Goal: Task Accomplishment & Management: Manage account settings

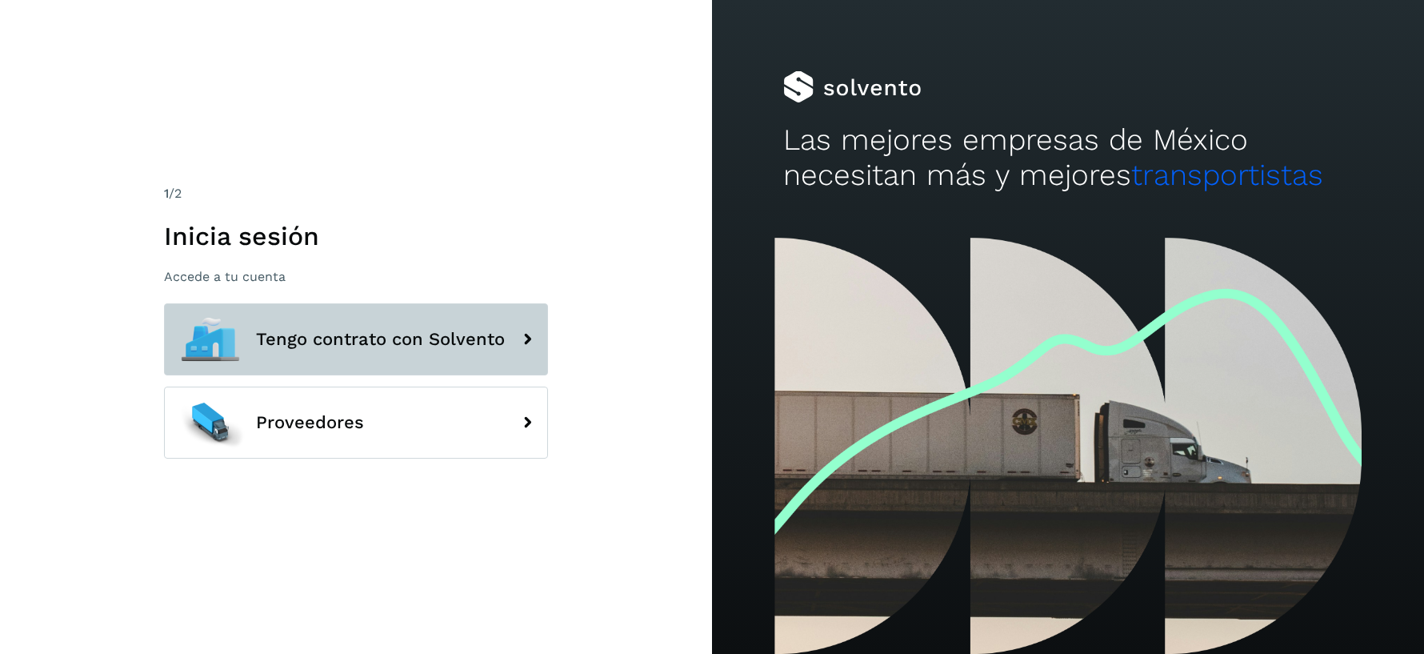
click at [354, 348] on span "Tengo contrato con Solvento" at bounding box center [380, 339] width 249 height 19
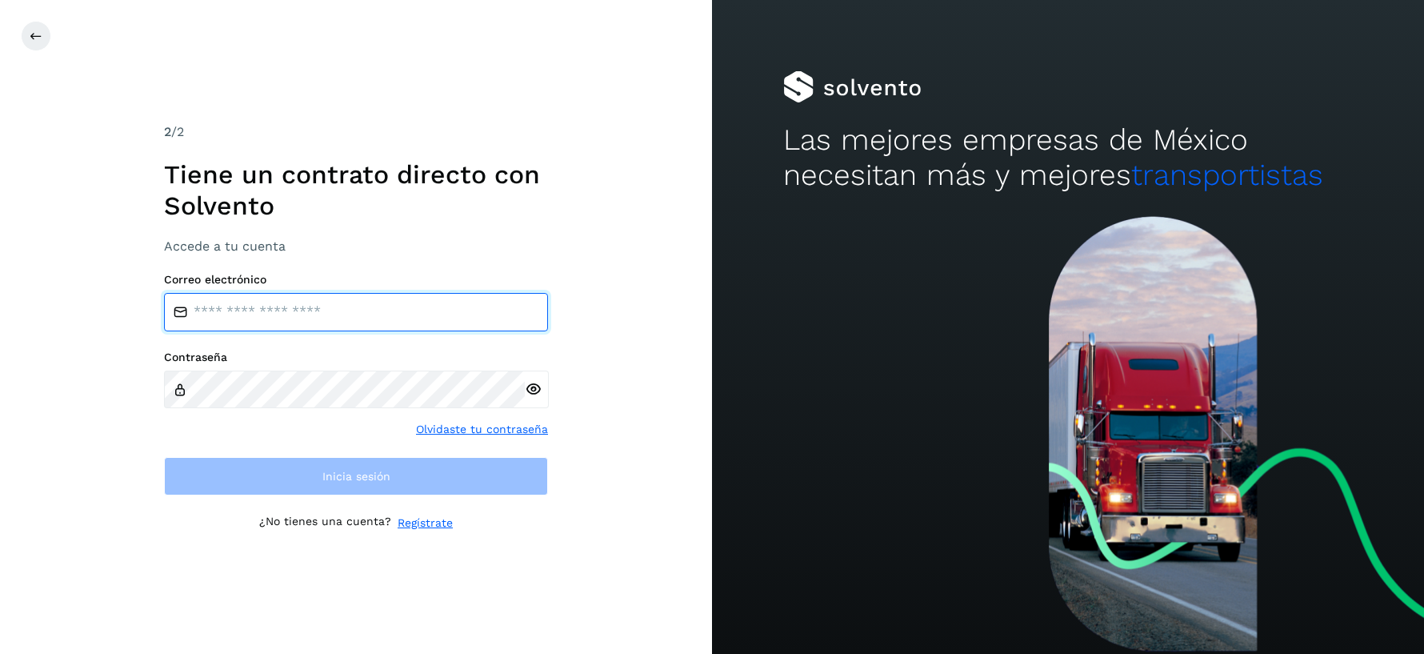
click at [379, 328] on input "email" at bounding box center [356, 312] width 384 height 38
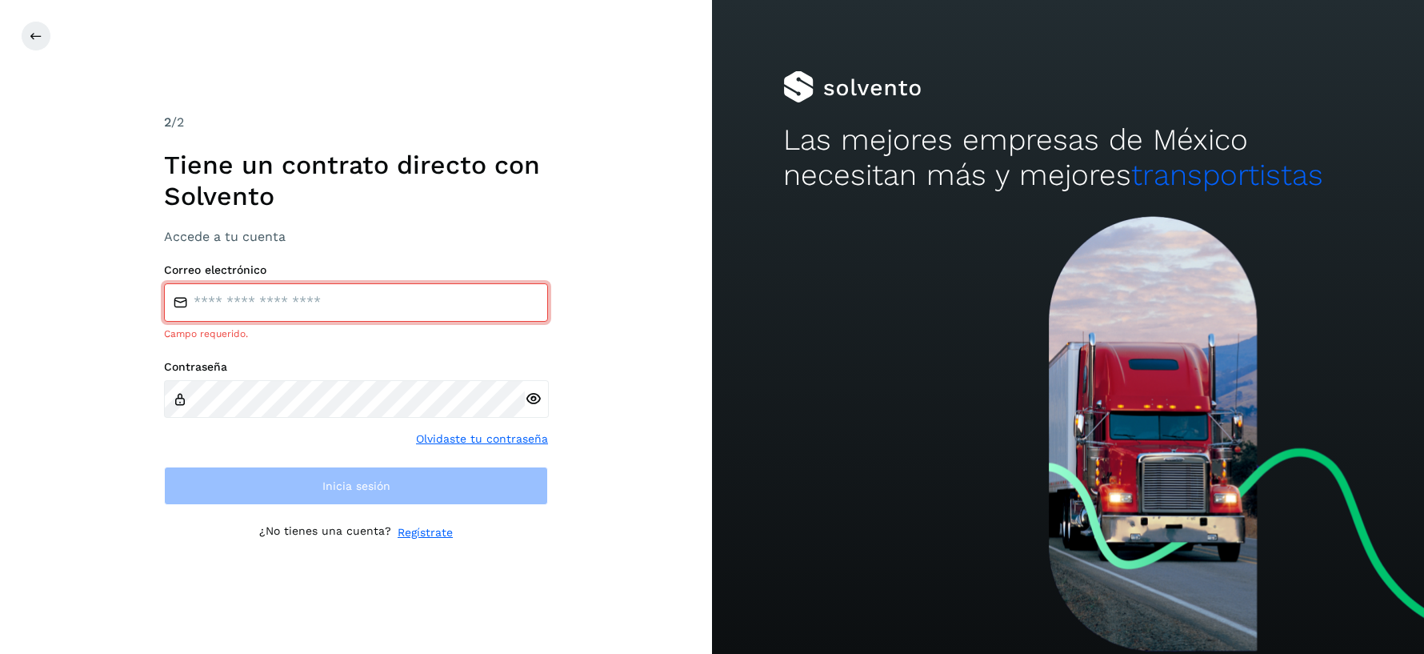
type input "**********"
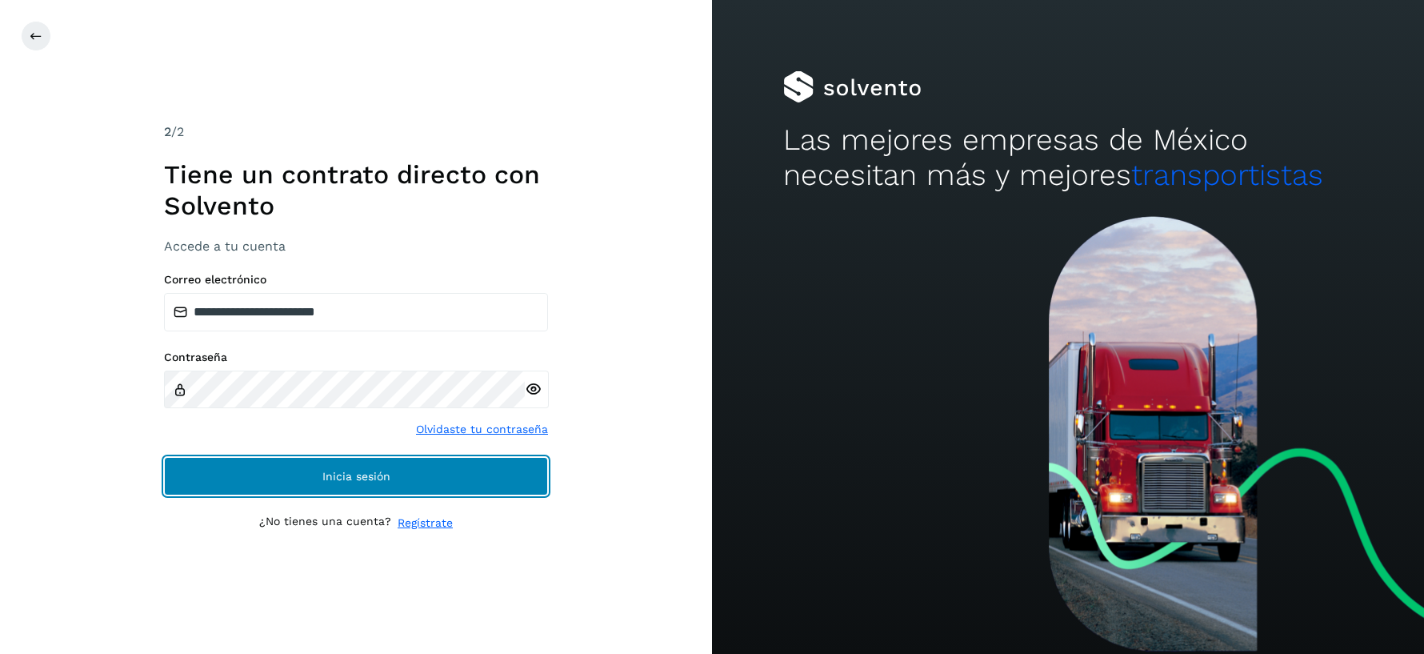
click at [350, 470] on span "Inicia sesión" at bounding box center [356, 475] width 68 height 11
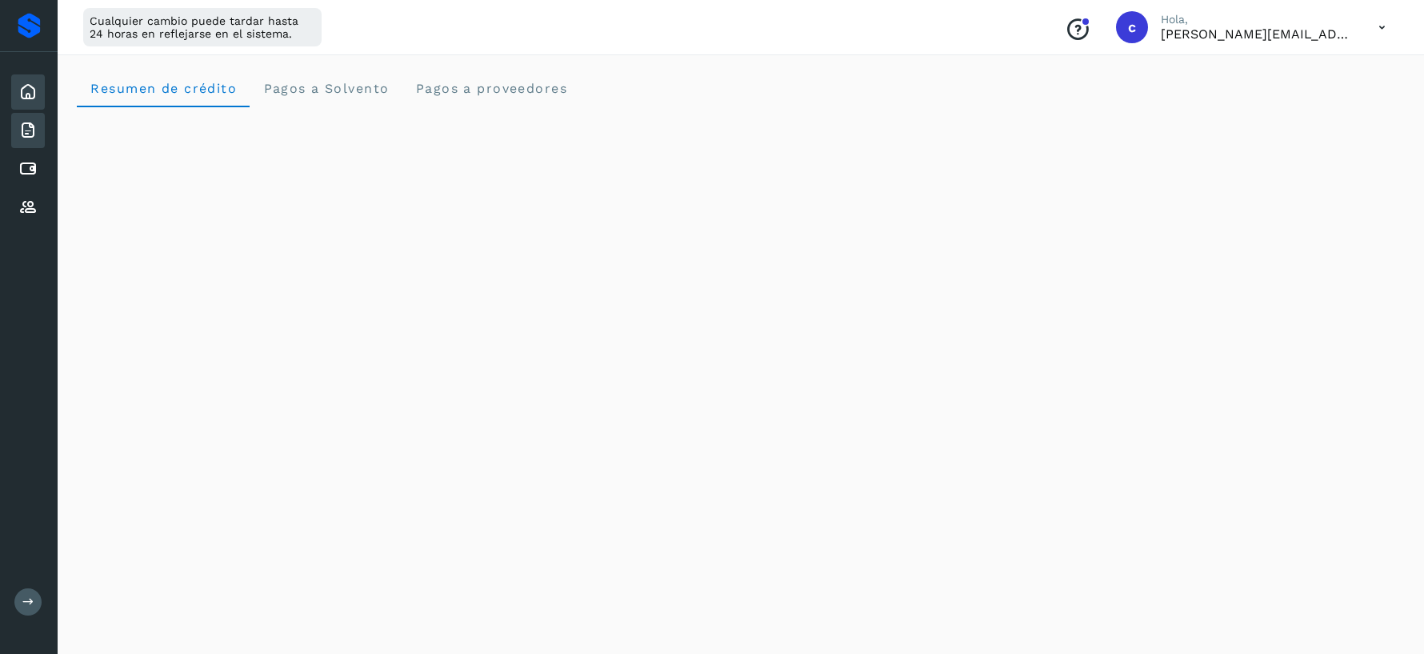
click at [14, 130] on div "Facturas" at bounding box center [28, 130] width 34 height 35
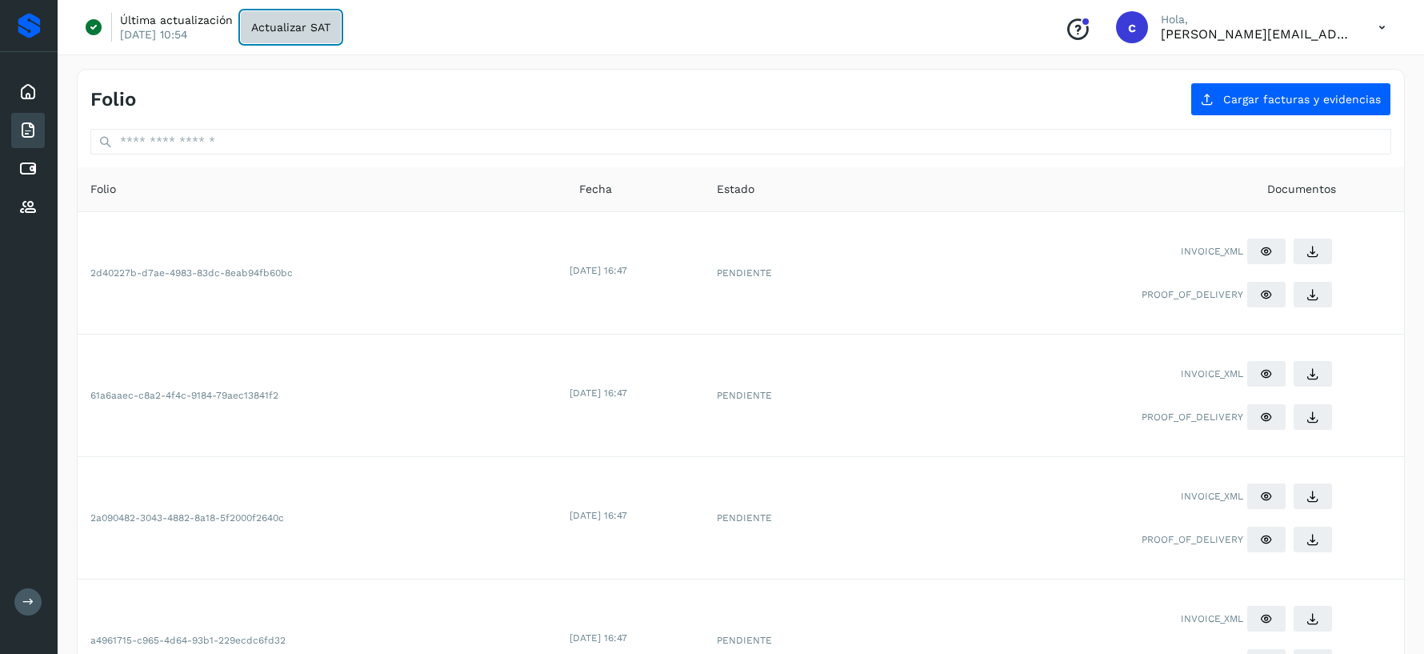
click at [274, 30] on span "Actualizar SAT" at bounding box center [290, 27] width 79 height 11
click at [30, 86] on icon at bounding box center [27, 91] width 19 height 19
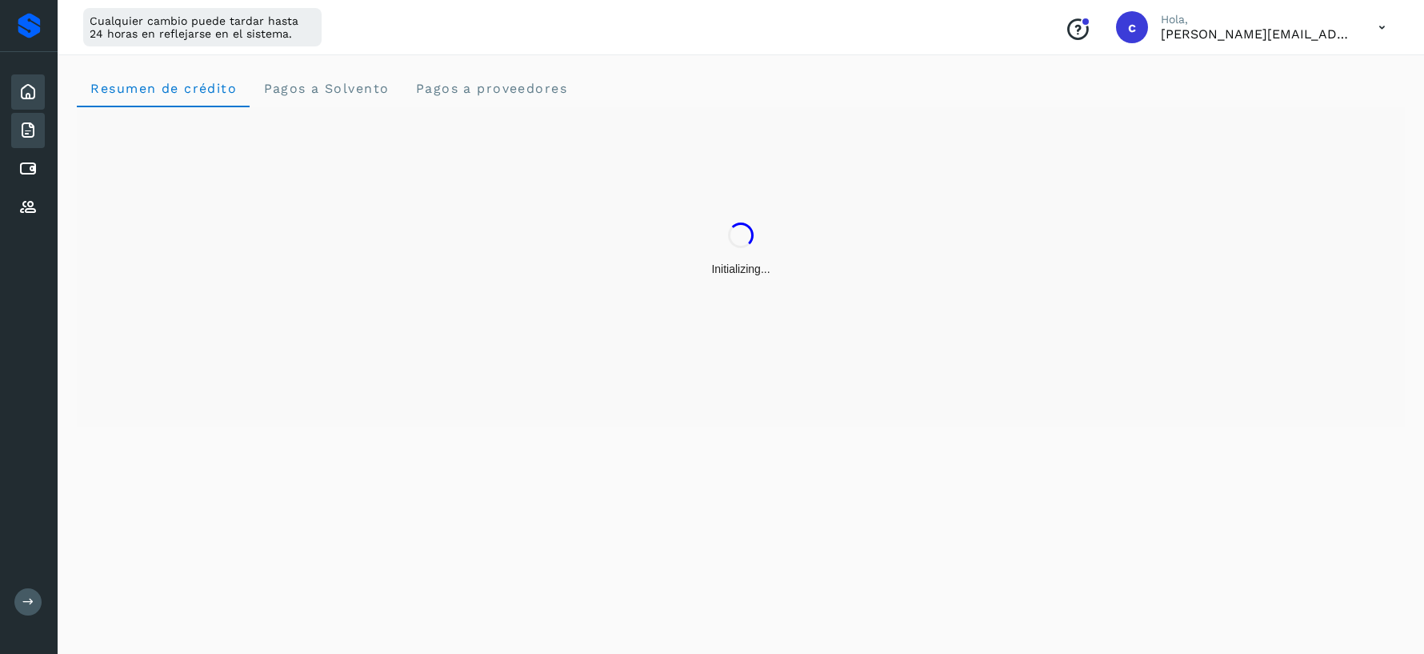
click at [21, 130] on icon at bounding box center [27, 130] width 19 height 19
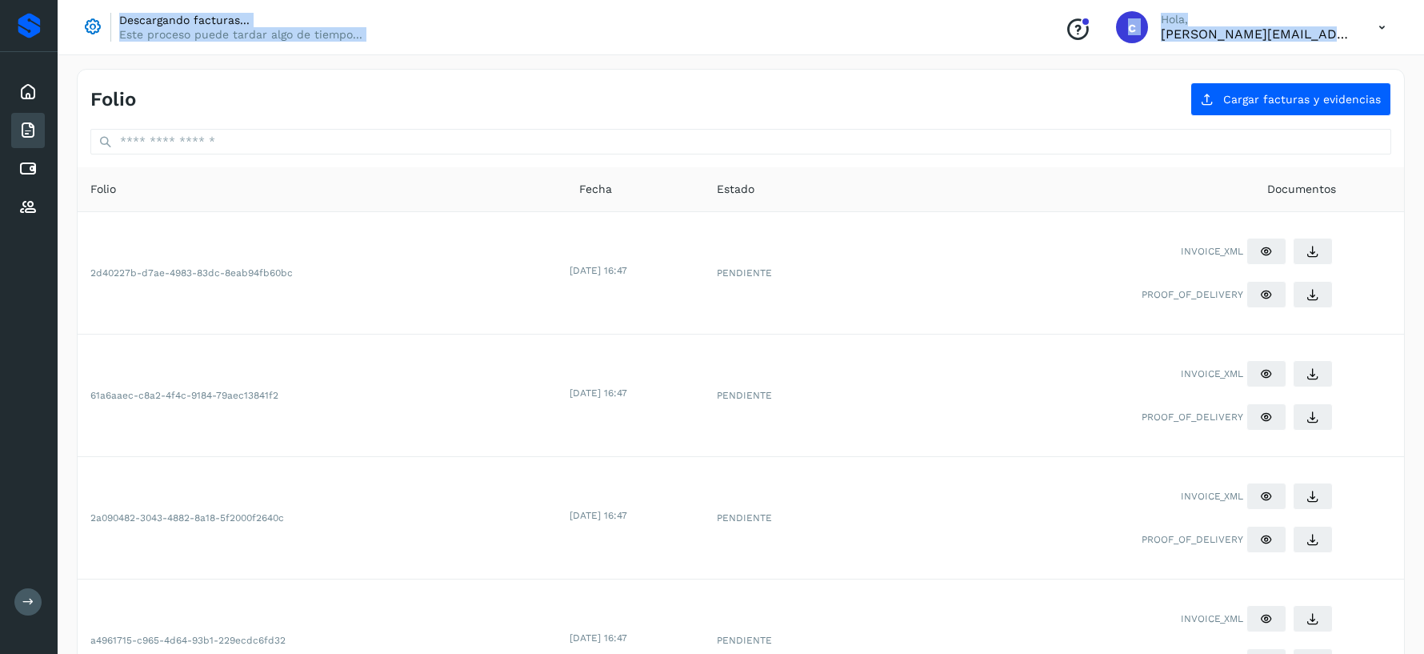
drag, startPoint x: 57, startPoint y: 83, endPoint x: 70, endPoint y: 83, distance: 13.6
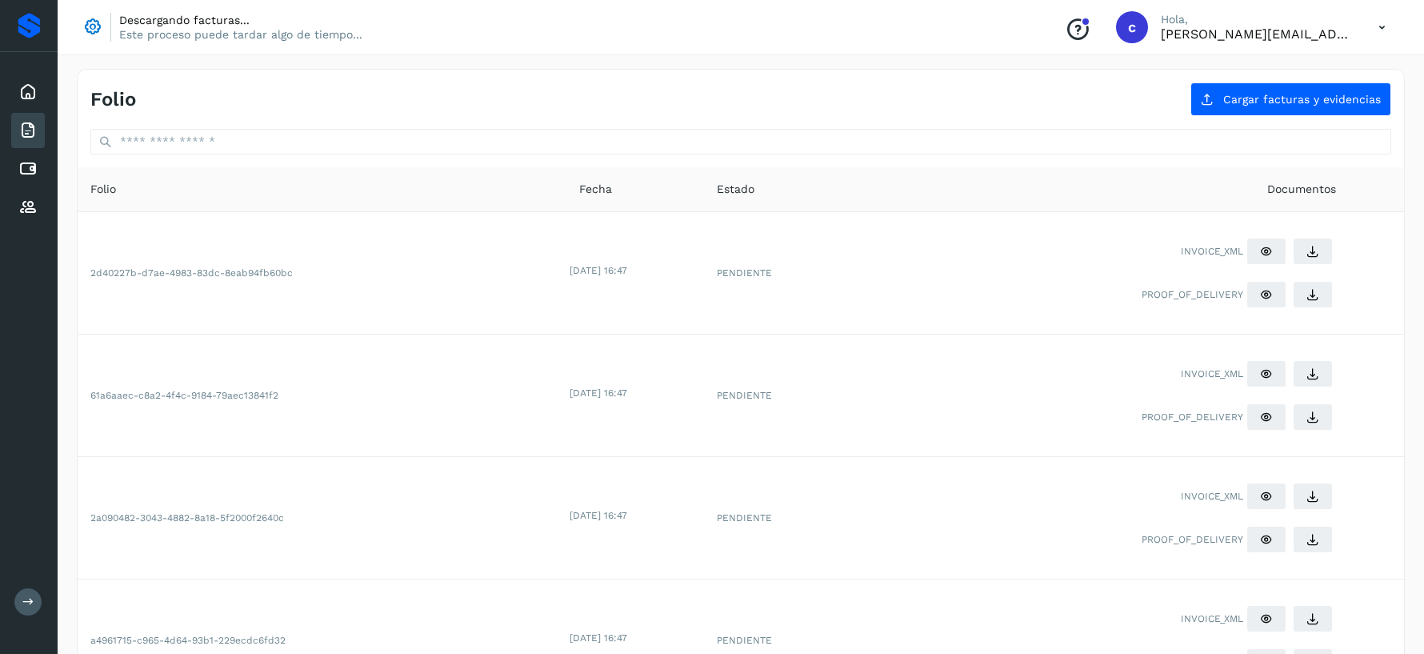
click at [49, 49] on div at bounding box center [29, 26] width 58 height 52
click at [88, 25] on icon at bounding box center [93, 27] width 22 height 22
click at [26, 22] on div at bounding box center [29, 26] width 23 height 26
click at [19, 177] on icon at bounding box center [27, 168] width 19 height 19
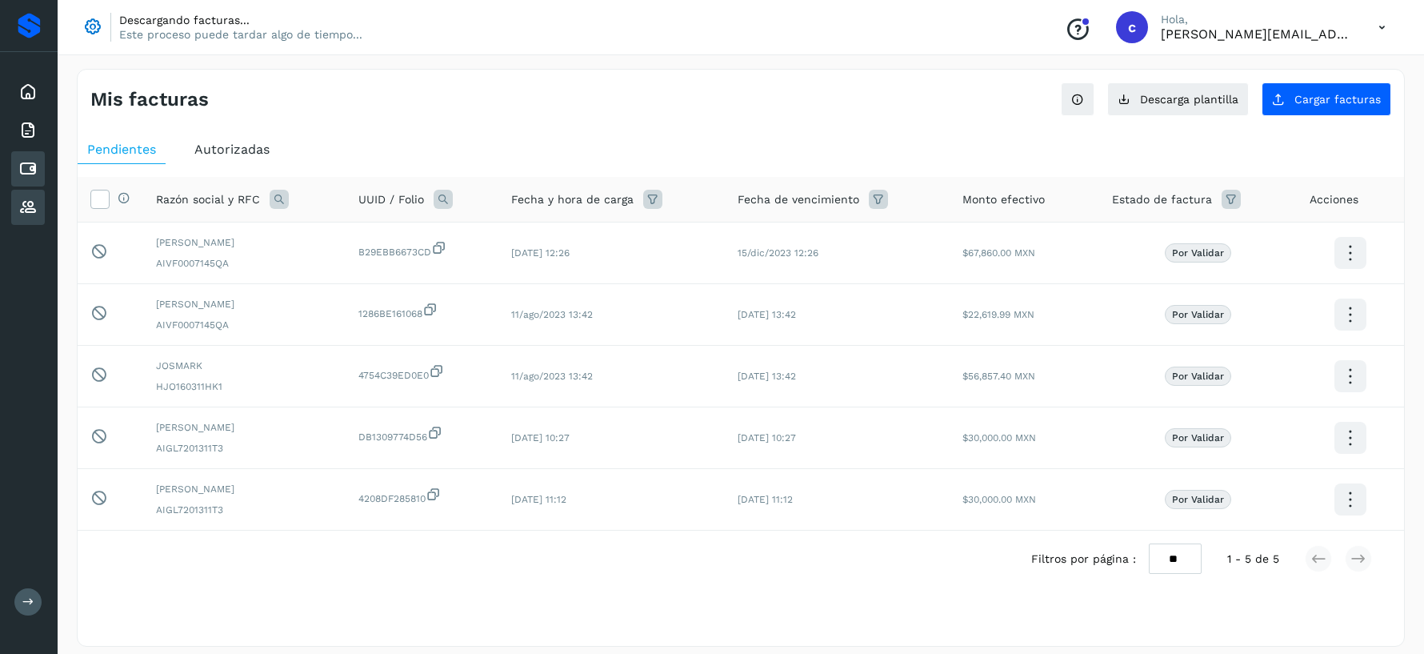
click at [37, 204] on icon at bounding box center [27, 207] width 19 height 19
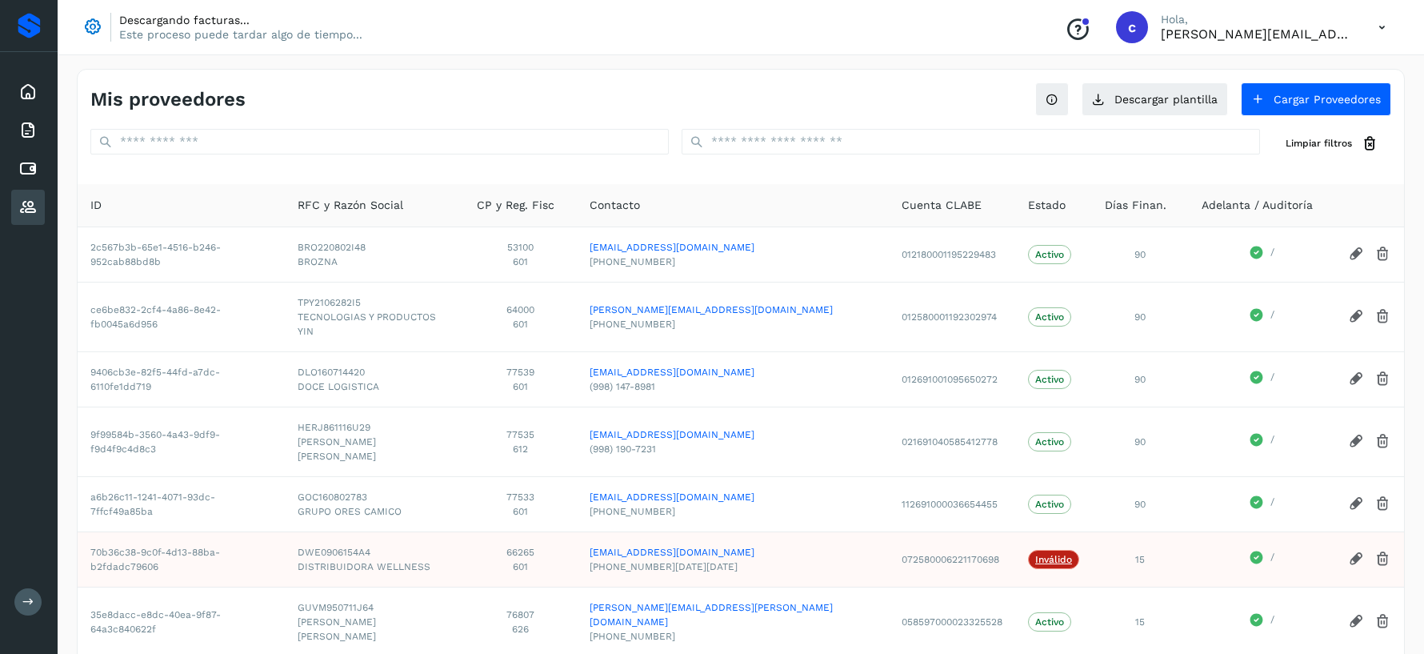
click at [33, 21] on div at bounding box center [29, 26] width 23 height 26
click at [38, 102] on div "Inicio" at bounding box center [28, 91] width 34 height 35
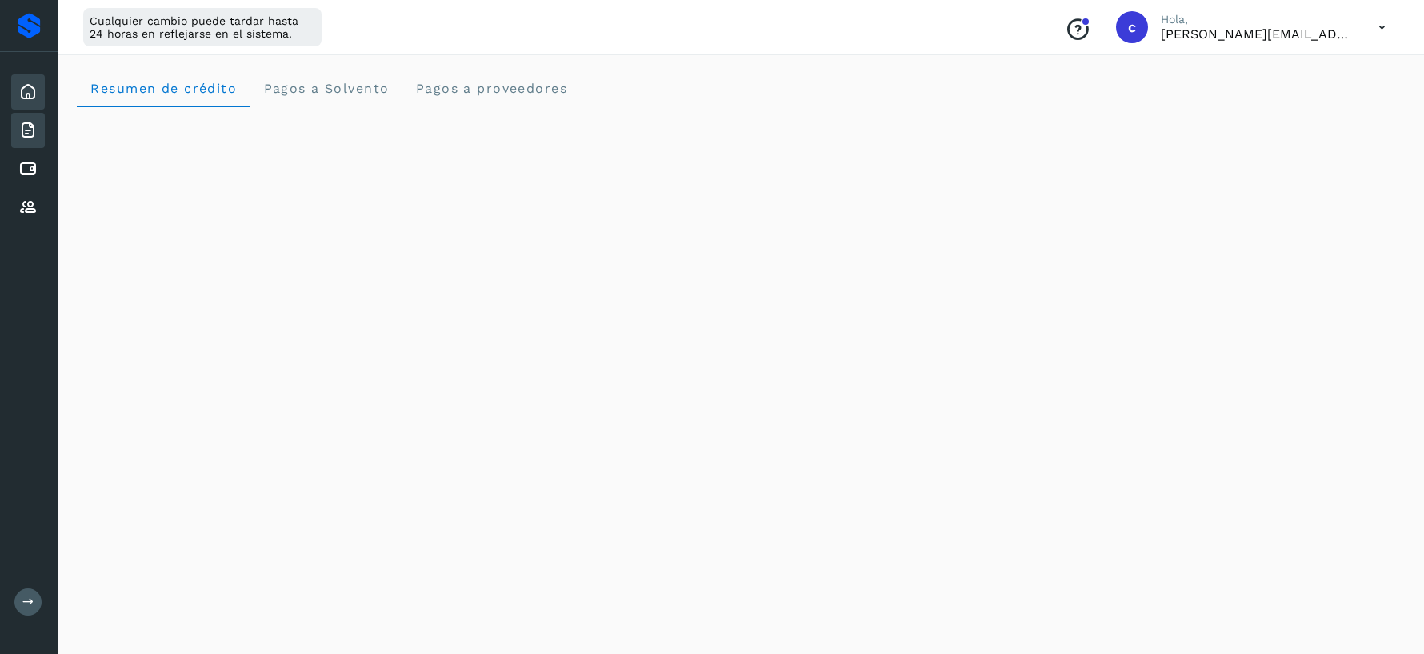
click at [32, 138] on icon at bounding box center [27, 130] width 19 height 19
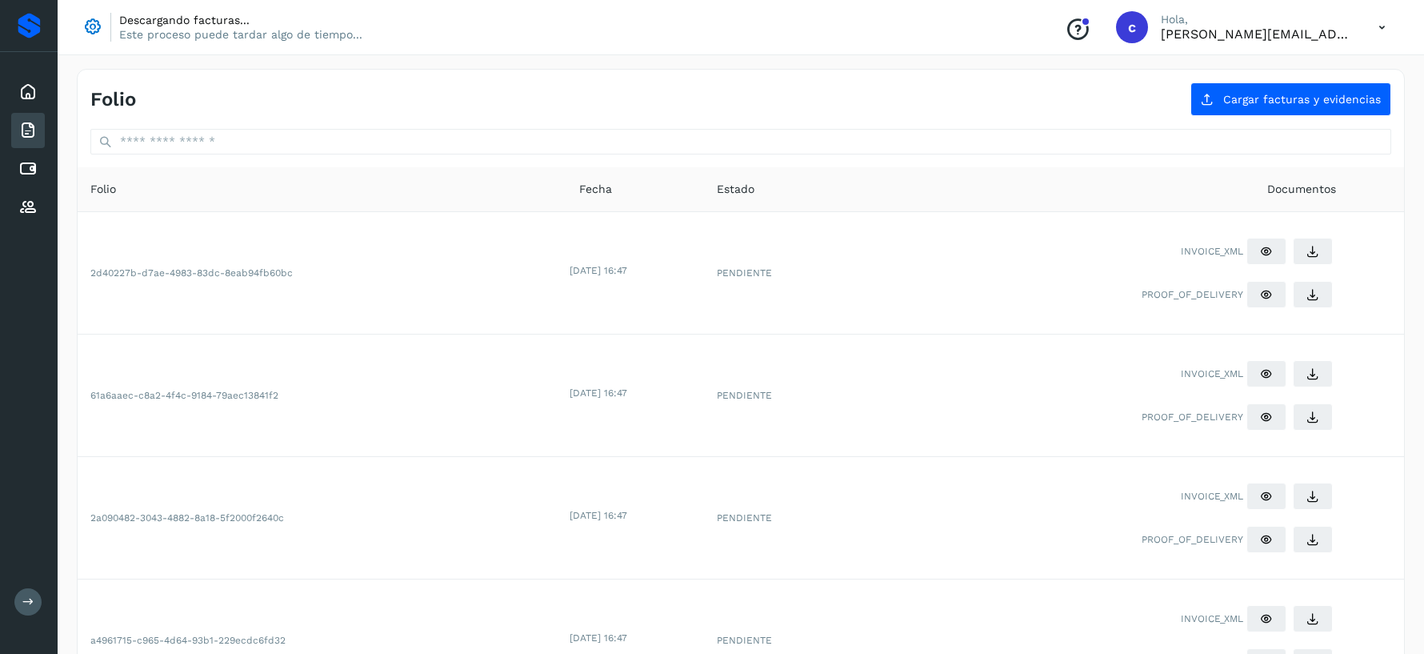
click at [1289, 80] on div "Folio Cargar facturas y evidencias" at bounding box center [741, 93] width 1326 height 46
click at [1289, 94] on span "Cargar facturas y evidencias" at bounding box center [1302, 99] width 158 height 11
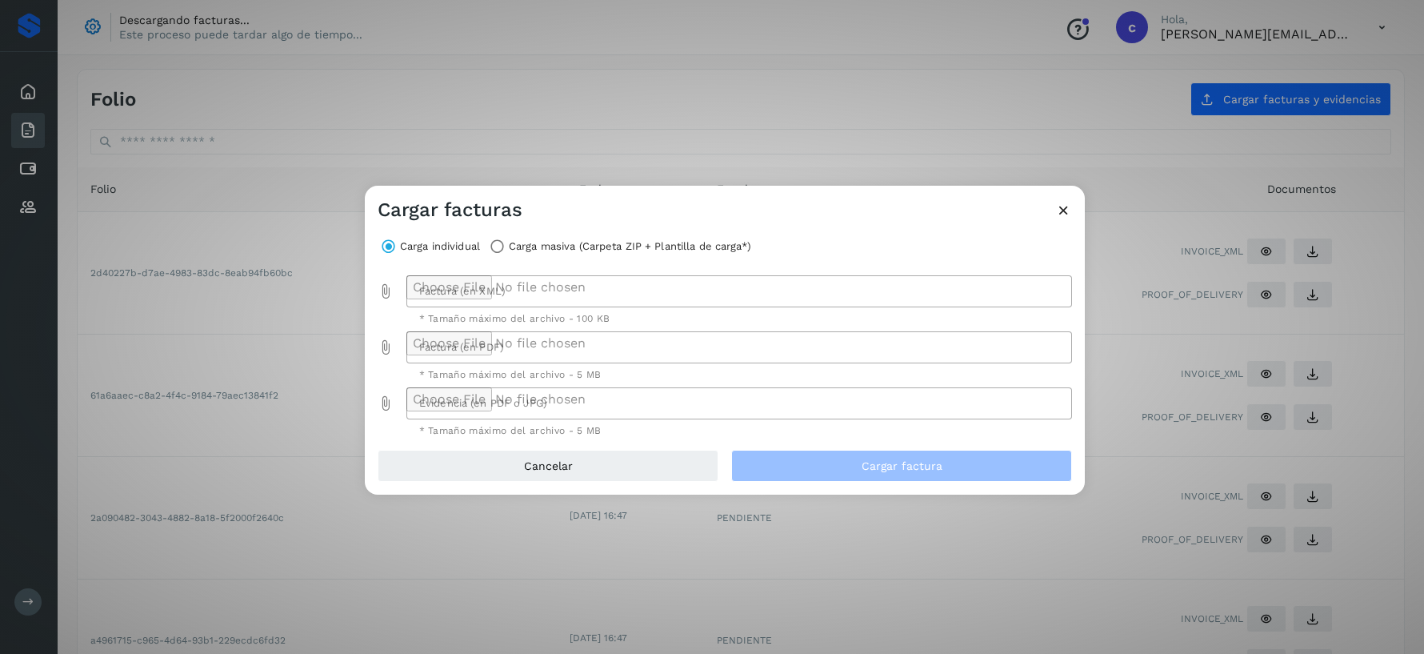
click at [1059, 199] on div "Cargar facturas" at bounding box center [725, 204] width 720 height 37
click at [1068, 208] on icon at bounding box center [1063, 210] width 17 height 17
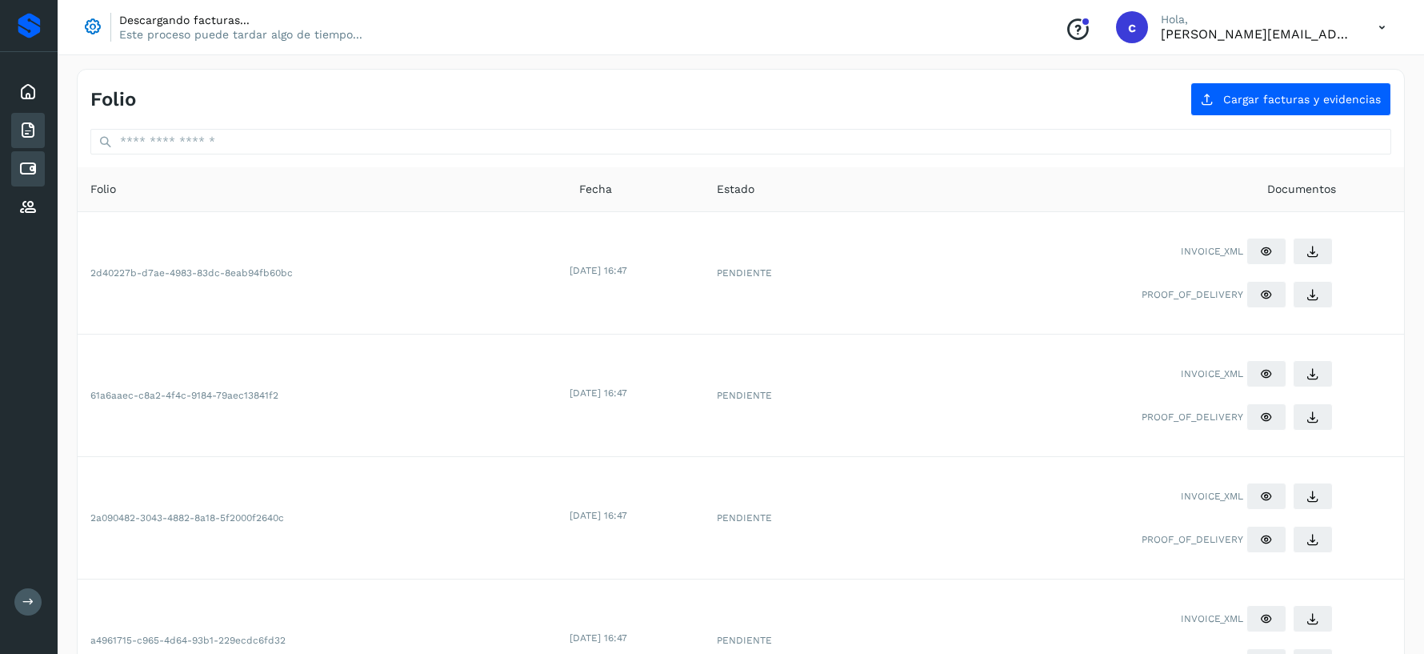
click at [38, 170] on div "Cuentas por pagar" at bounding box center [28, 168] width 34 height 35
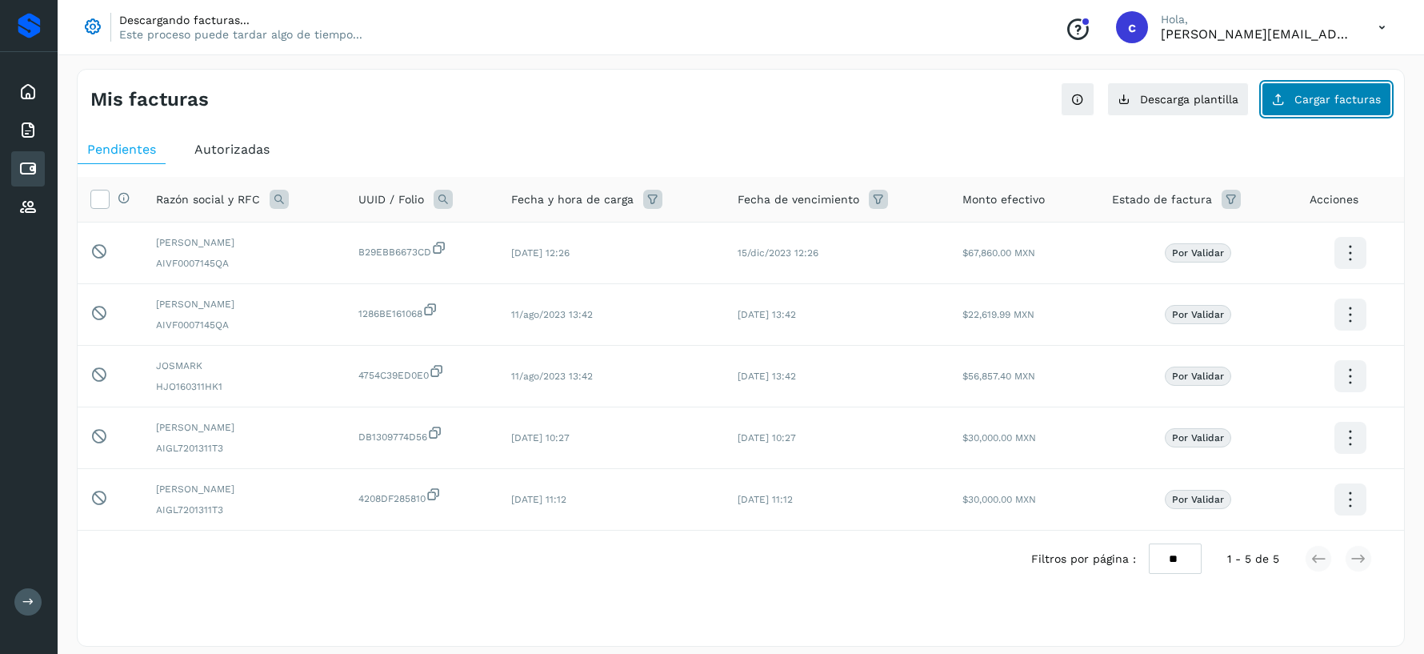
click at [1337, 94] on span "Cargar facturas" at bounding box center [1337, 99] width 86 height 11
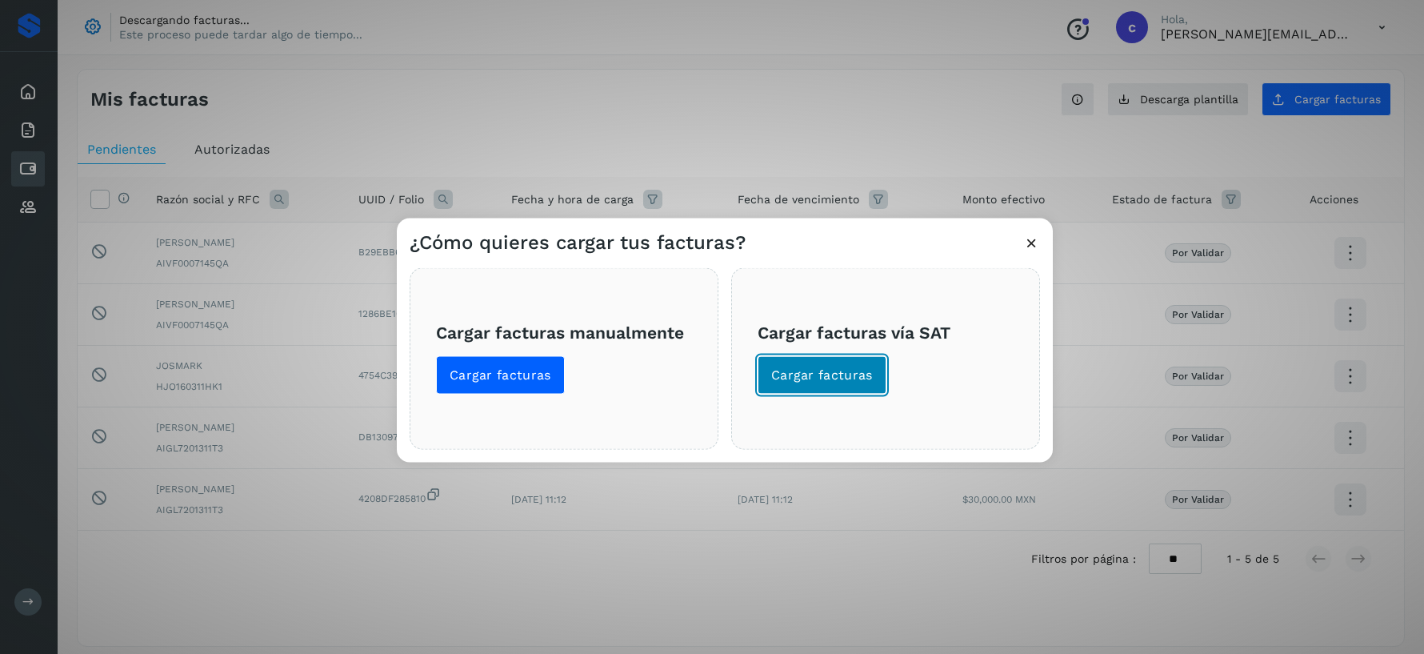
click at [830, 376] on span "Cargar facturas" at bounding box center [822, 375] width 102 height 18
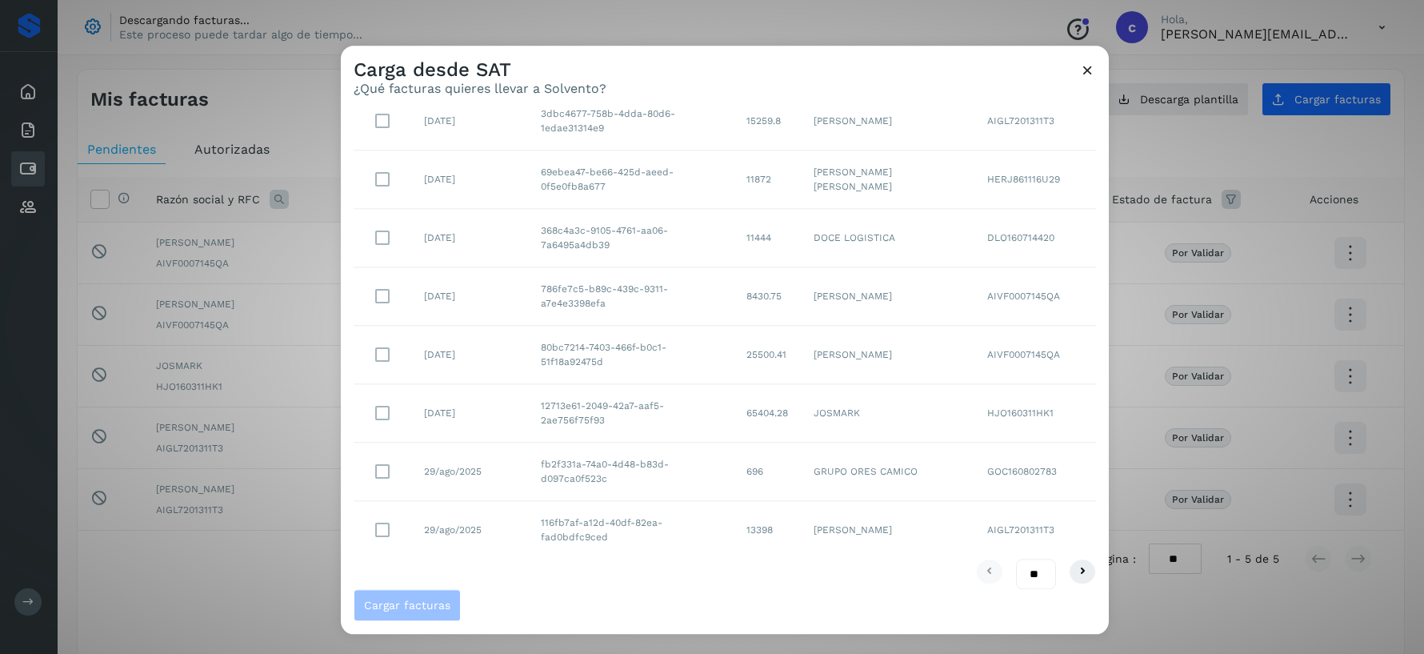
scroll to position [227, 0]
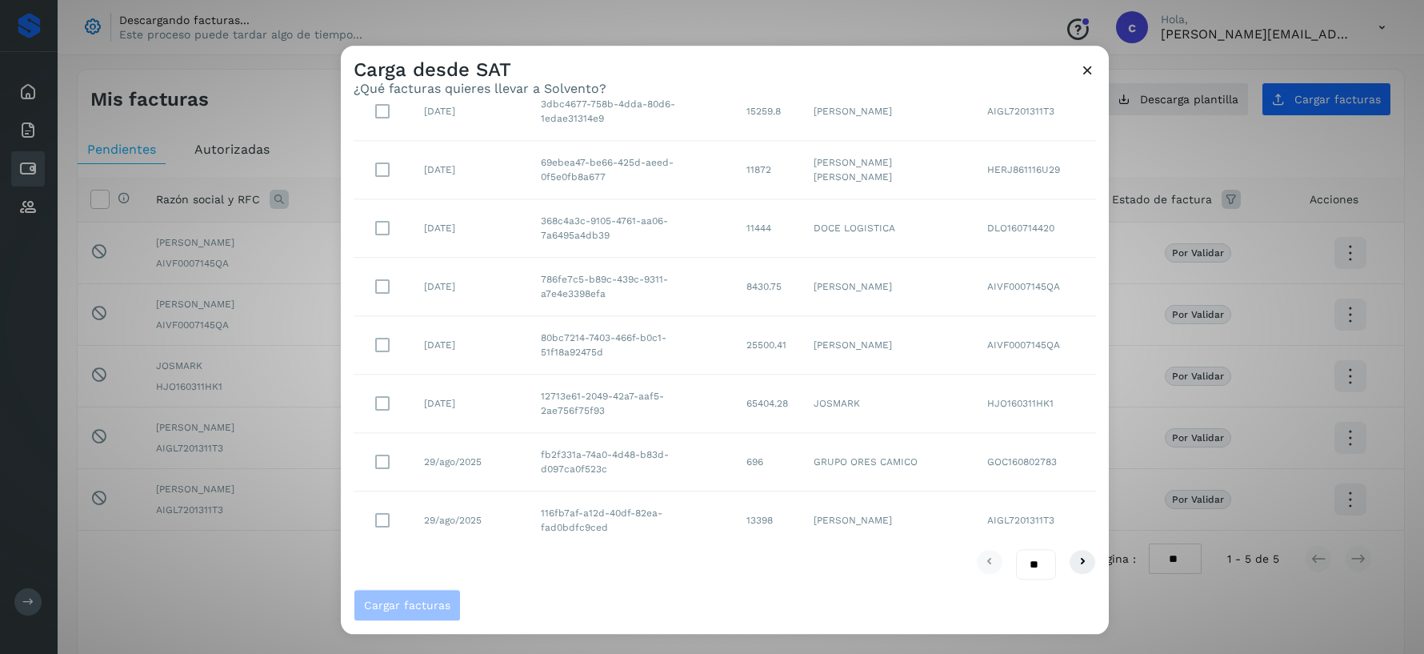
click at [1082, 78] on icon at bounding box center [1087, 70] width 17 height 17
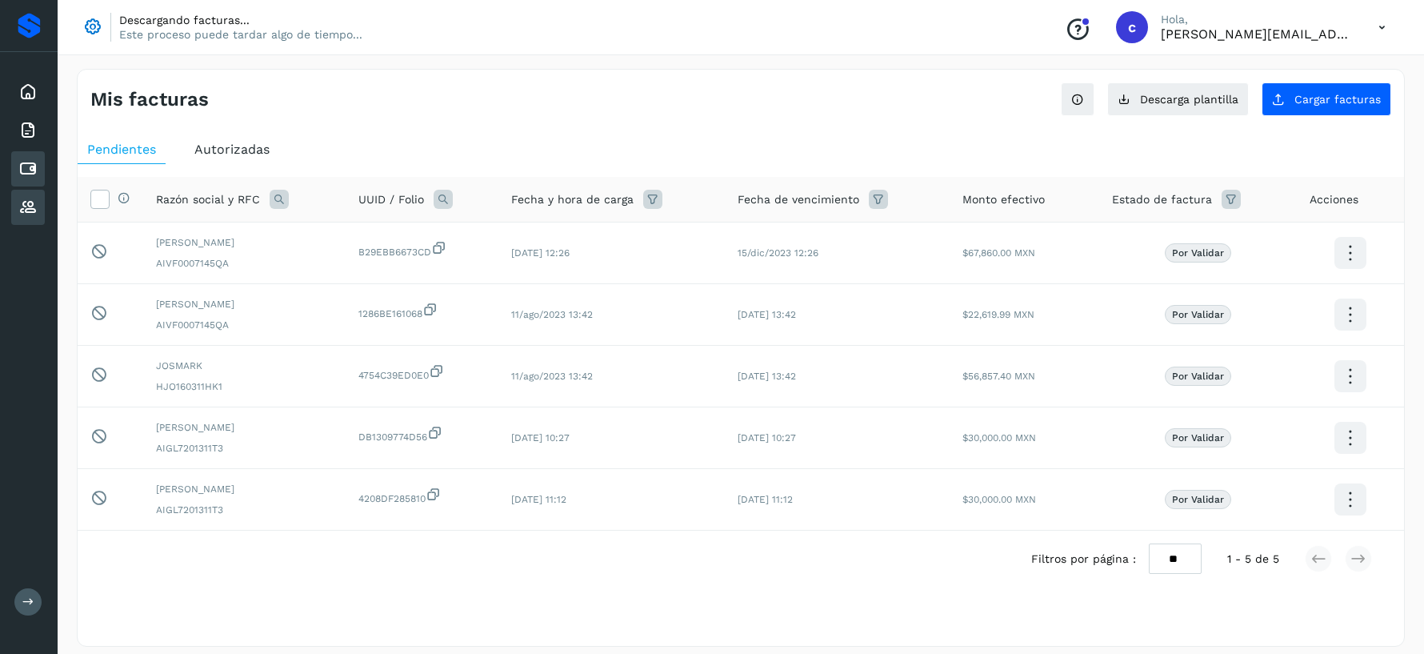
click at [23, 206] on icon at bounding box center [27, 207] width 19 height 19
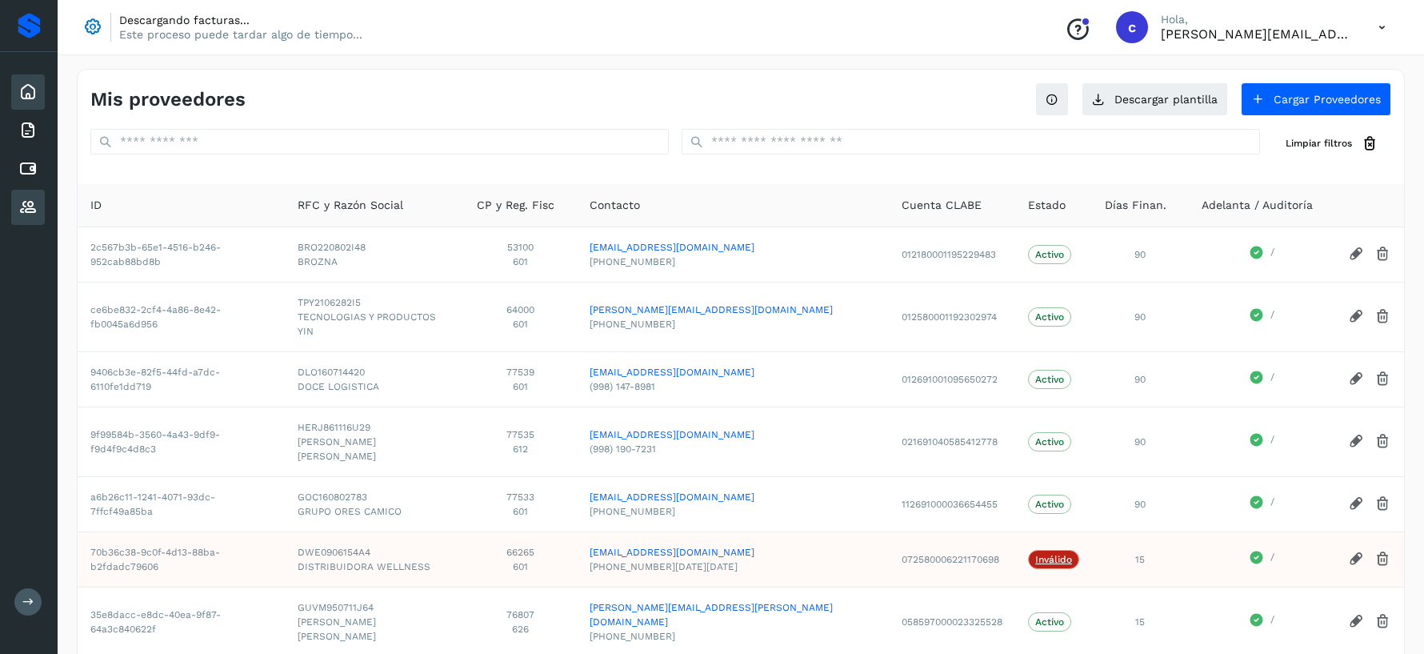
click at [26, 94] on icon at bounding box center [27, 91] width 19 height 19
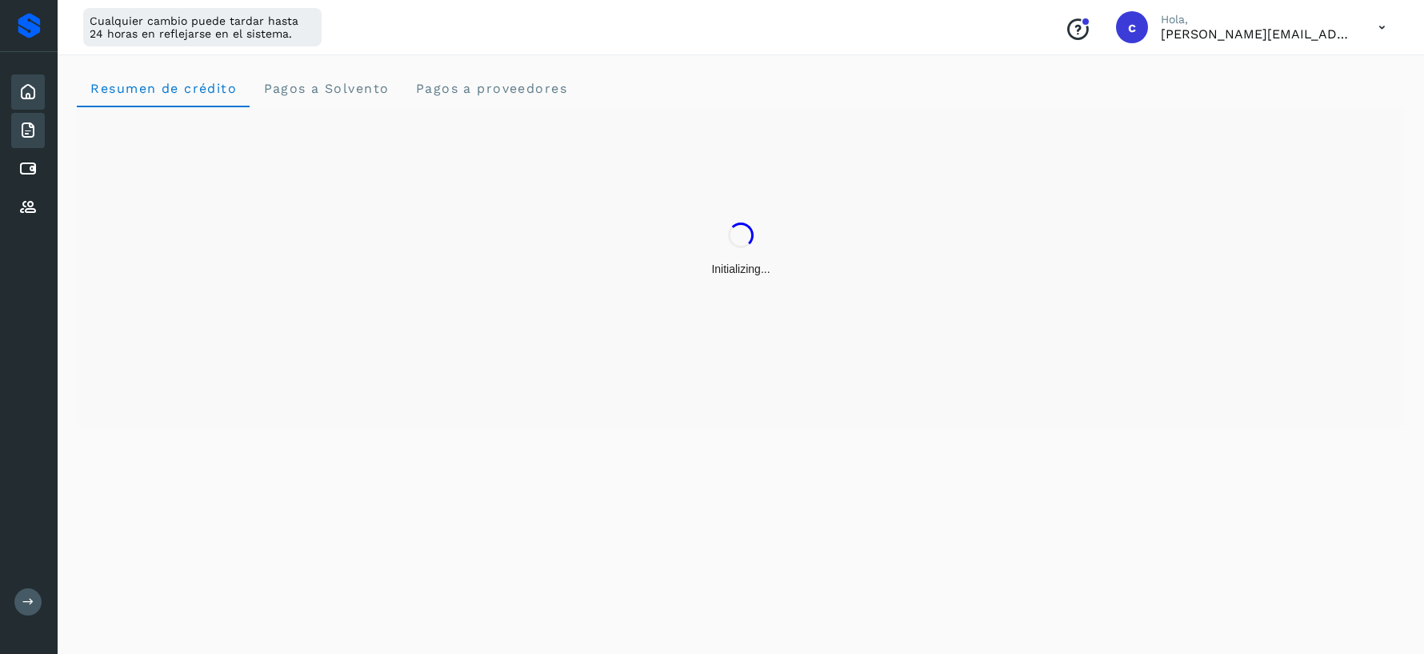
click at [24, 123] on icon at bounding box center [27, 130] width 19 height 19
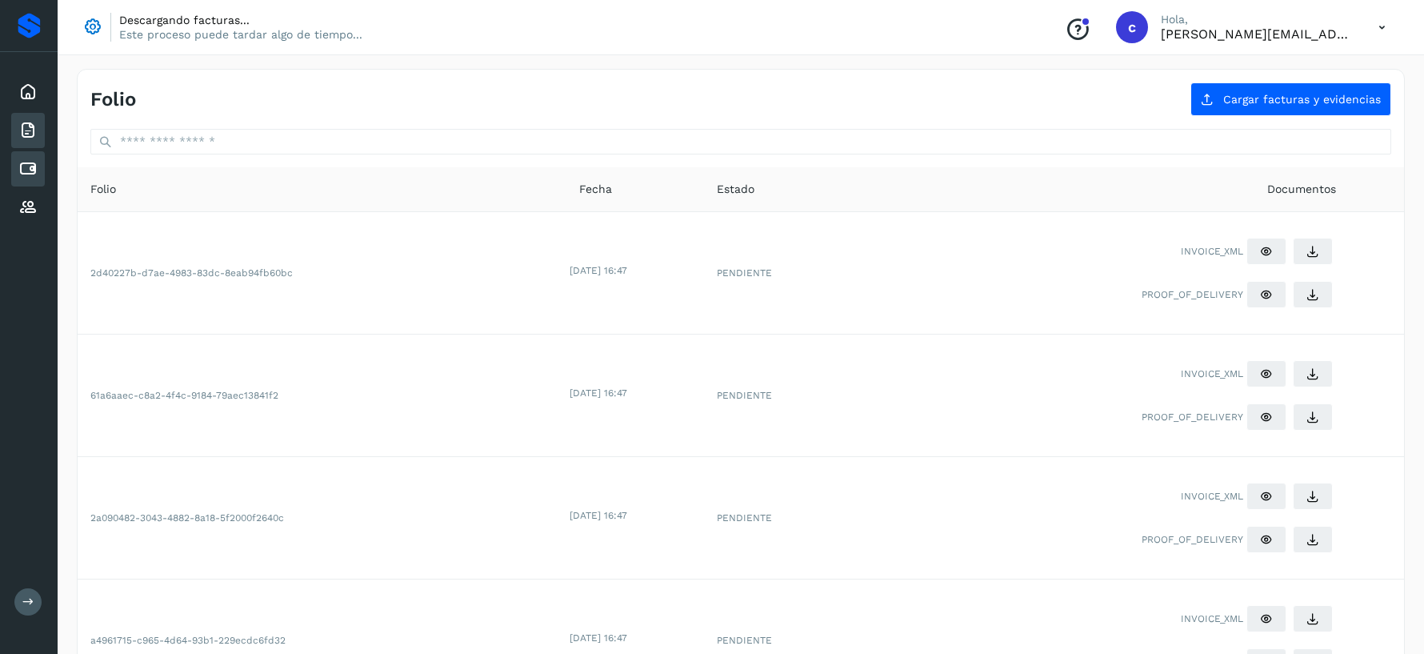
click at [30, 172] on icon at bounding box center [27, 168] width 19 height 19
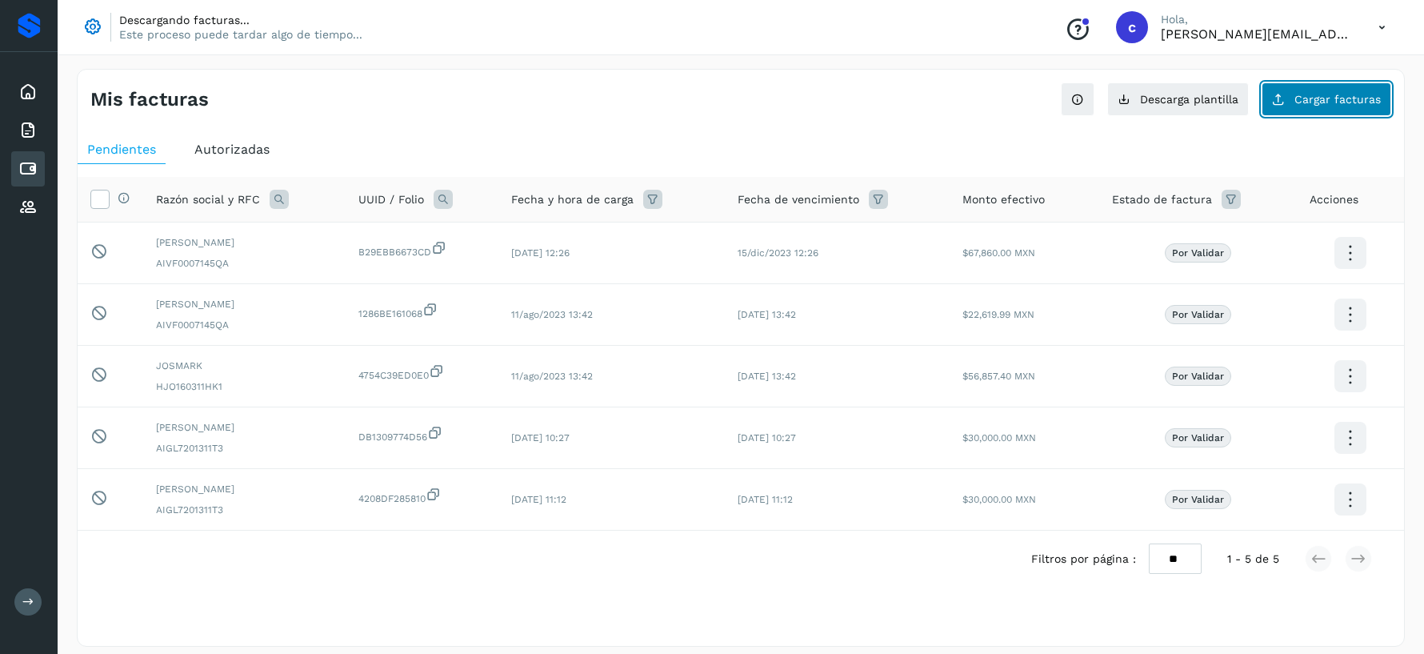
click at [1321, 95] on span "Cargar facturas" at bounding box center [1337, 99] width 86 height 11
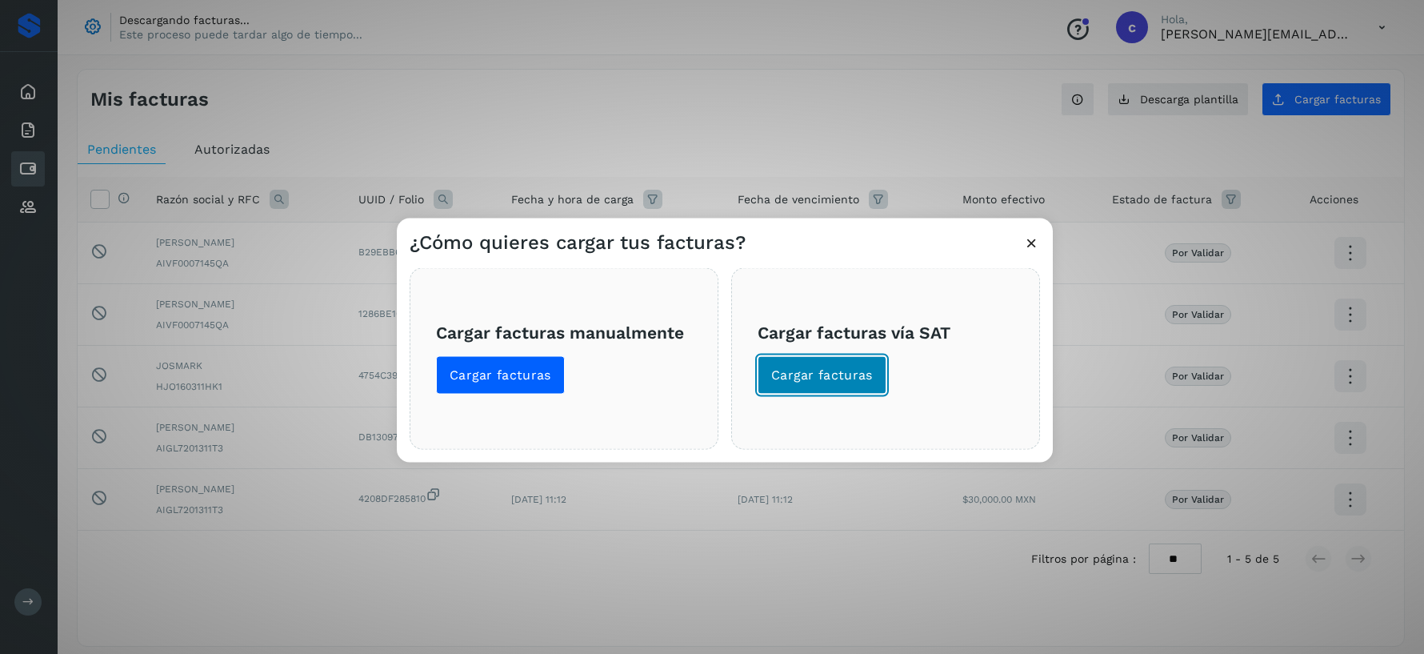
click at [827, 366] on span "Cargar facturas" at bounding box center [822, 375] width 102 height 18
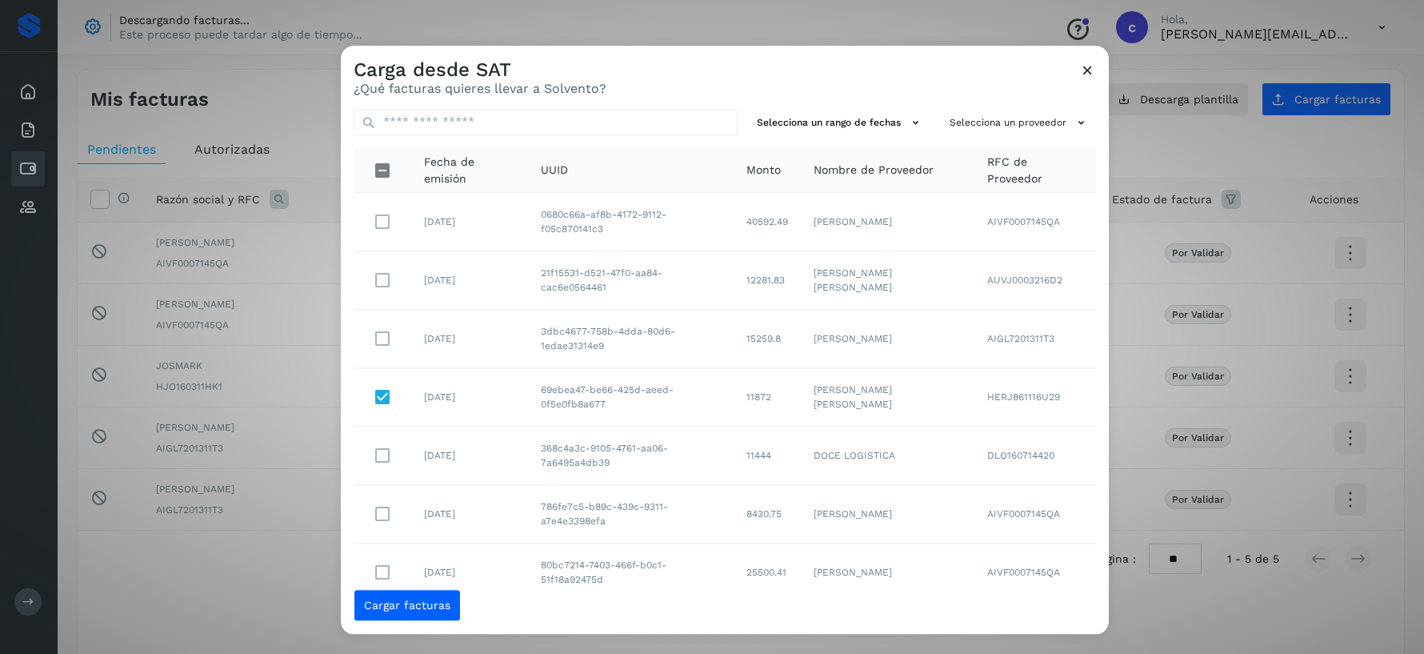
click at [1088, 70] on icon at bounding box center [1087, 70] width 17 height 17
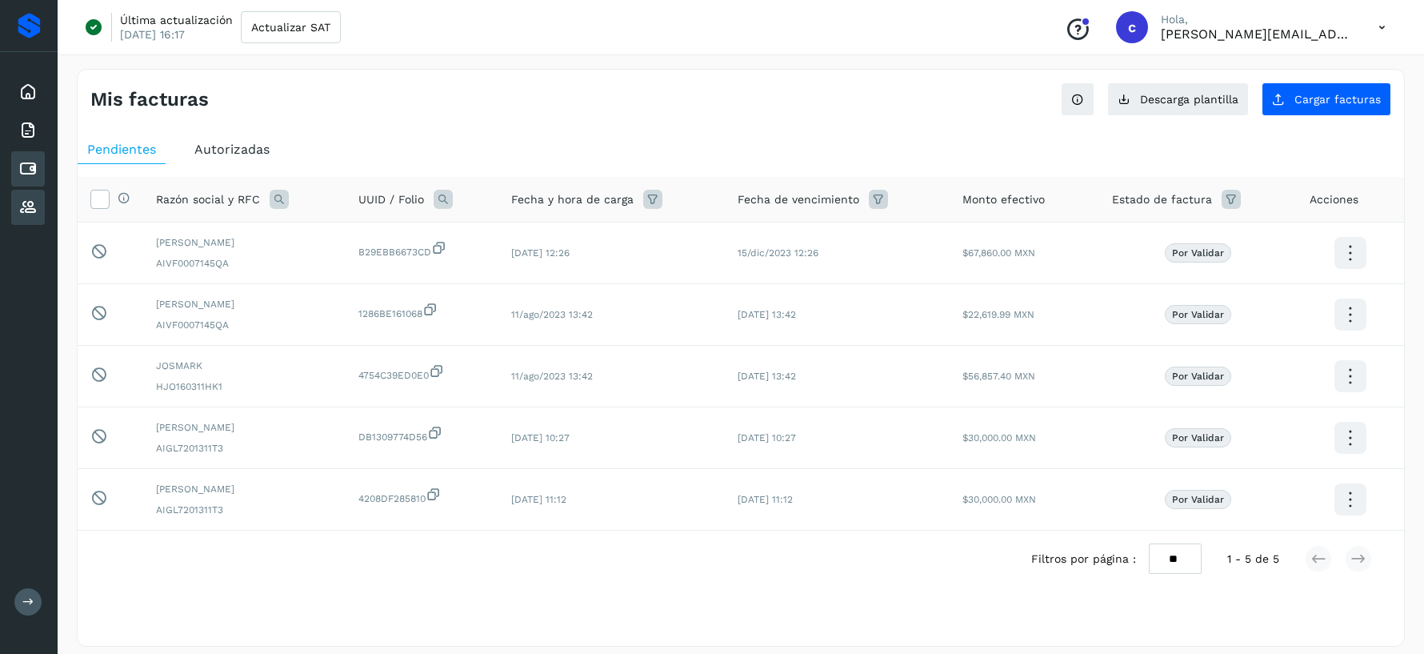
click at [26, 212] on icon at bounding box center [27, 207] width 19 height 19
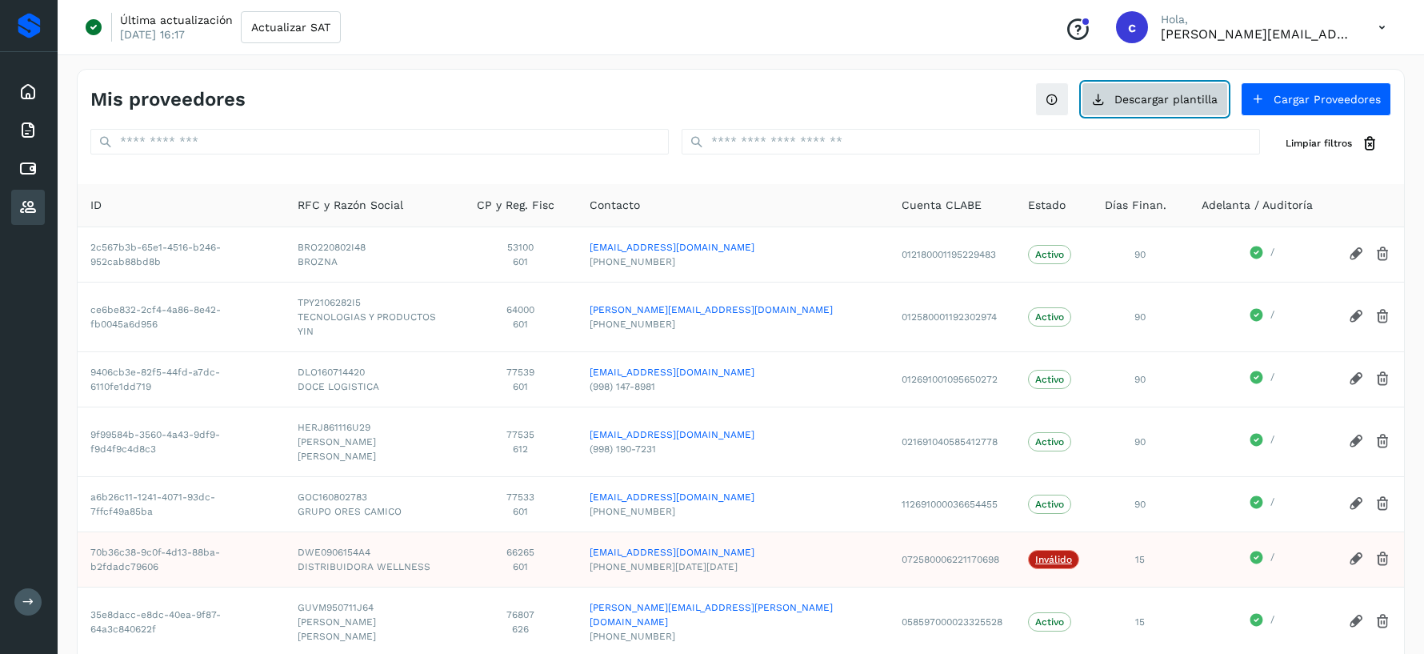
click at [1199, 102] on button "Descargar plantilla" at bounding box center [1154, 99] width 146 height 34
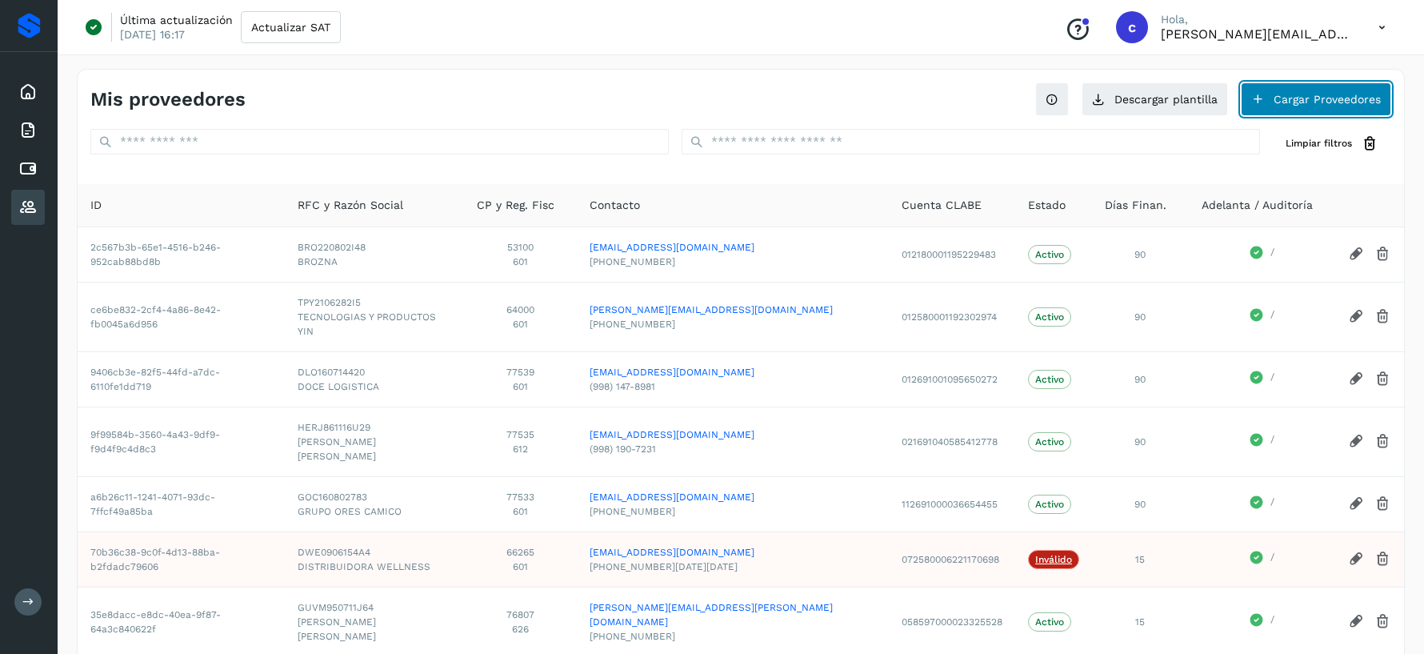
click at [1344, 94] on button "Cargar Proveedores" at bounding box center [1316, 99] width 150 height 34
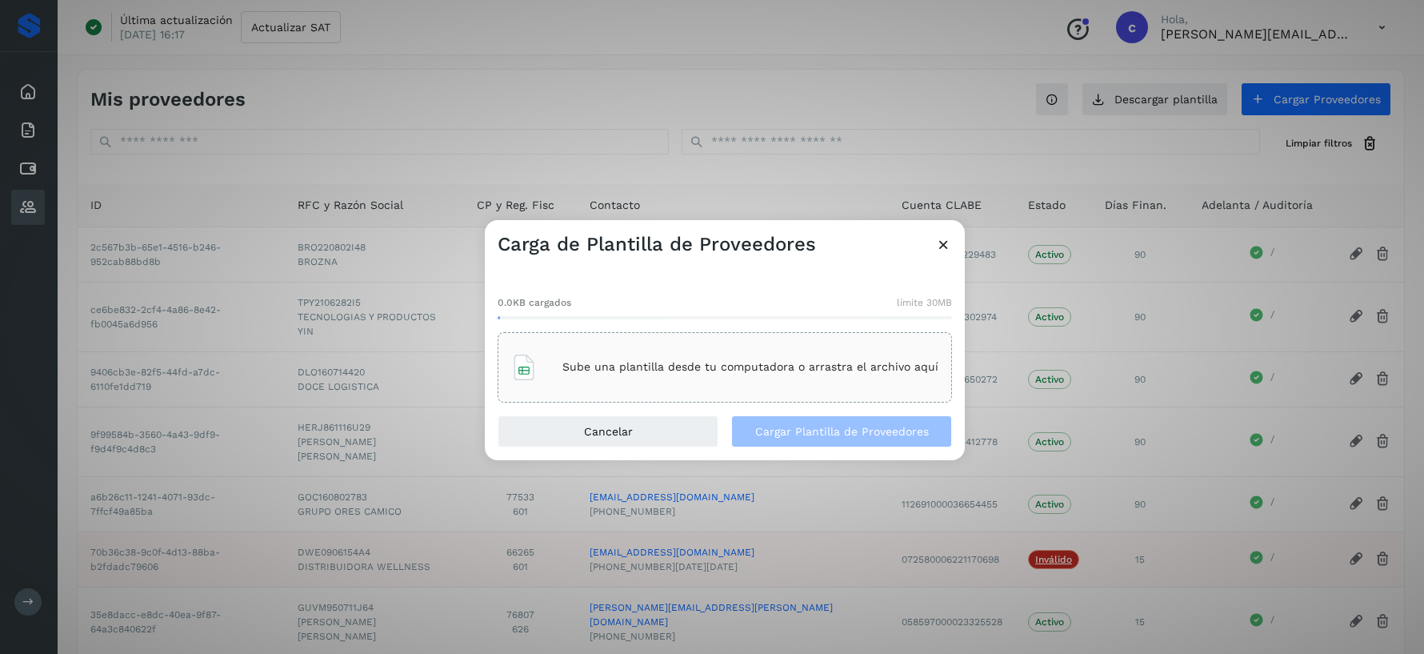
click at [626, 362] on p "Sube una plantilla desde tu computadora o arrastra el archivo aquí" at bounding box center [750, 367] width 376 height 14
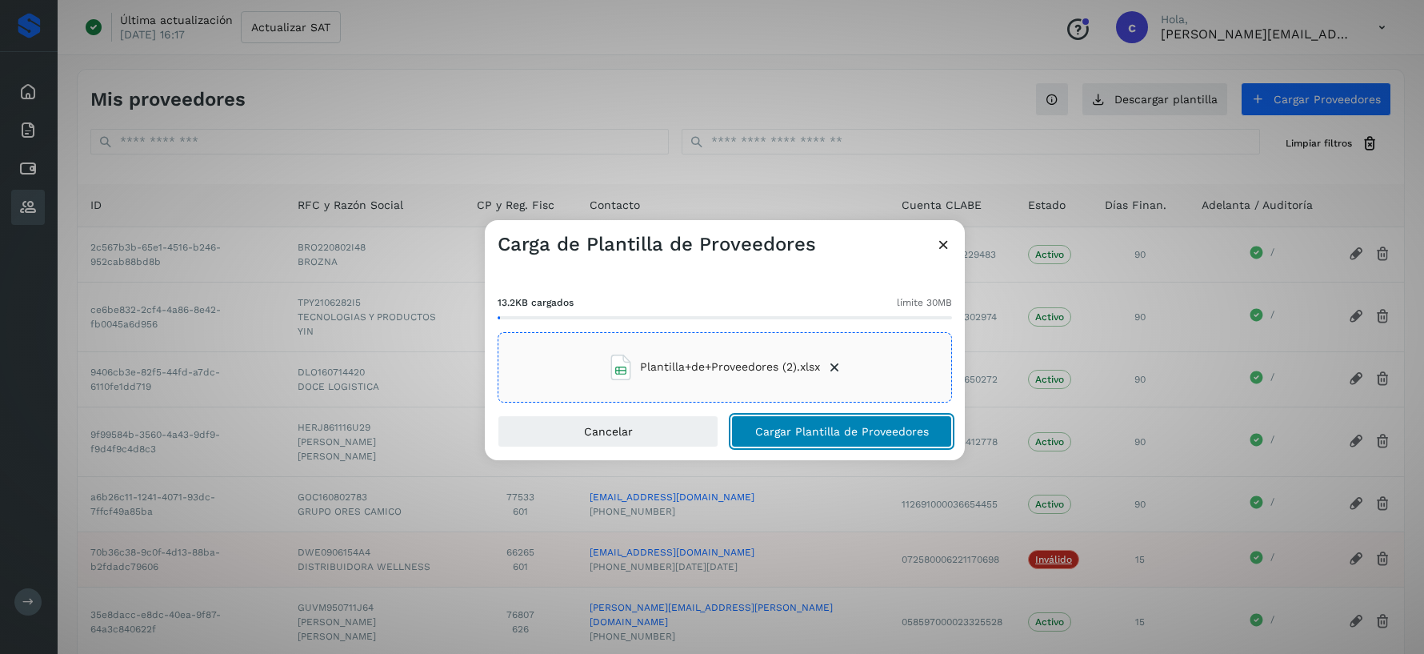
click at [818, 423] on button "Cargar Plantilla de Proveedores" at bounding box center [841, 431] width 221 height 32
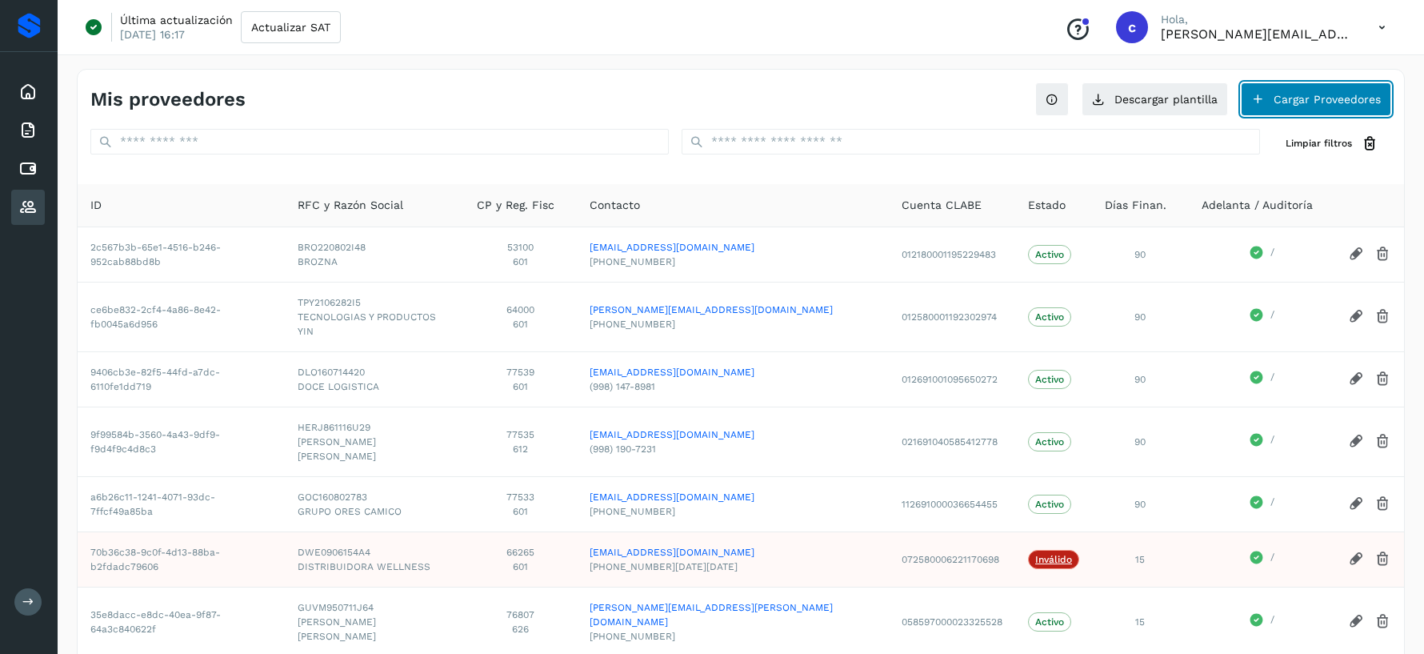
click at [1329, 100] on button "Cargar Proveedores" at bounding box center [1316, 99] width 150 height 34
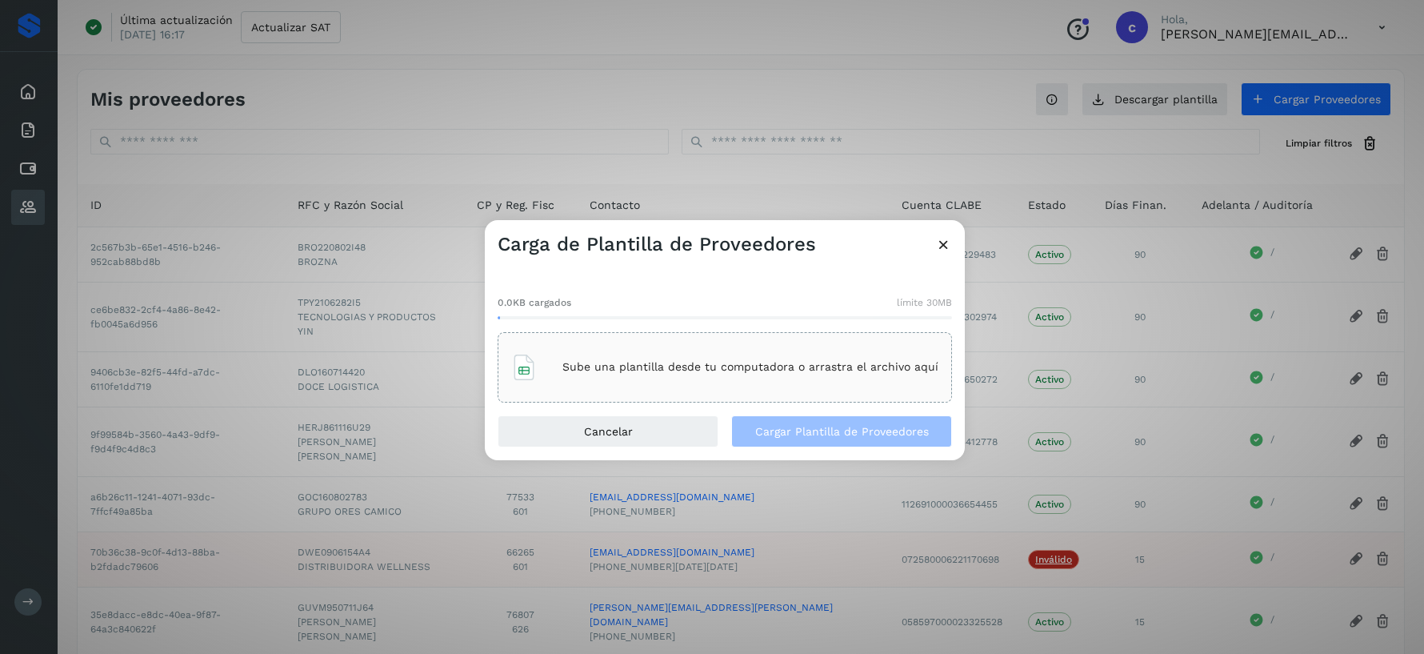
click at [649, 364] on p "Sube una plantilla desde tu computadora o arrastra el archivo aquí" at bounding box center [750, 367] width 376 height 14
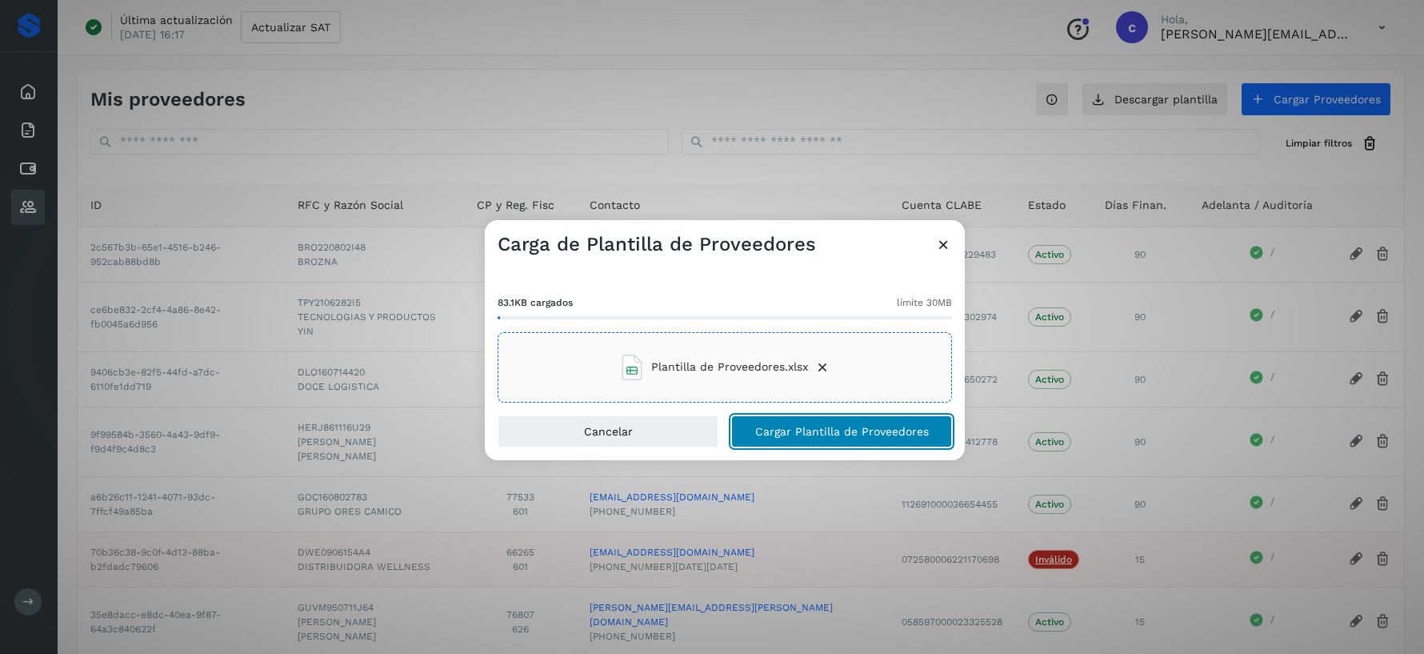
click at [854, 434] on span "Cargar Plantilla de Proveedores" at bounding box center [842, 431] width 174 height 11
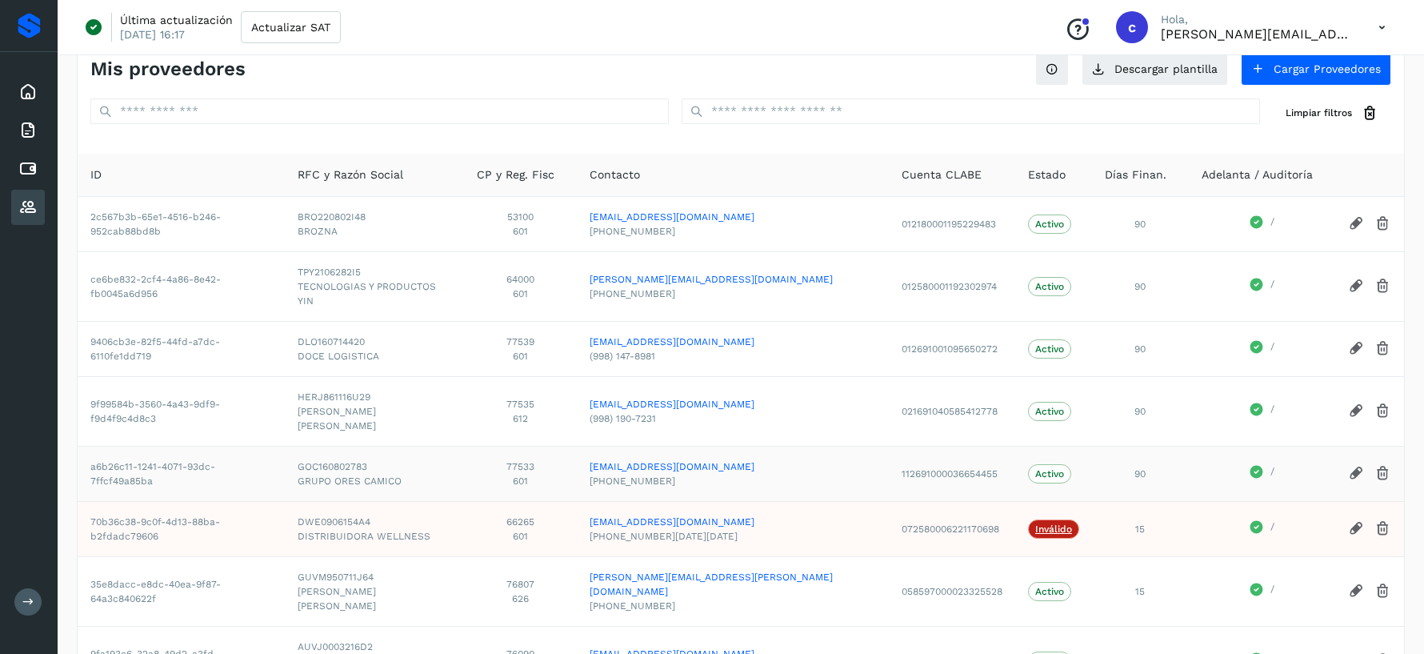
scroll to position [209, 0]
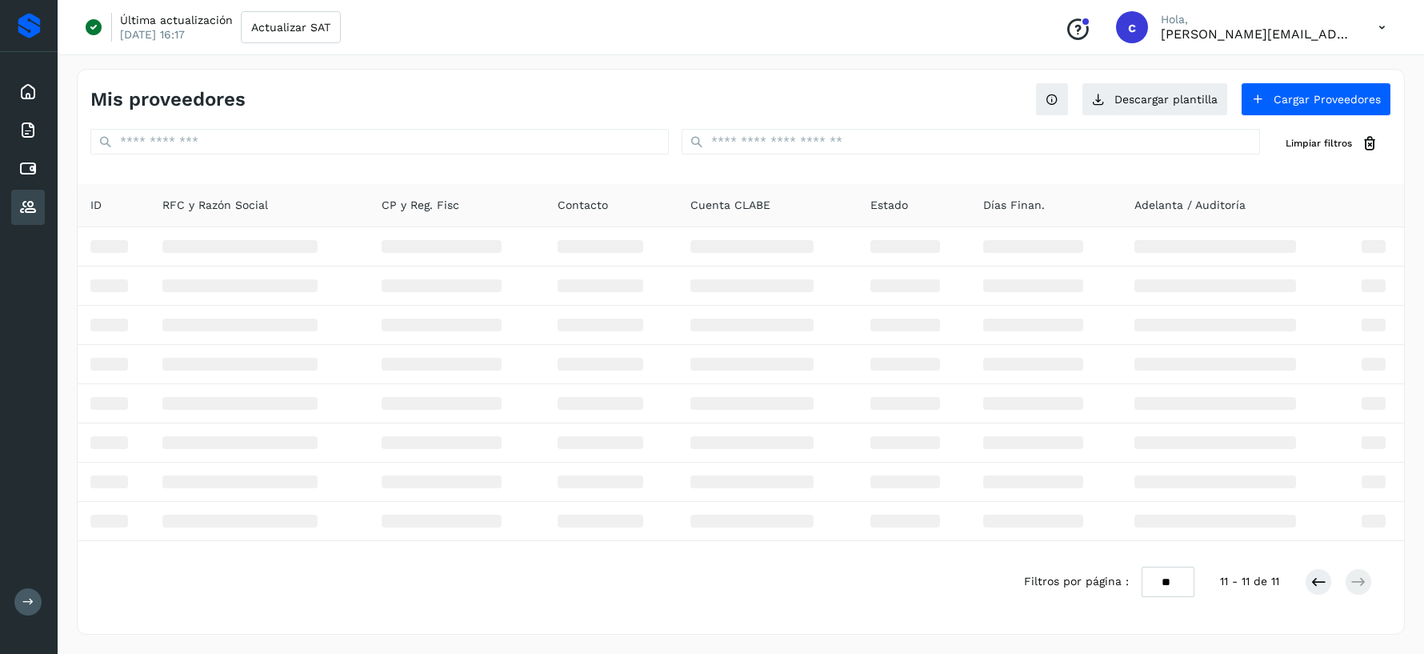
scroll to position [0, 0]
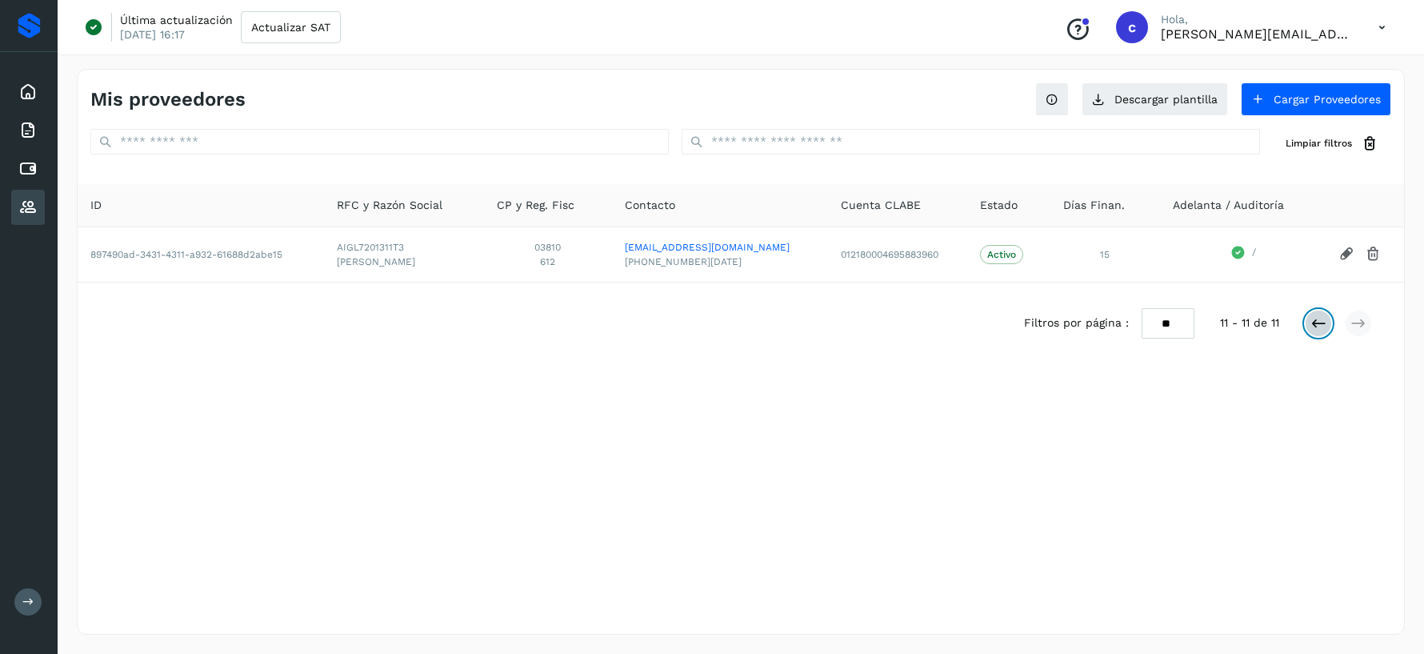
click at [1323, 320] on icon at bounding box center [1318, 323] width 16 height 16
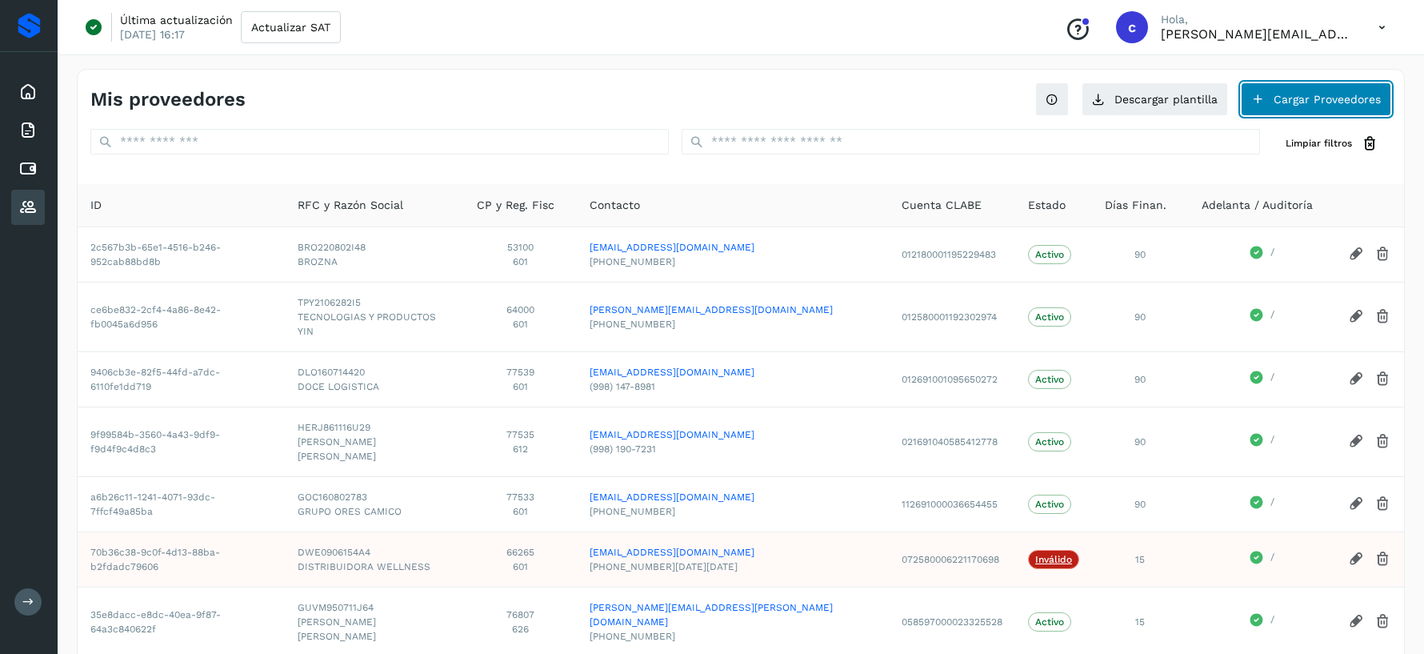
click at [1332, 102] on button "Cargar Proveedores" at bounding box center [1316, 99] width 150 height 34
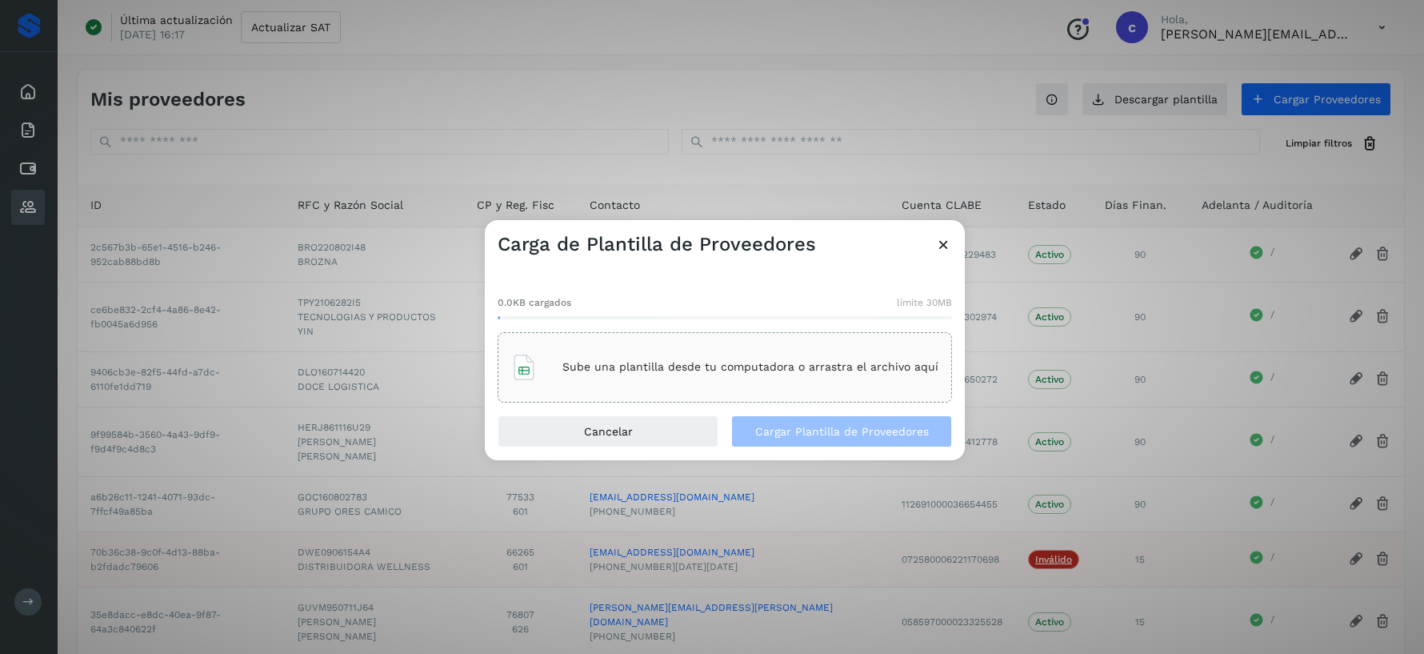
click at [719, 365] on p "Sube una plantilla desde tu computadora o arrastra el archivo aquí" at bounding box center [750, 367] width 376 height 14
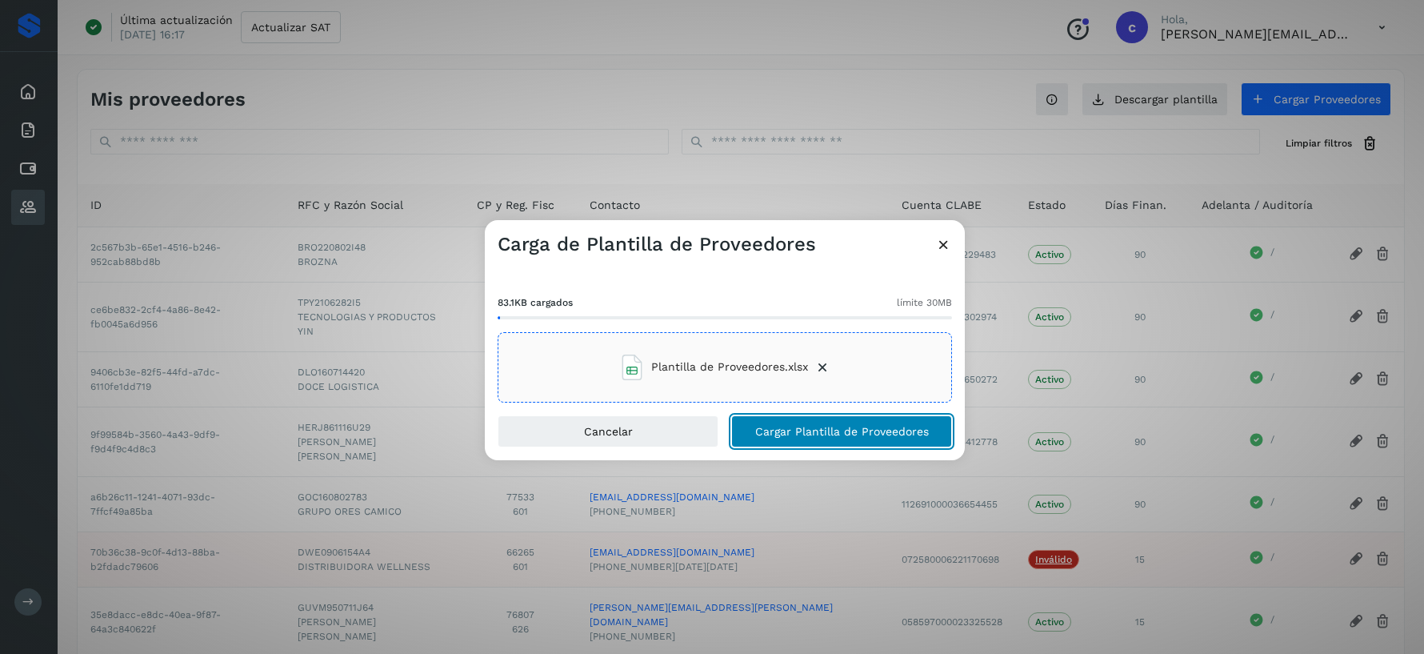
click at [878, 437] on span "Cargar Plantilla de Proveedores" at bounding box center [842, 431] width 174 height 11
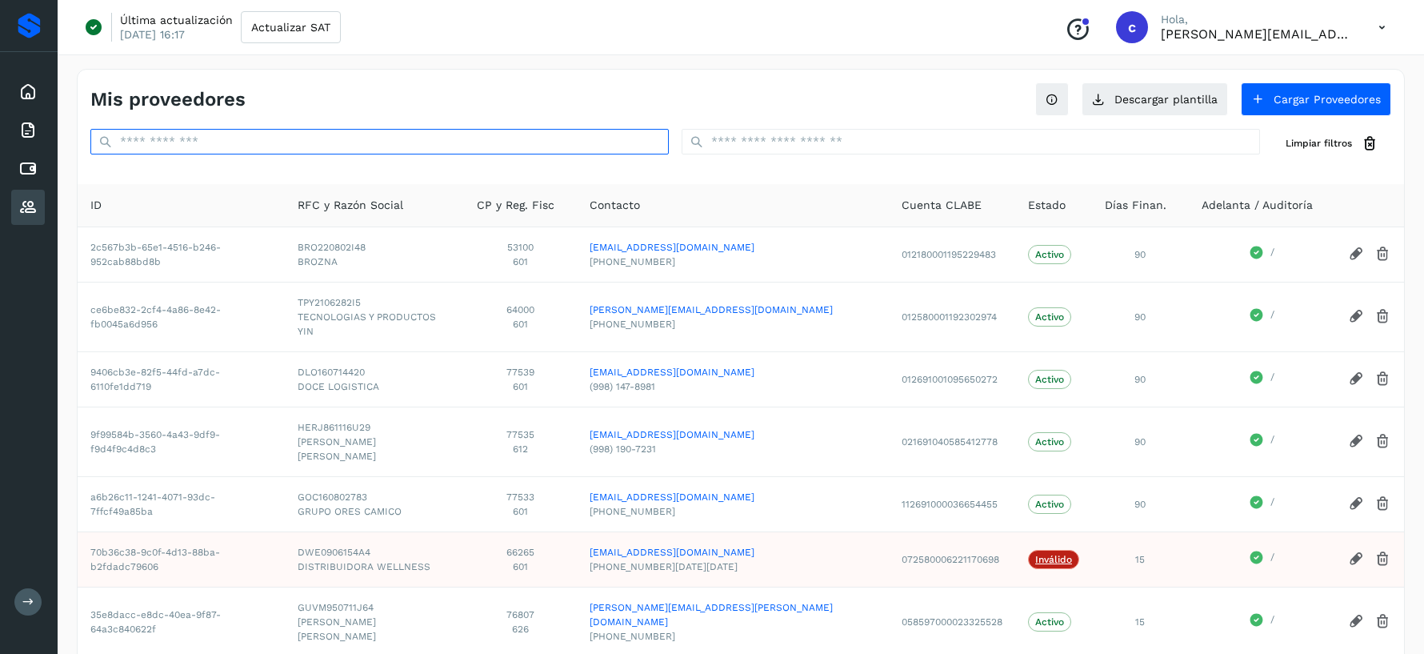
click at [396, 143] on input "text" at bounding box center [379, 142] width 578 height 26
paste input "**********"
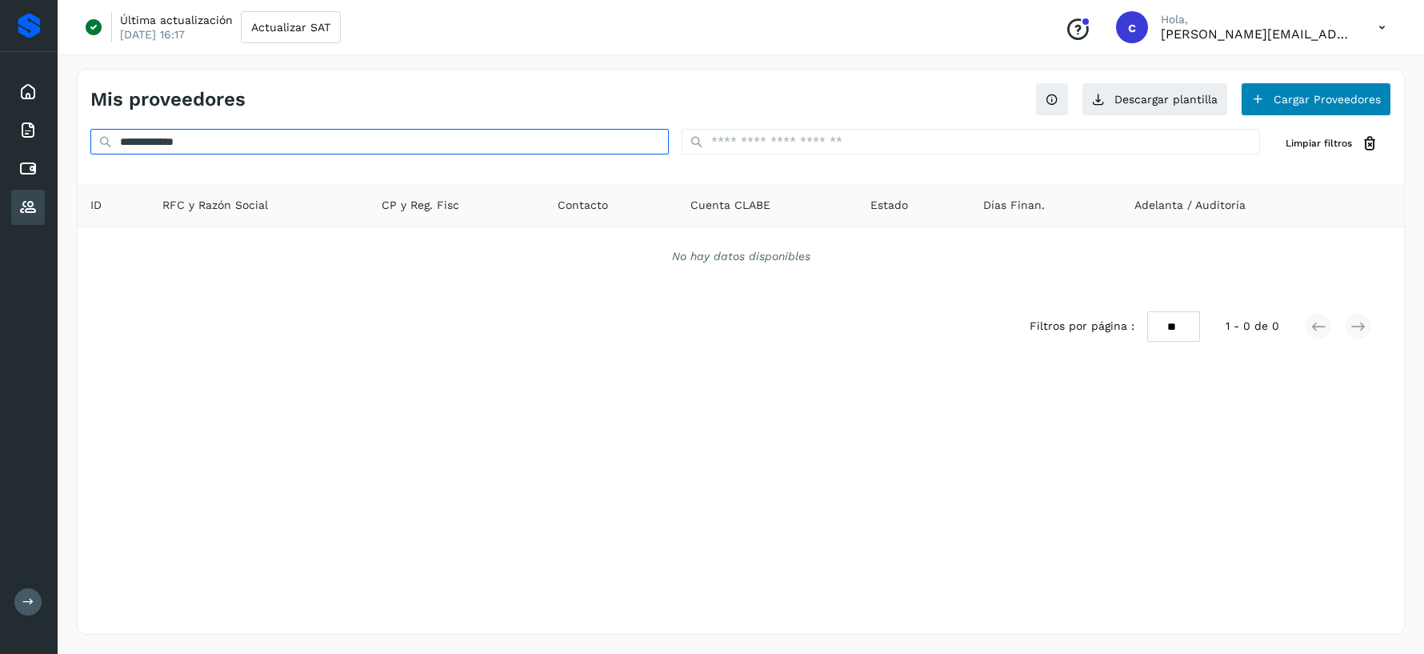
type input "**********"
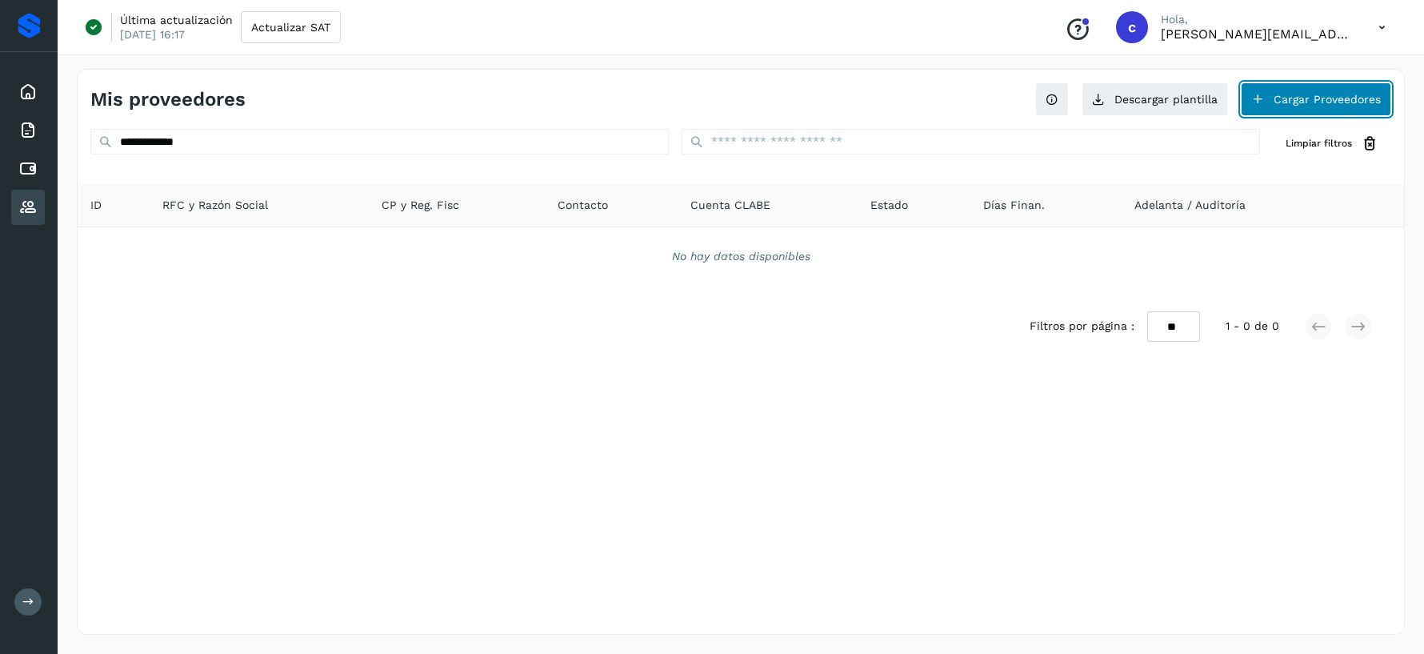
click at [1332, 101] on button "Cargar Proveedores" at bounding box center [1316, 99] width 150 height 34
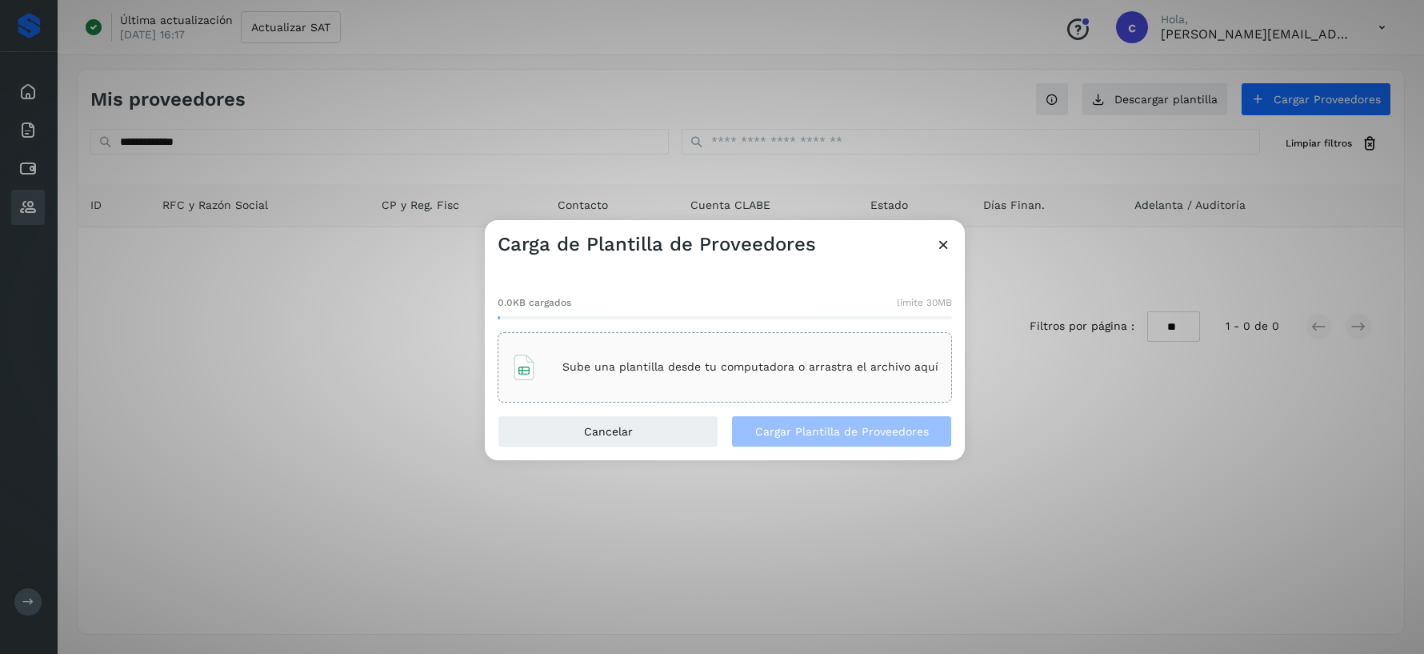
click at [935, 249] on icon at bounding box center [943, 244] width 17 height 17
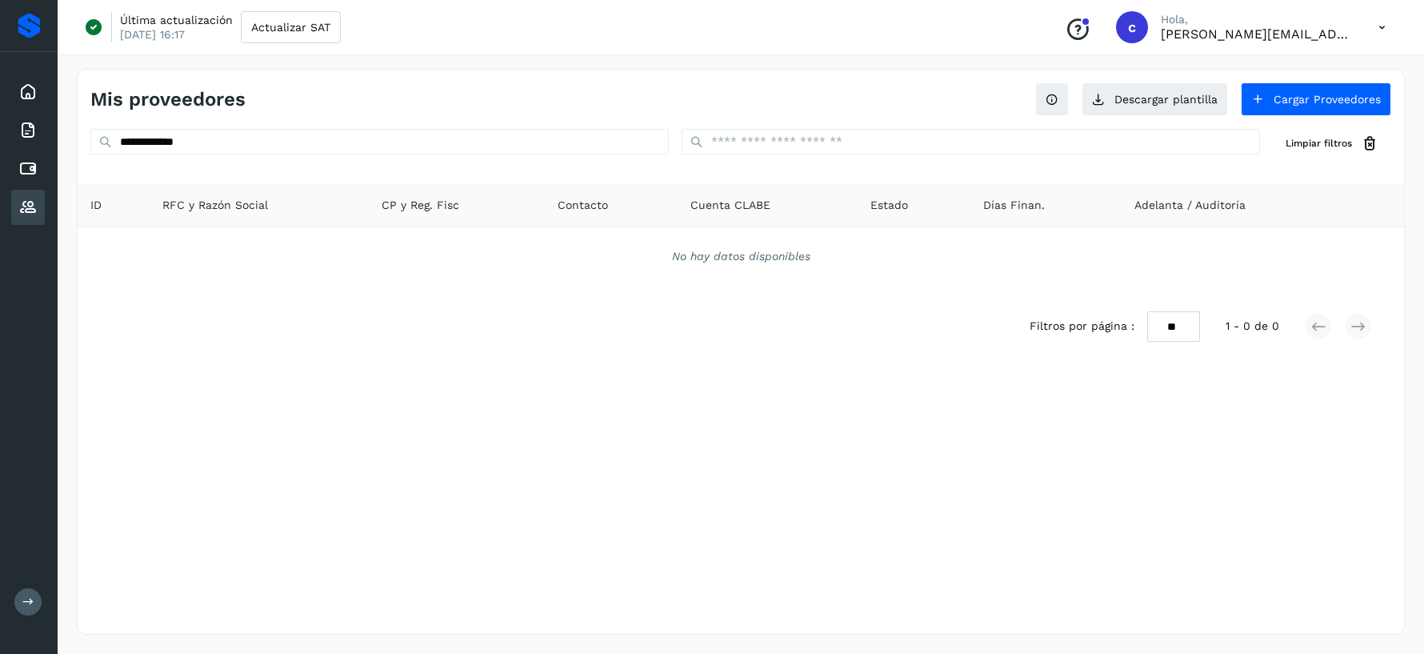
click at [1097, 281] on div "No hay datos disponibles" at bounding box center [741, 256] width 1326 height 58
click at [1322, 107] on button "Cargar Proveedores" at bounding box center [1316, 99] width 150 height 34
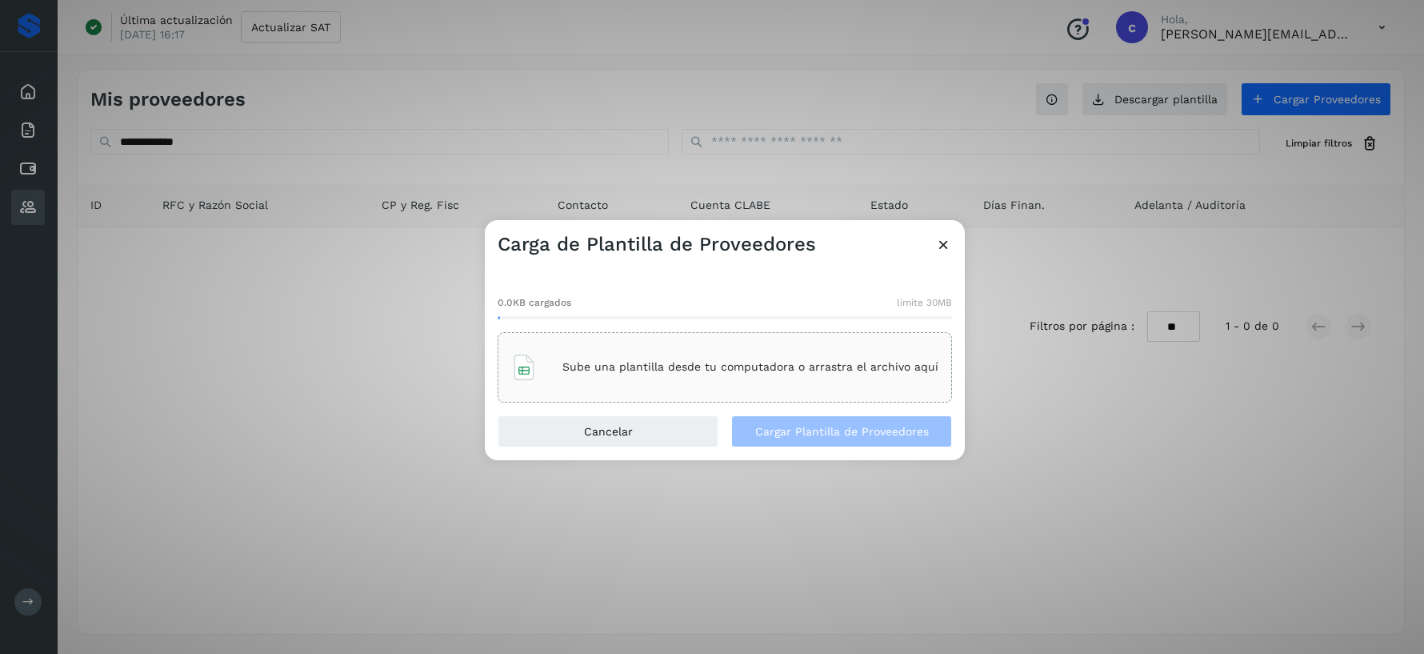
click at [834, 388] on div "Sube una plantilla desde tu computadora o arrastra el archivo aquí" at bounding box center [724, 367] width 427 height 43
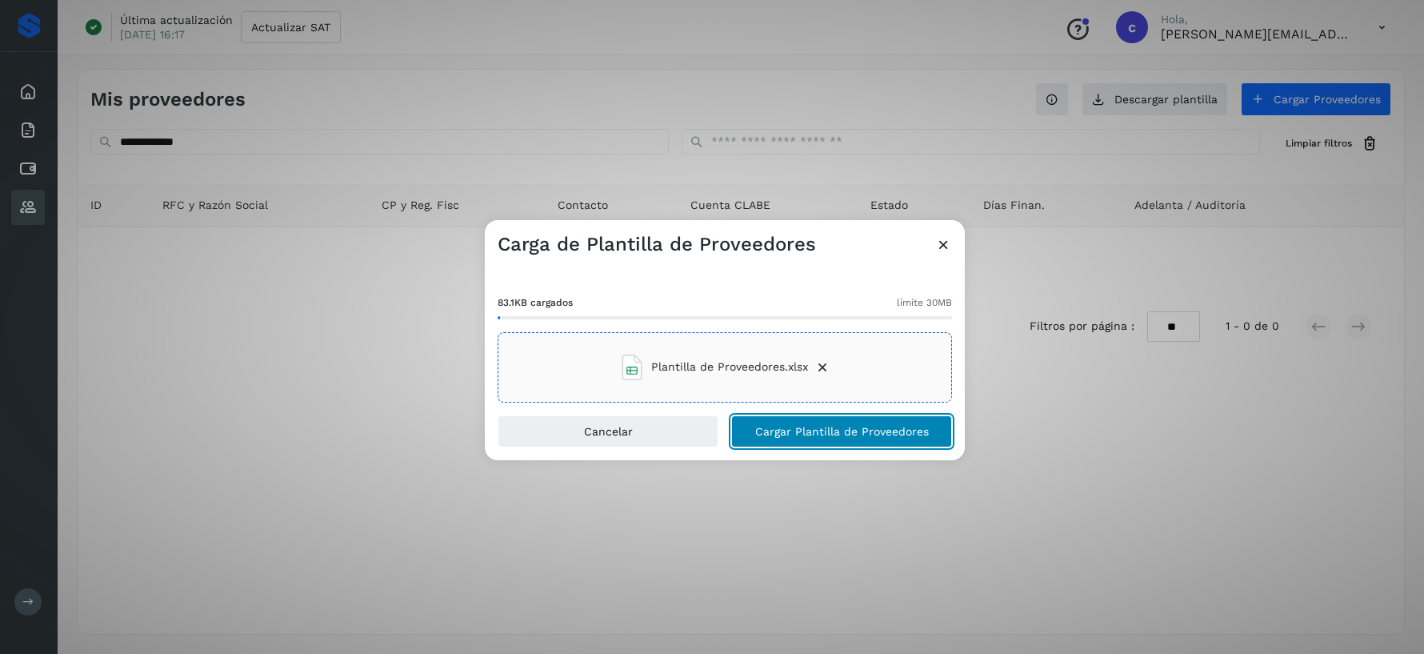
click at [910, 442] on button "Cargar Plantilla de Proveedores" at bounding box center [841, 431] width 221 height 32
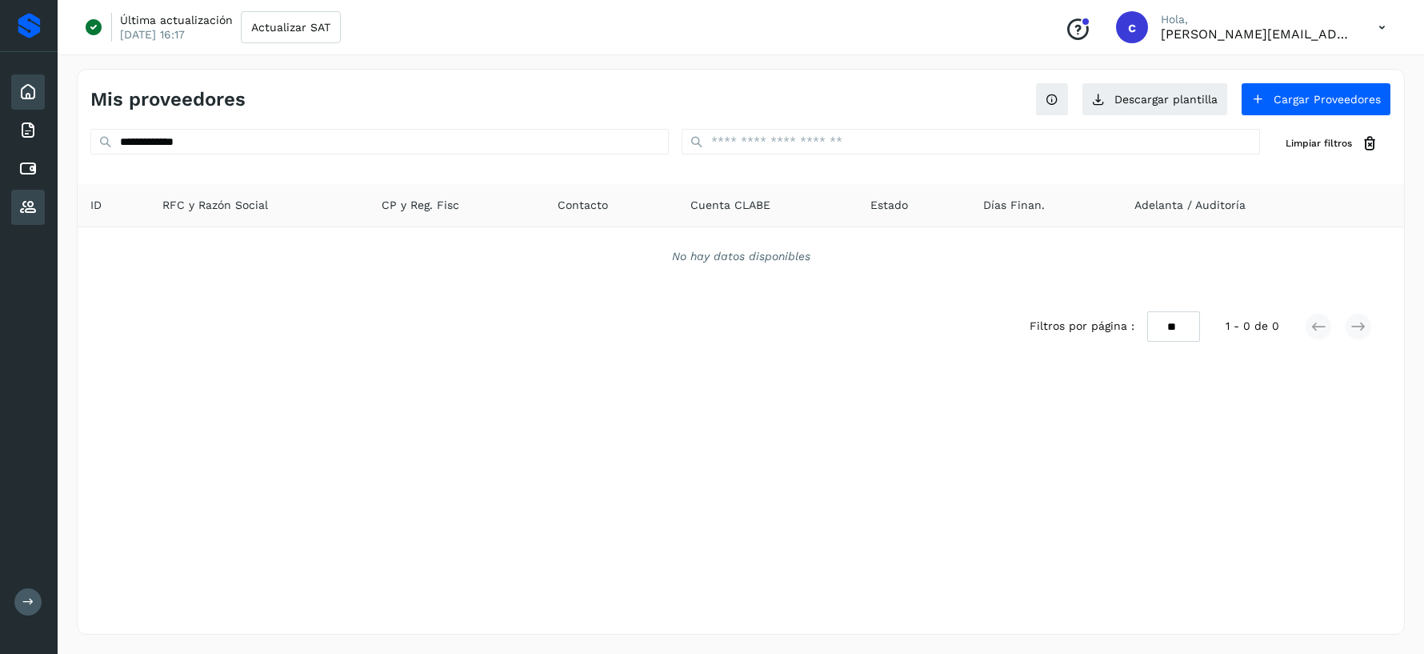
click at [17, 86] on div "Inicio" at bounding box center [28, 91] width 34 height 35
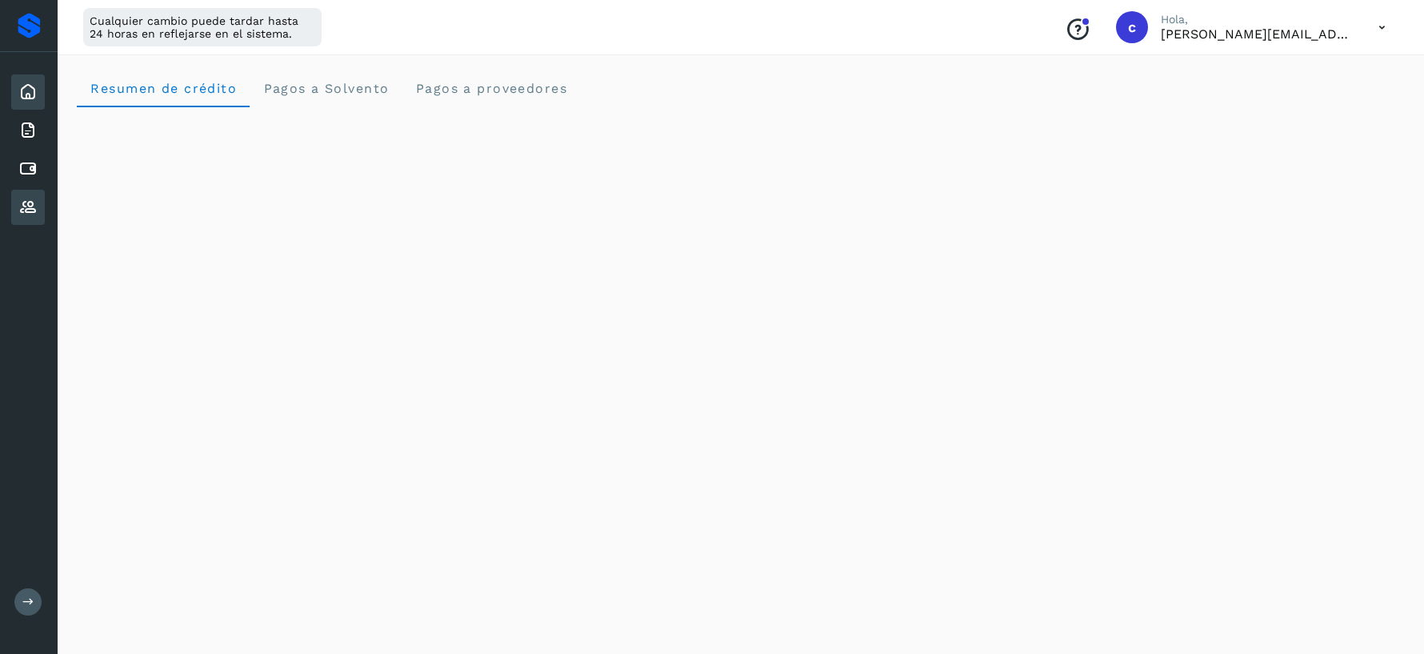
click at [34, 200] on icon at bounding box center [27, 207] width 19 height 19
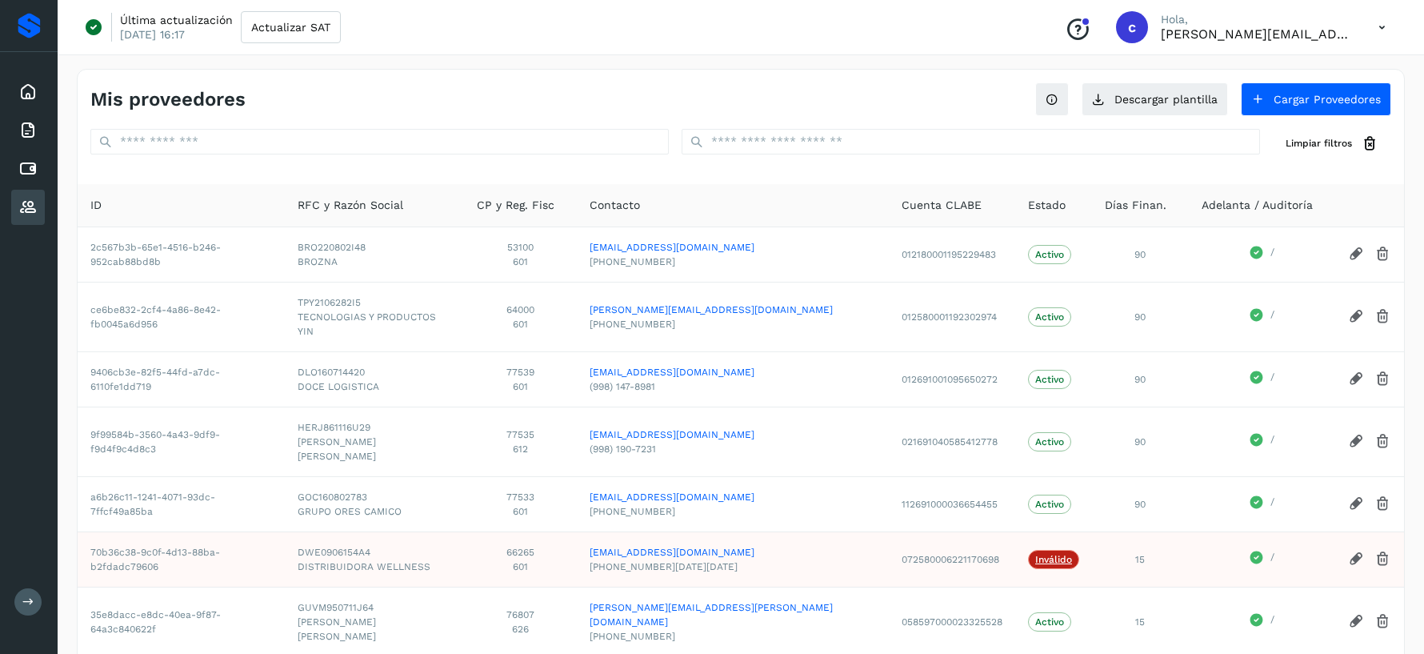
click at [1347, 81] on div "Mis proveedores Descargar plantilla Cargar Proveedores" at bounding box center [741, 93] width 1326 height 46
click at [1333, 97] on button "Cargar Proveedores" at bounding box center [1316, 99] width 150 height 34
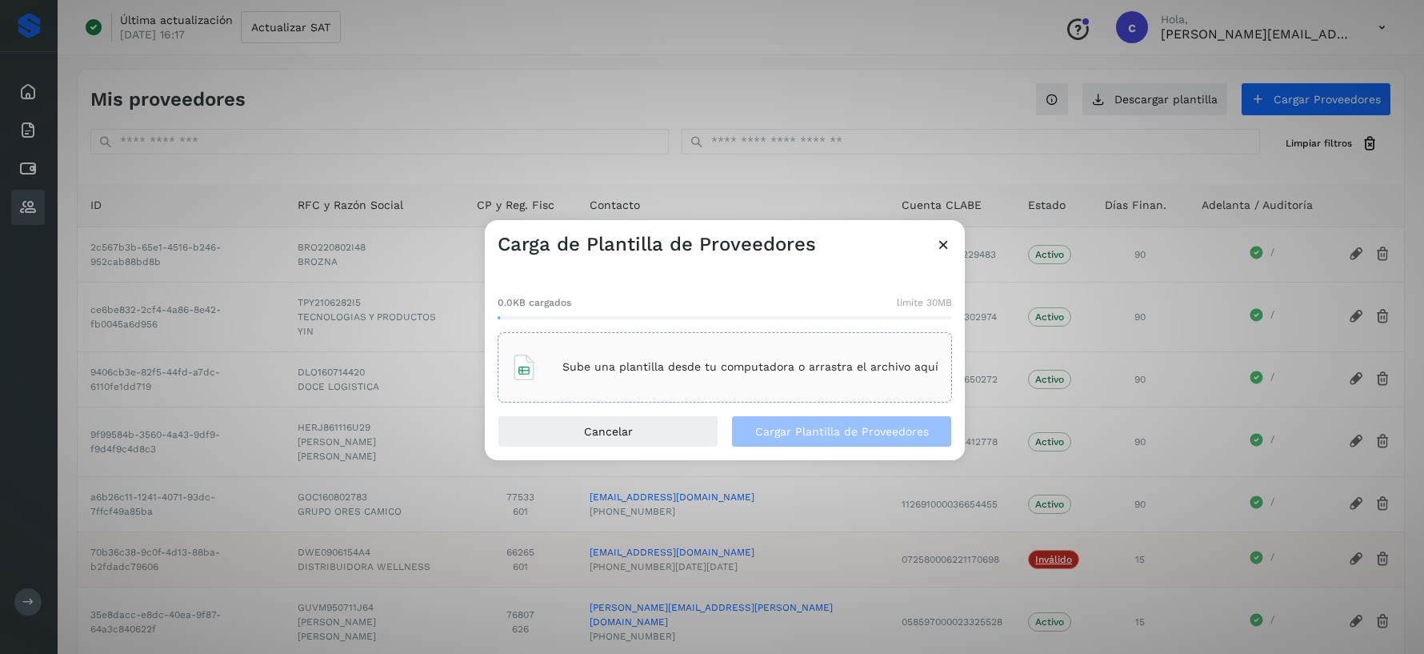
click at [736, 374] on div "Sube una plantilla desde tu computadora o arrastra el archivo aquí" at bounding box center [724, 367] width 427 height 43
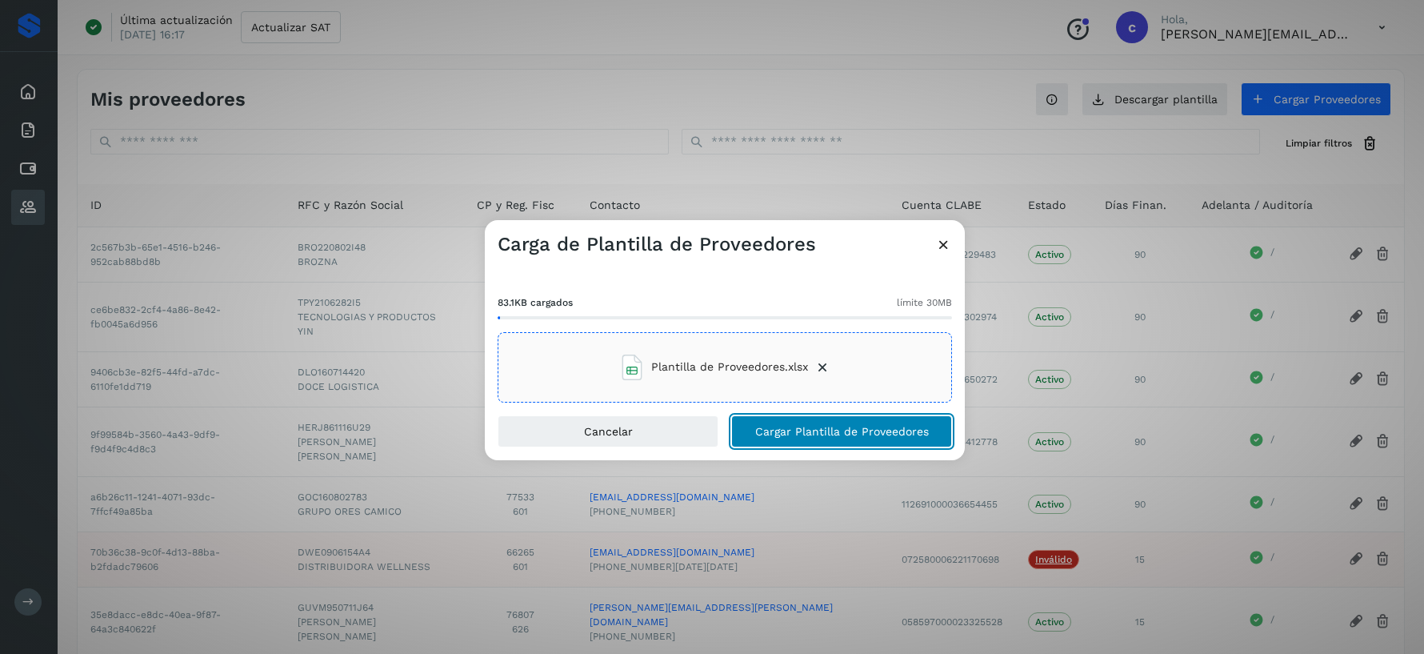
click at [862, 430] on span "Cargar Plantilla de Proveedores" at bounding box center [842, 431] width 174 height 11
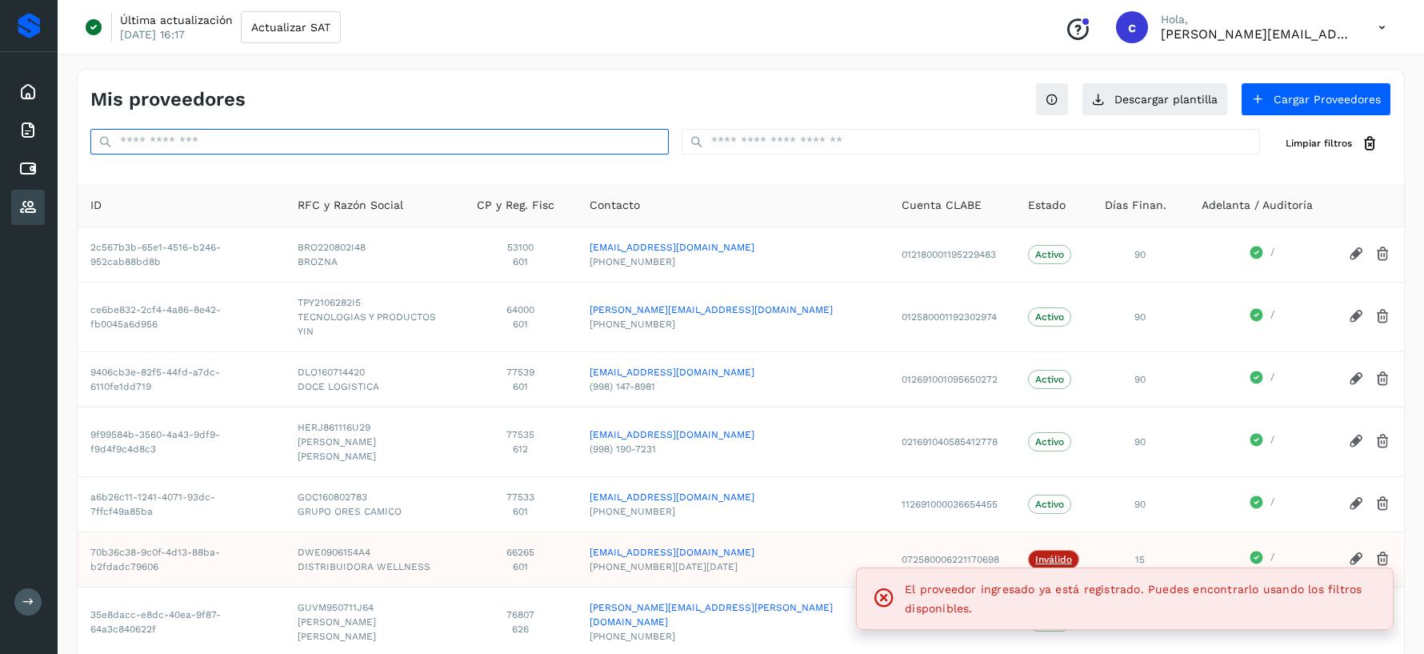
click at [504, 140] on input "text" at bounding box center [379, 142] width 578 height 26
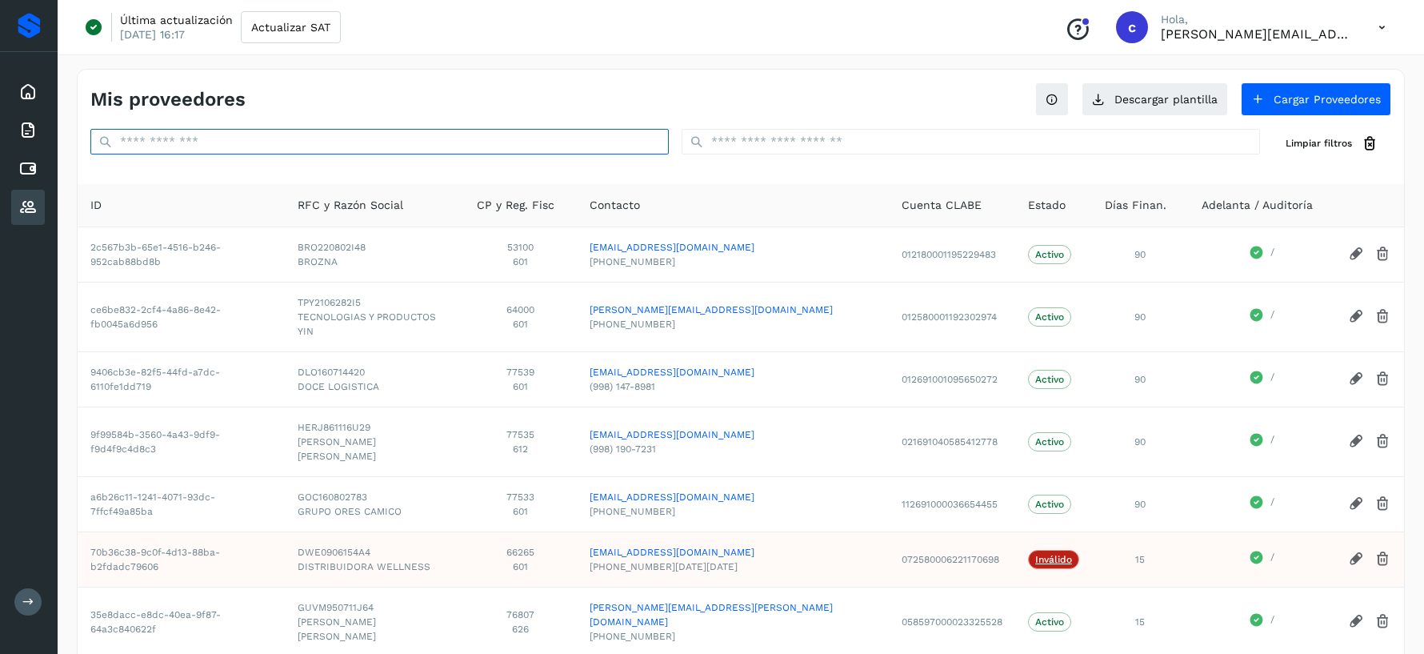
paste input "**********"
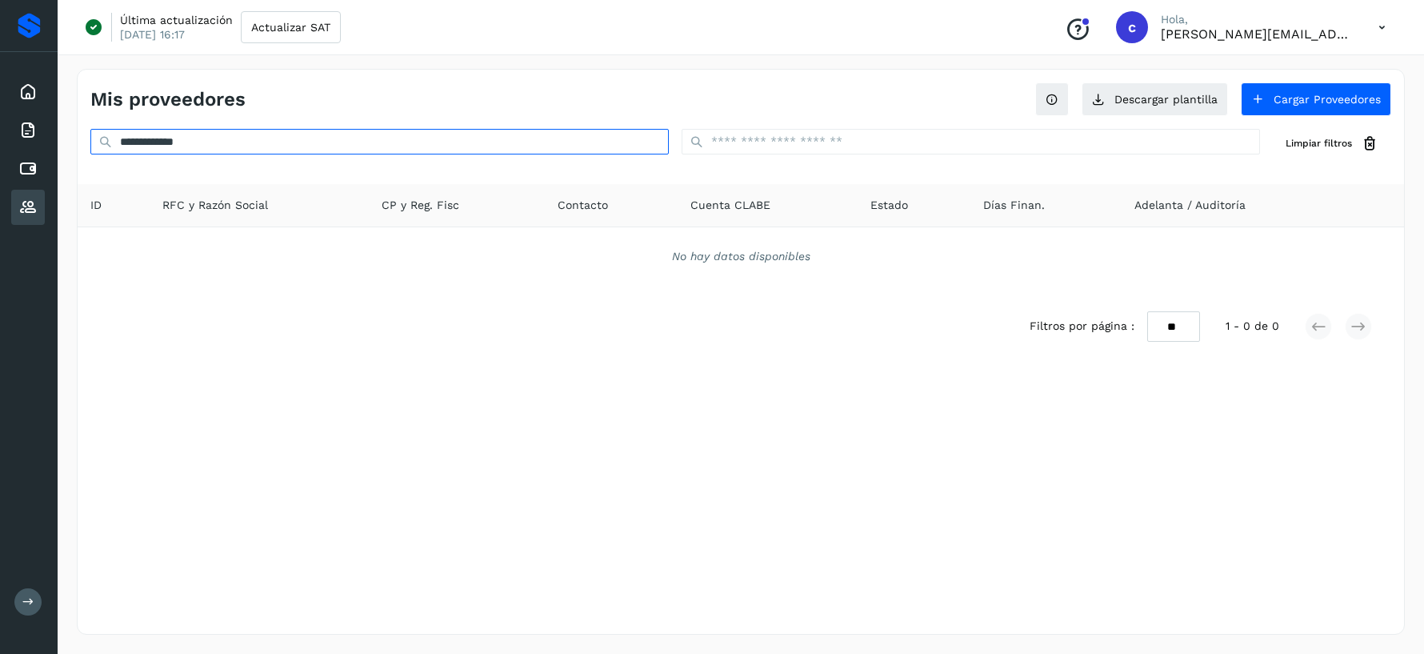
type input "**********"
click at [623, 142] on input "**********" at bounding box center [379, 142] width 578 height 26
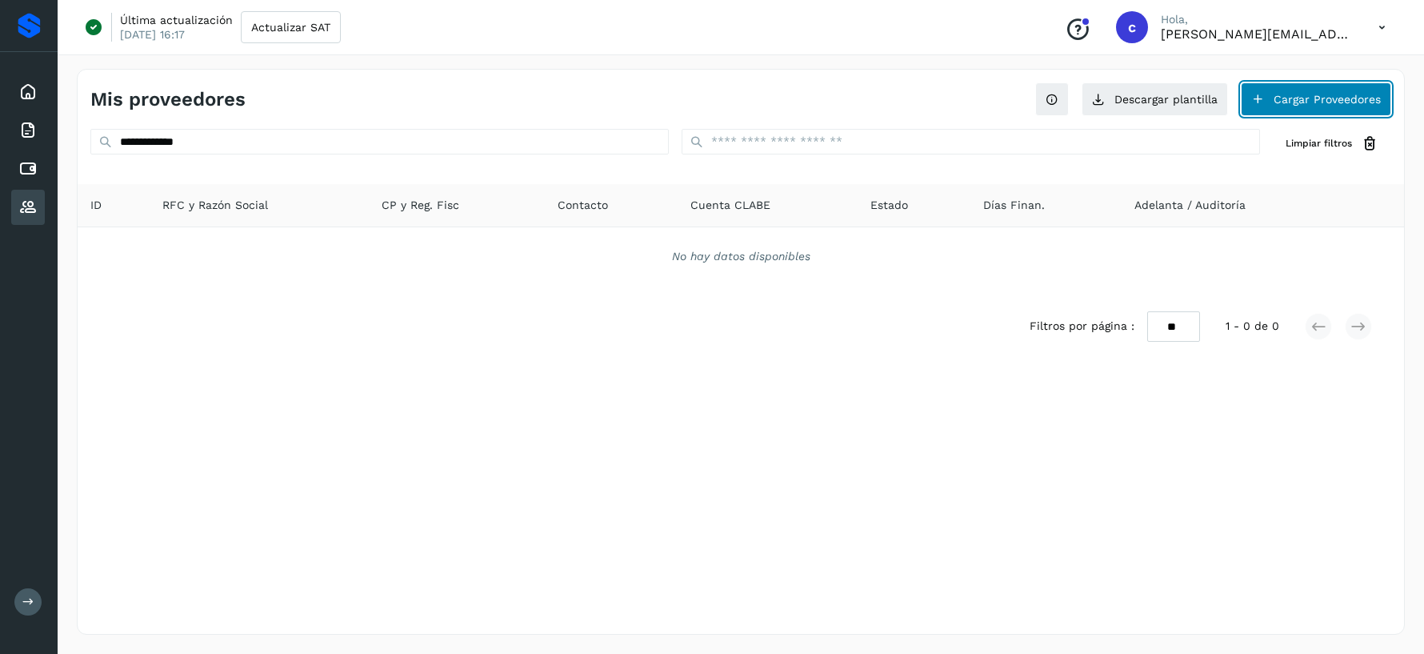
click at [1314, 102] on button "Cargar Proveedores" at bounding box center [1316, 99] width 150 height 34
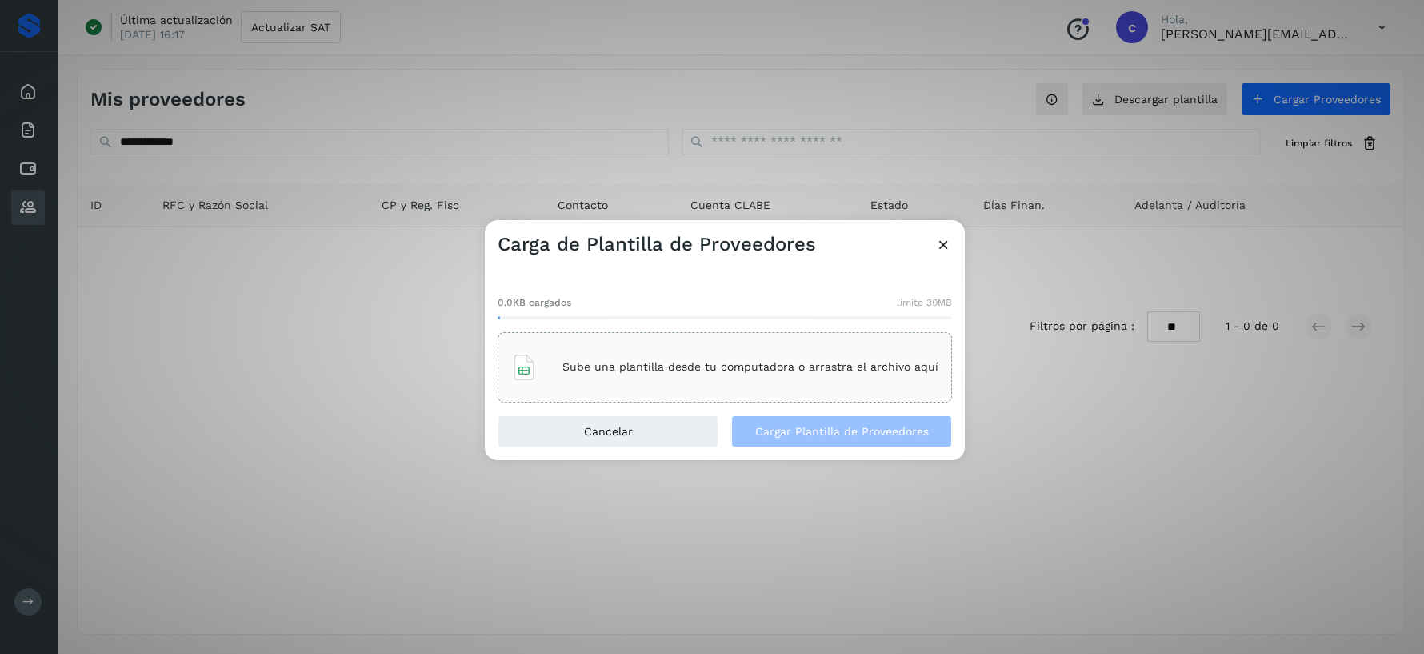
click at [894, 358] on div "Sube una plantilla desde tu computadora o arrastra el archivo aquí" at bounding box center [724, 367] width 427 height 43
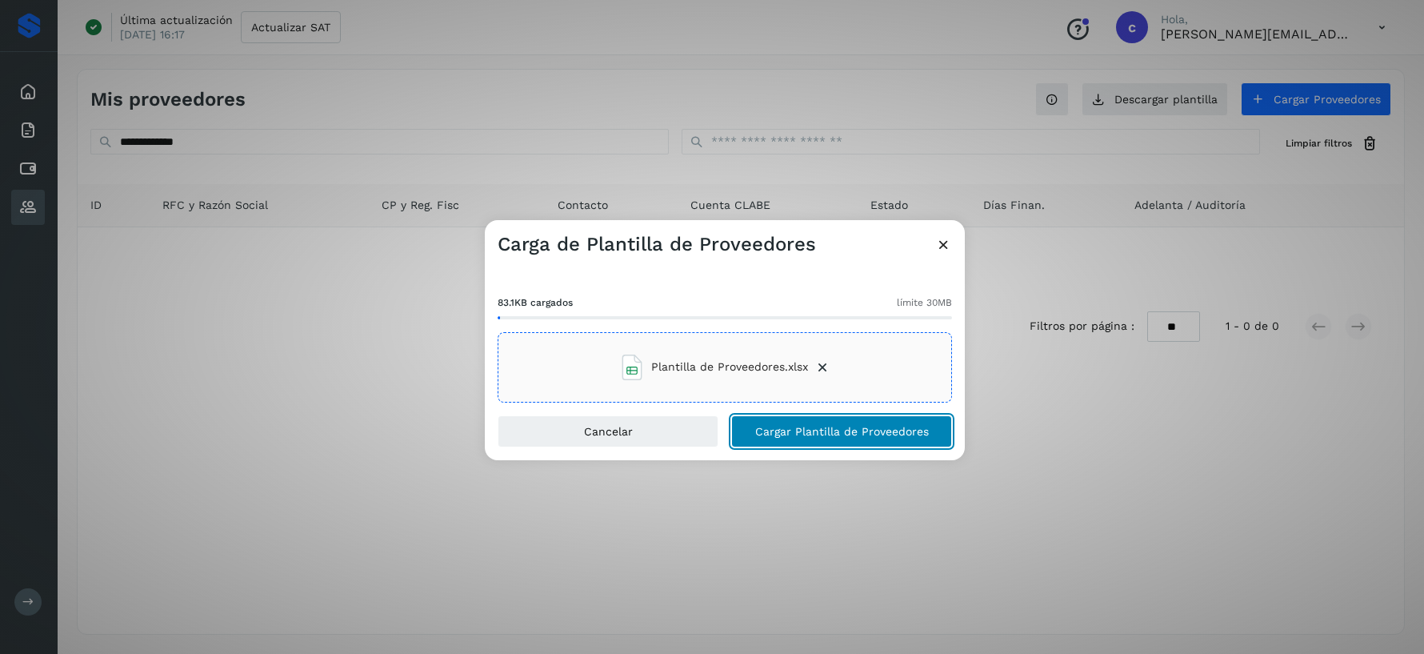
click at [889, 426] on span "Cargar Plantilla de Proveedores" at bounding box center [842, 431] width 174 height 11
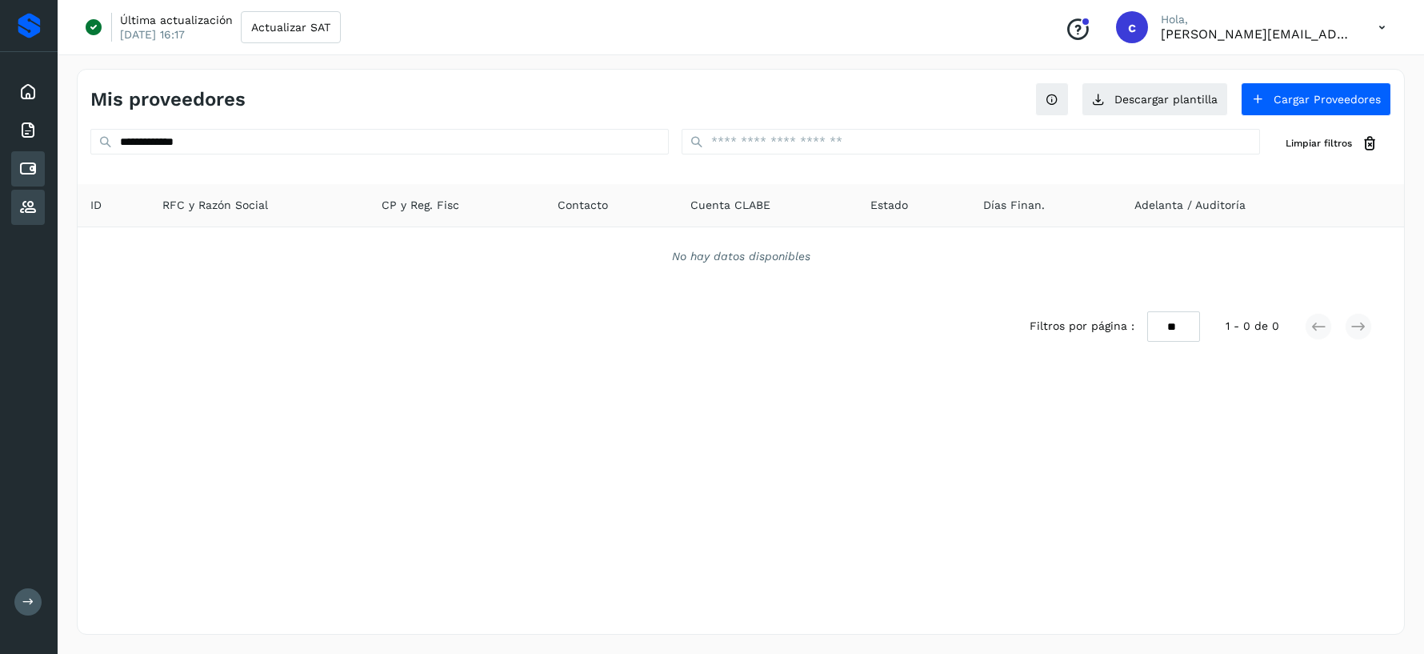
click at [24, 162] on icon at bounding box center [27, 168] width 19 height 19
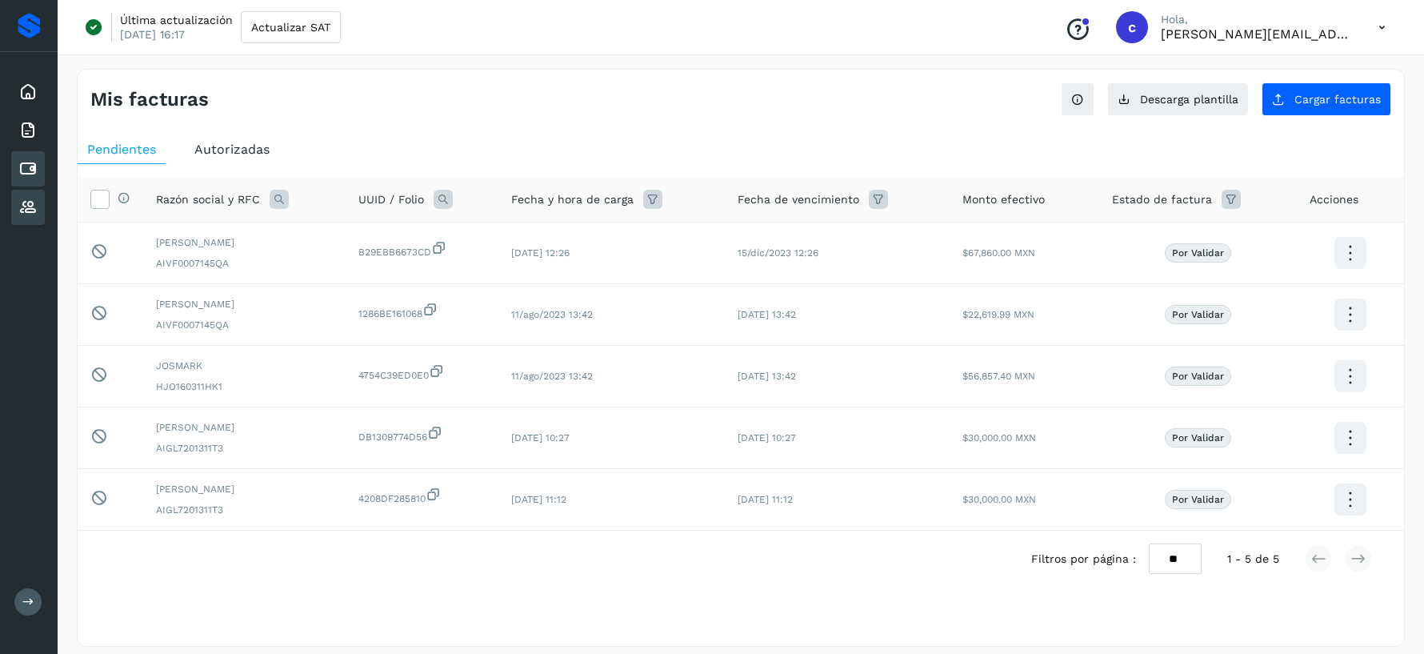
click at [28, 196] on div "Proveedores" at bounding box center [28, 207] width 34 height 35
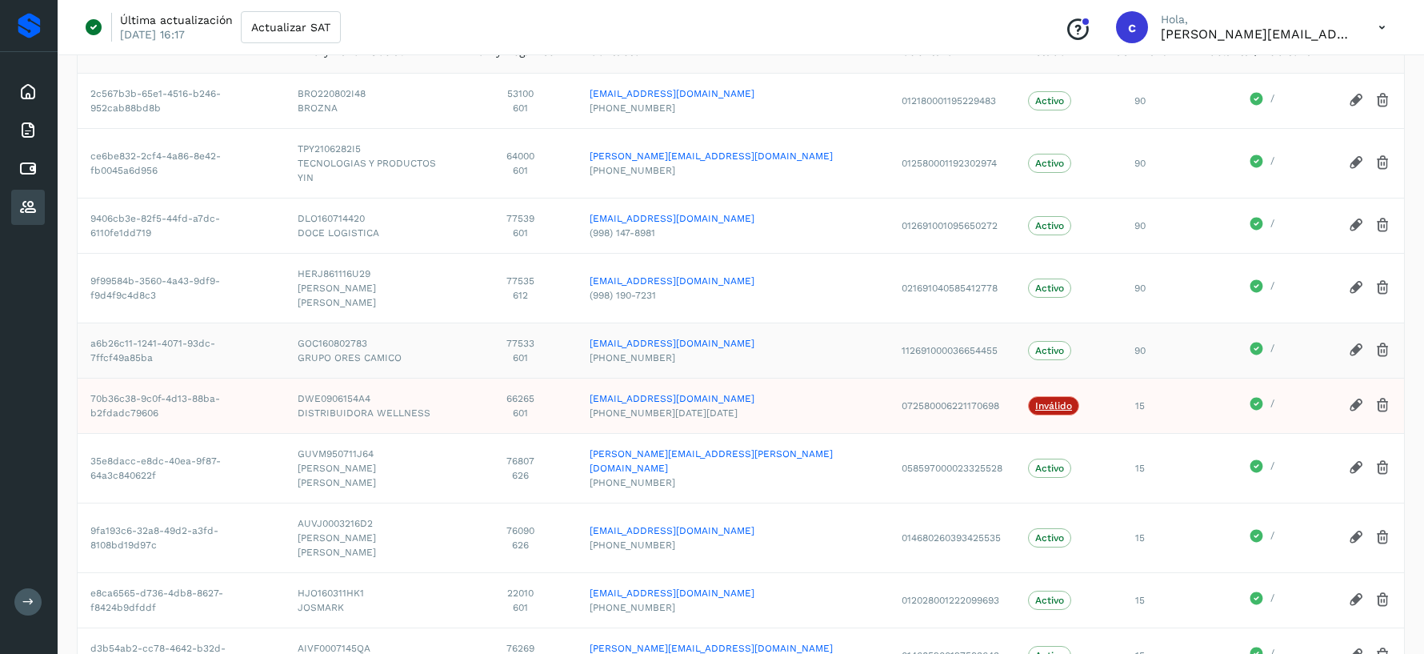
scroll to position [157, 0]
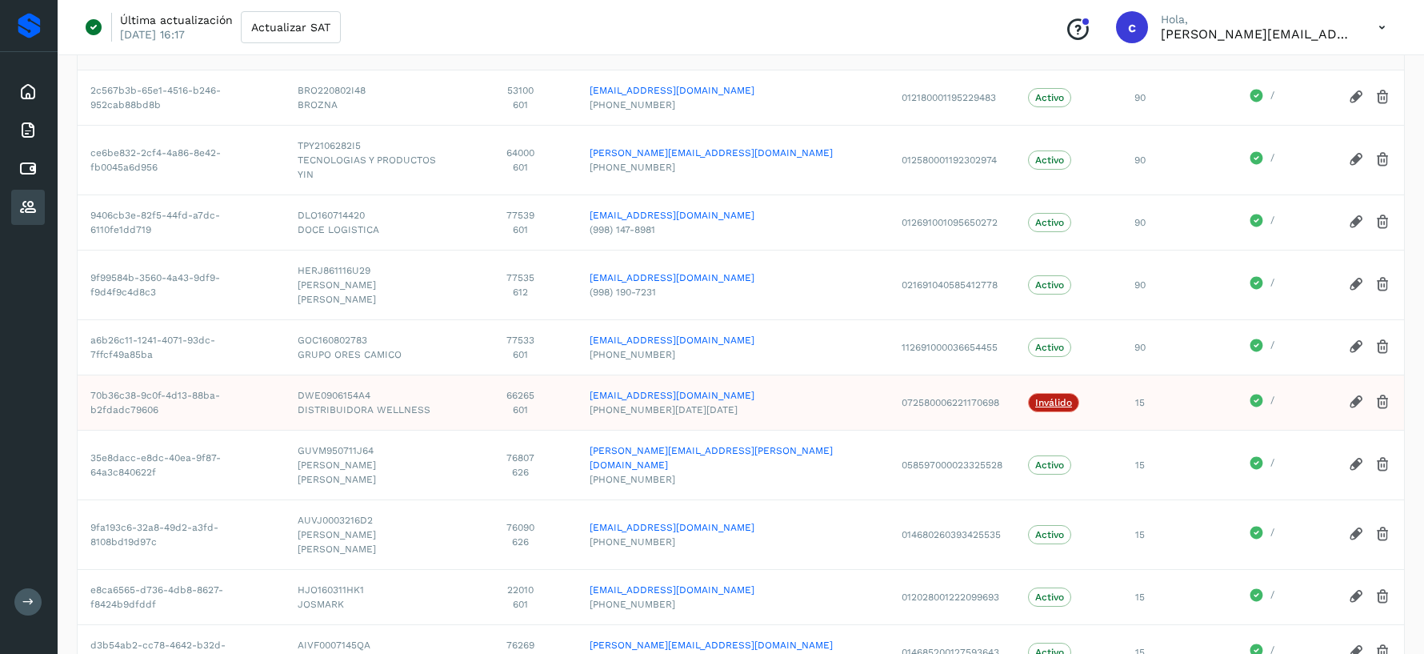
click at [1381, 394] on icon at bounding box center [1382, 402] width 17 height 17
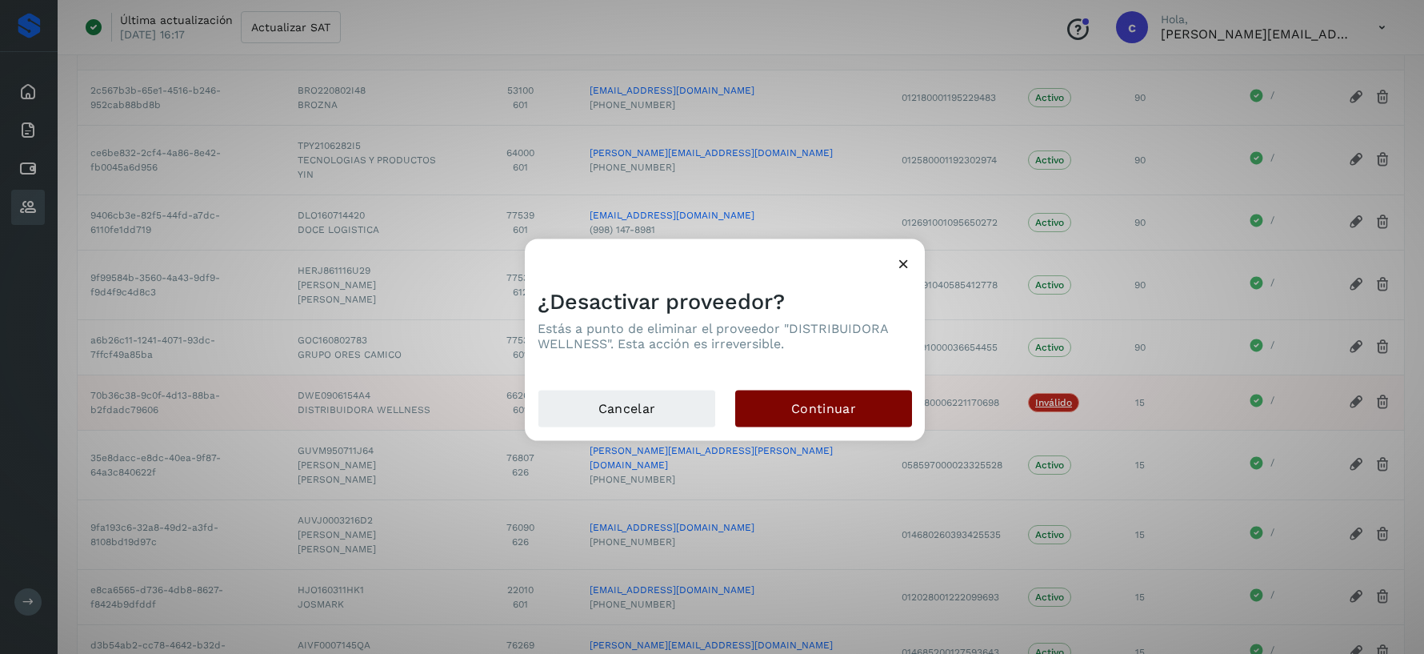
click at [834, 396] on button "Continuar" at bounding box center [823, 408] width 177 height 37
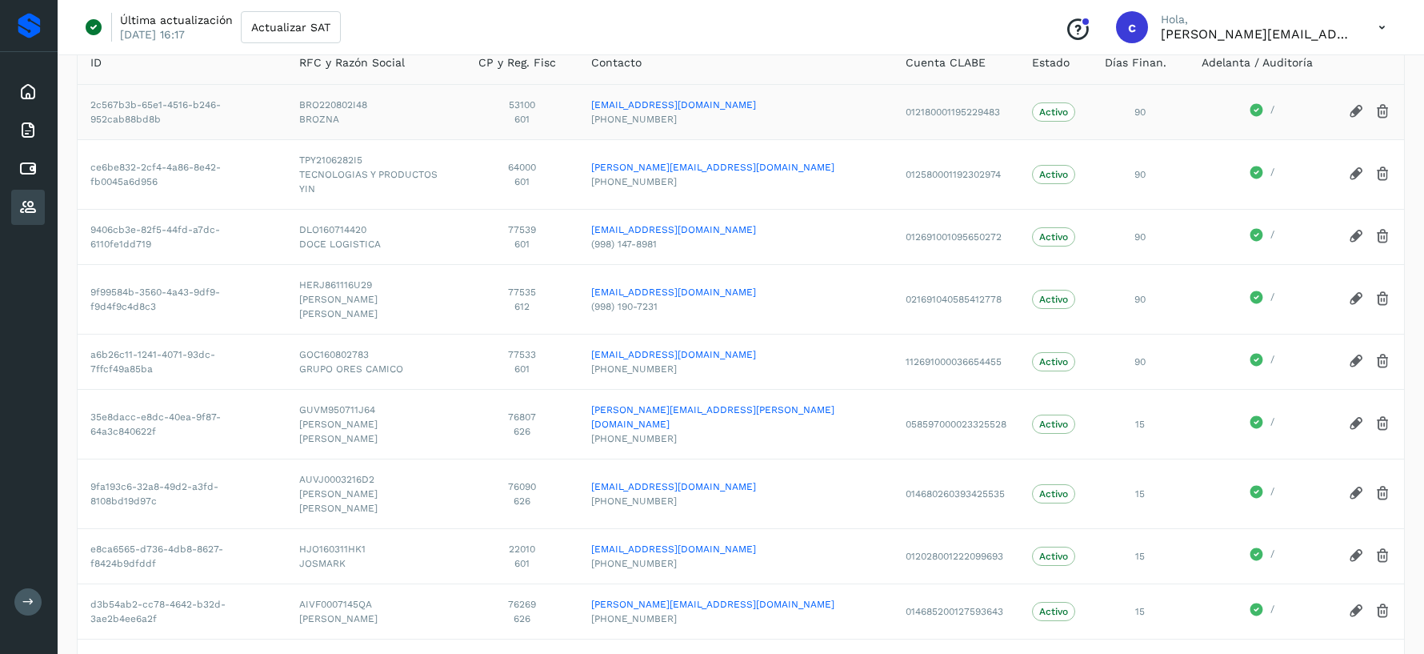
scroll to position [0, 0]
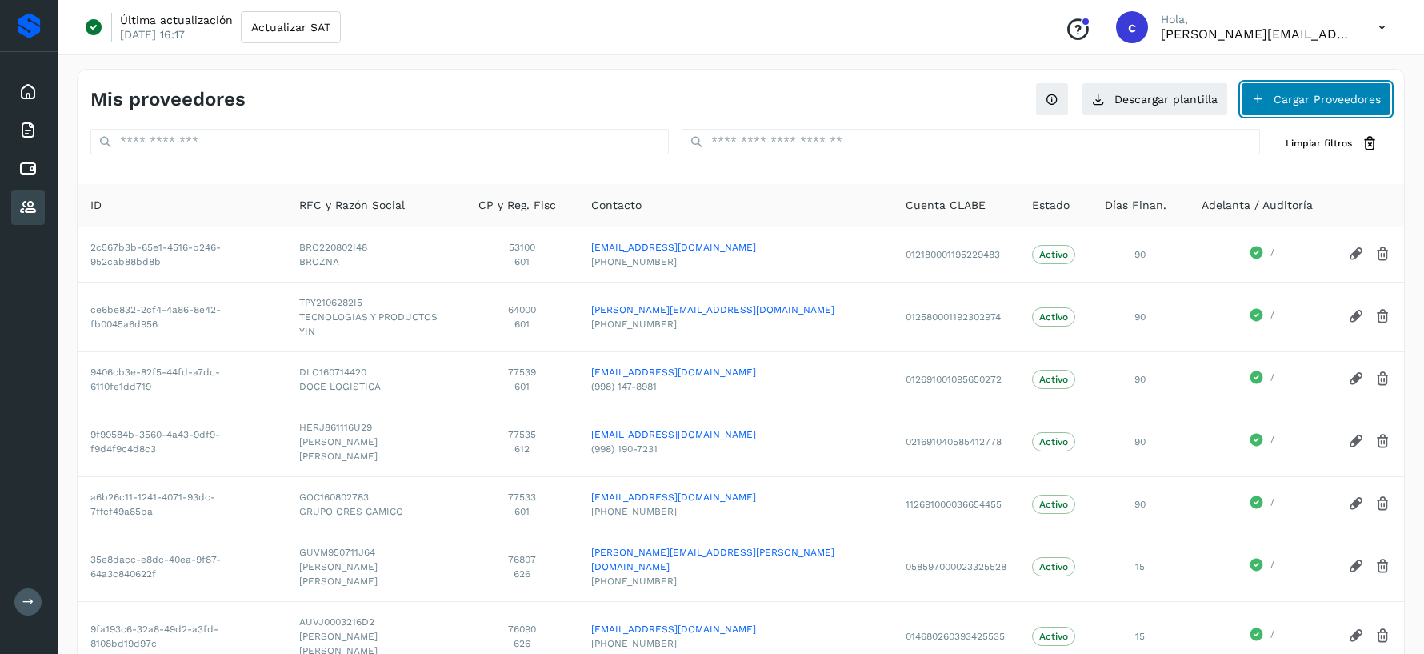
click at [1328, 101] on button "Cargar Proveedores" at bounding box center [1316, 99] width 150 height 34
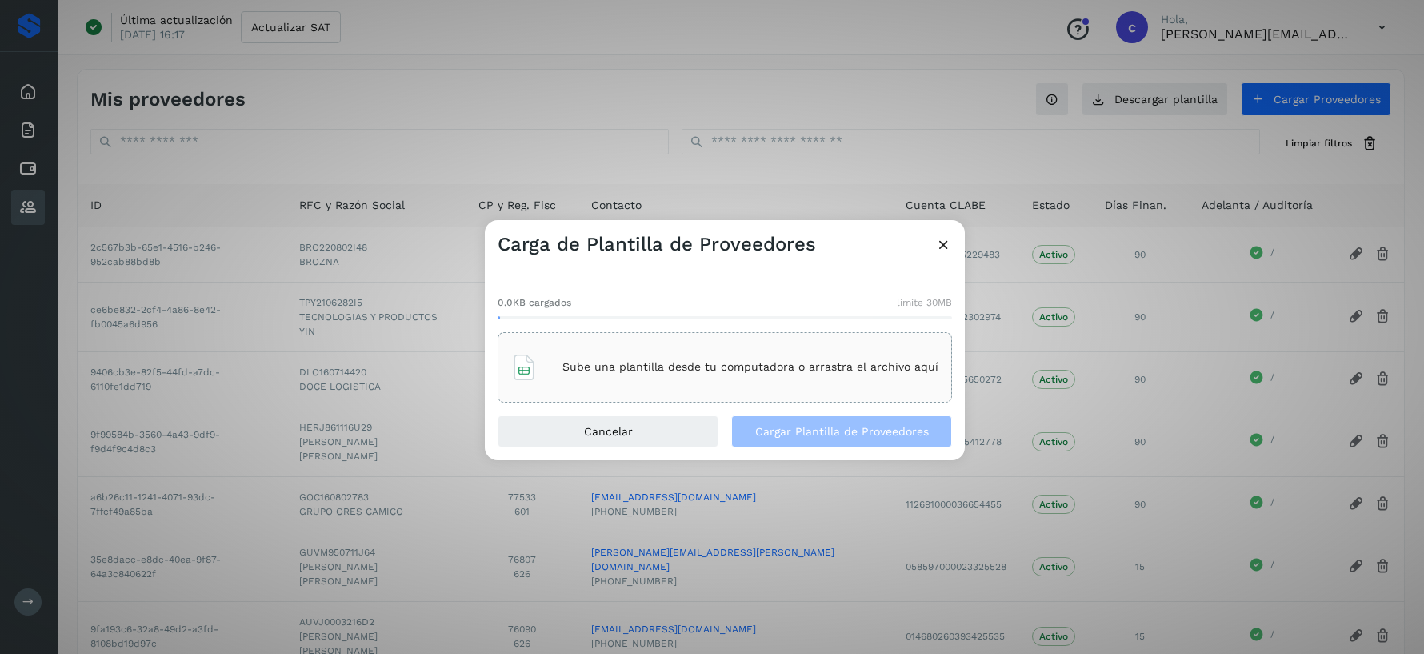
click at [822, 354] on div "Sube una plantilla desde tu computadora o arrastra el archivo aquí" at bounding box center [724, 367] width 427 height 43
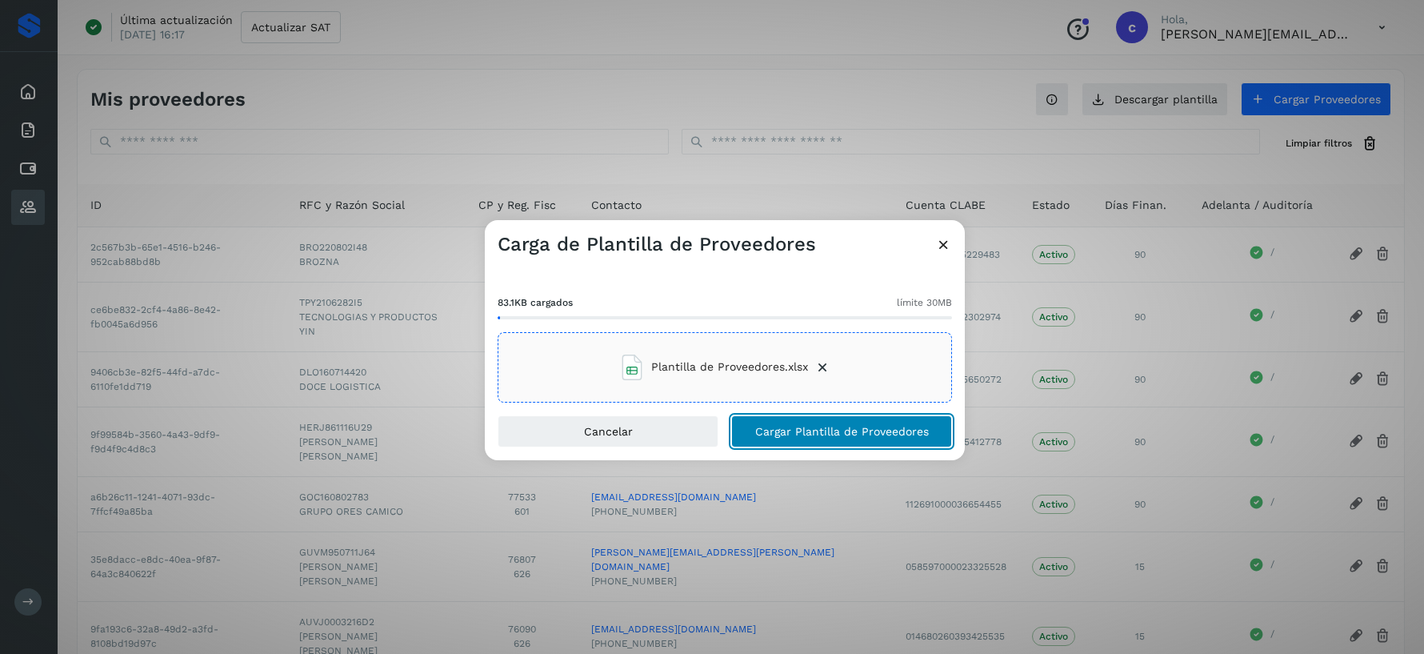
click at [872, 432] on span "Cargar Plantilla de Proveedores" at bounding box center [842, 431] width 174 height 11
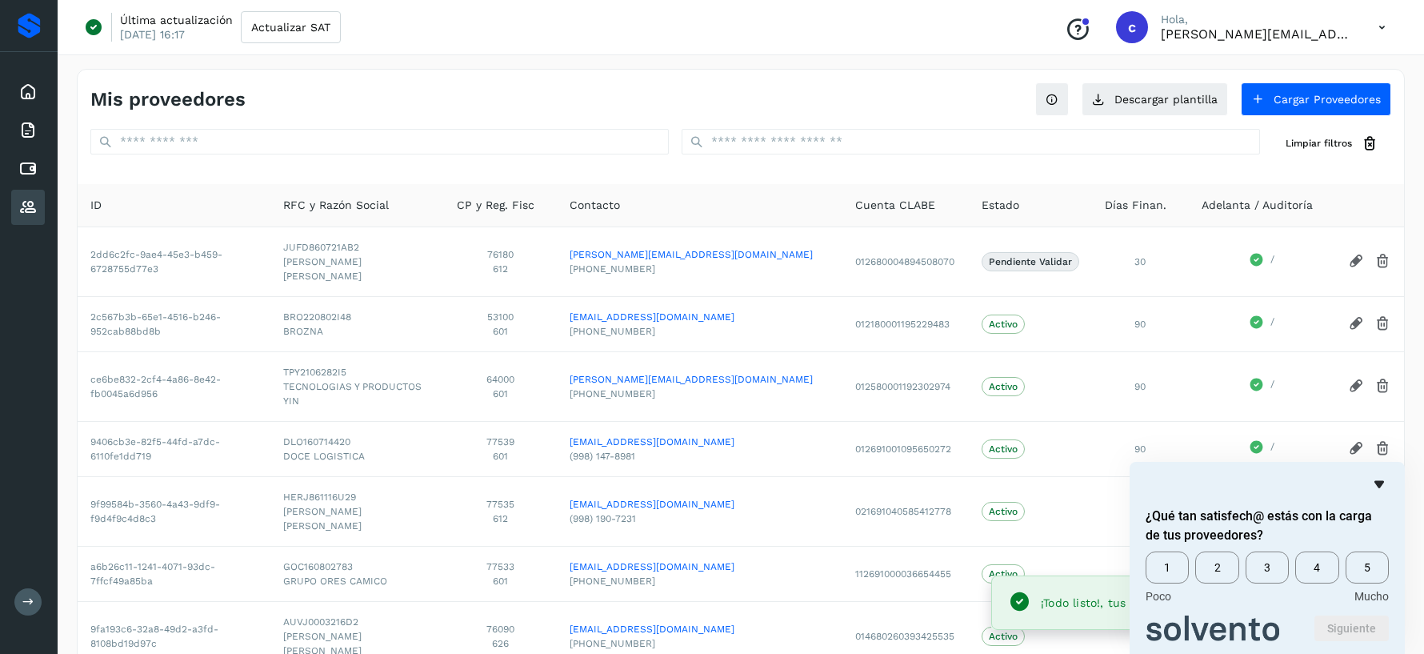
click at [1379, 483] on icon "Ocultar encuesta" at bounding box center [1379, 484] width 10 height 7
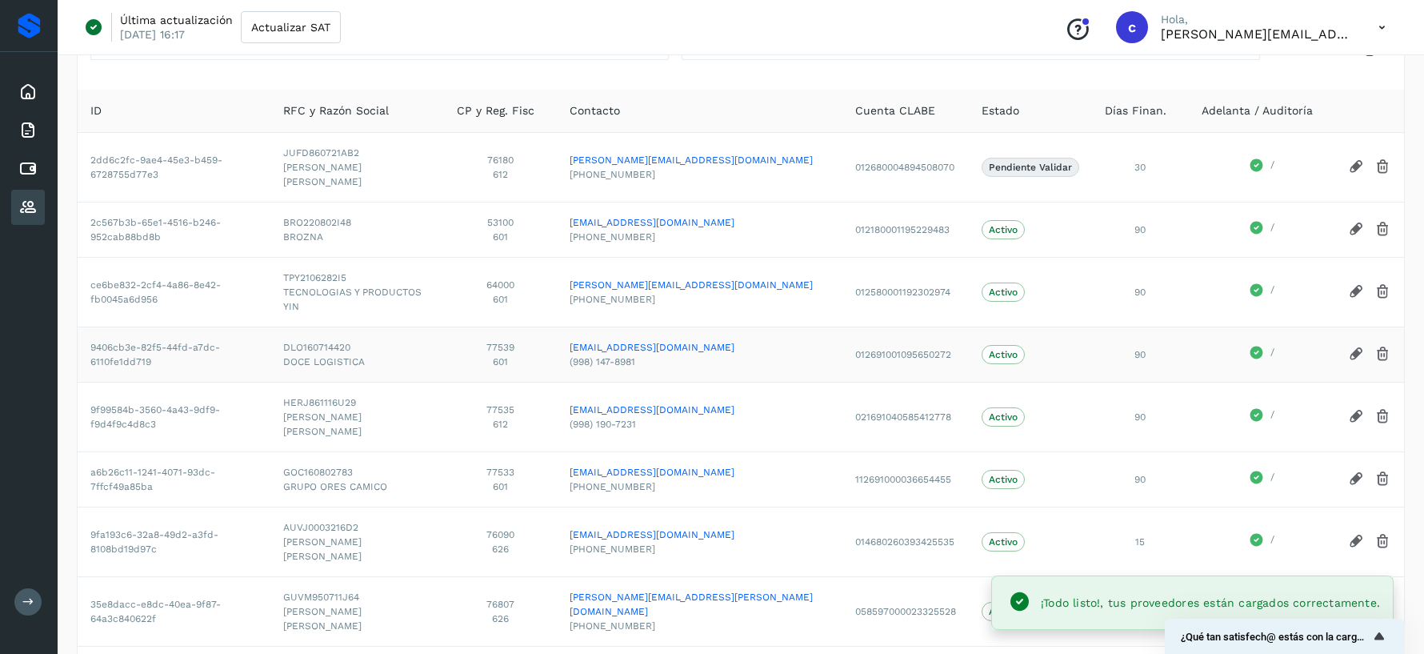
scroll to position [110, 0]
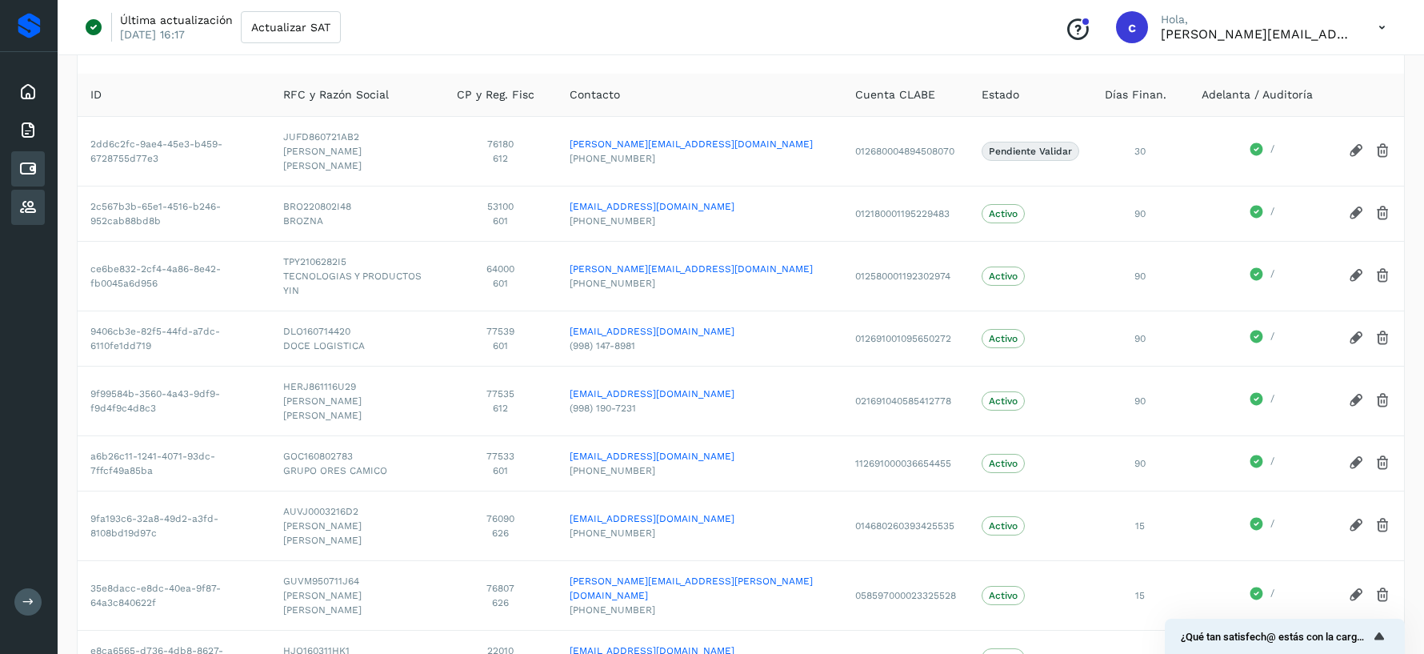
click at [24, 179] on div "Cuentas por pagar" at bounding box center [28, 168] width 34 height 35
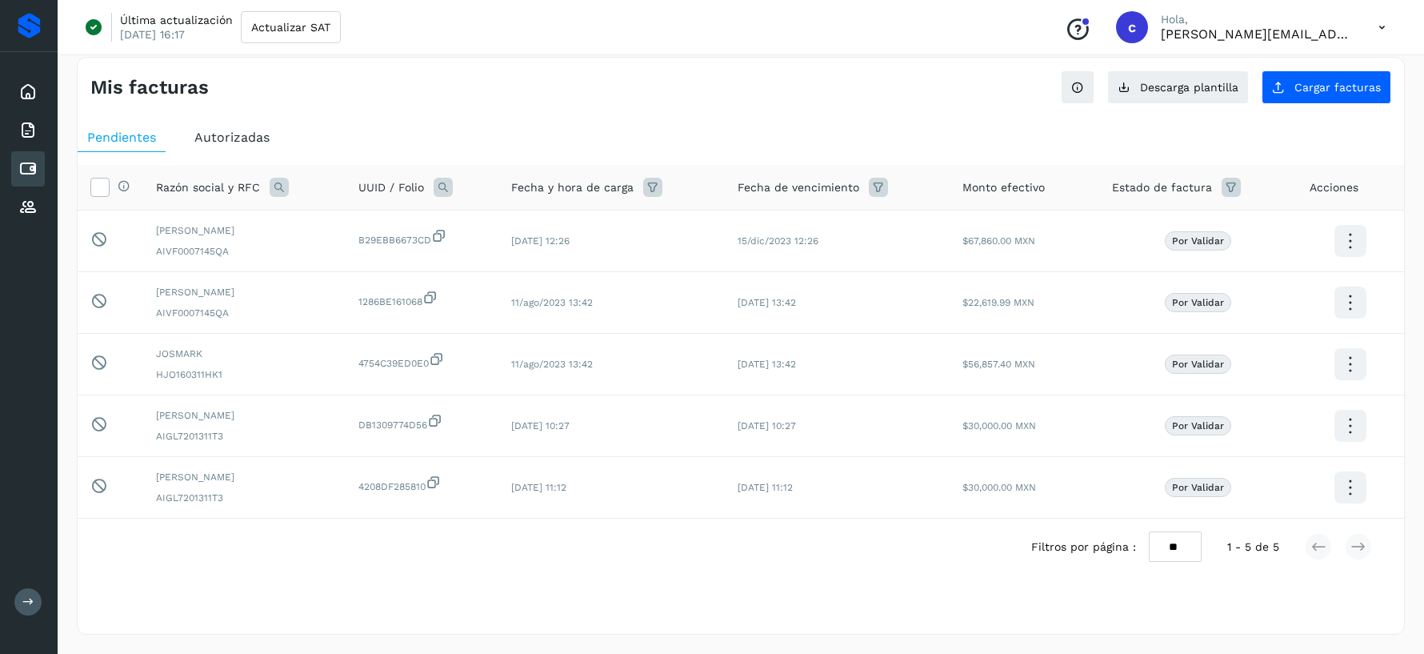
scroll to position [8, 0]
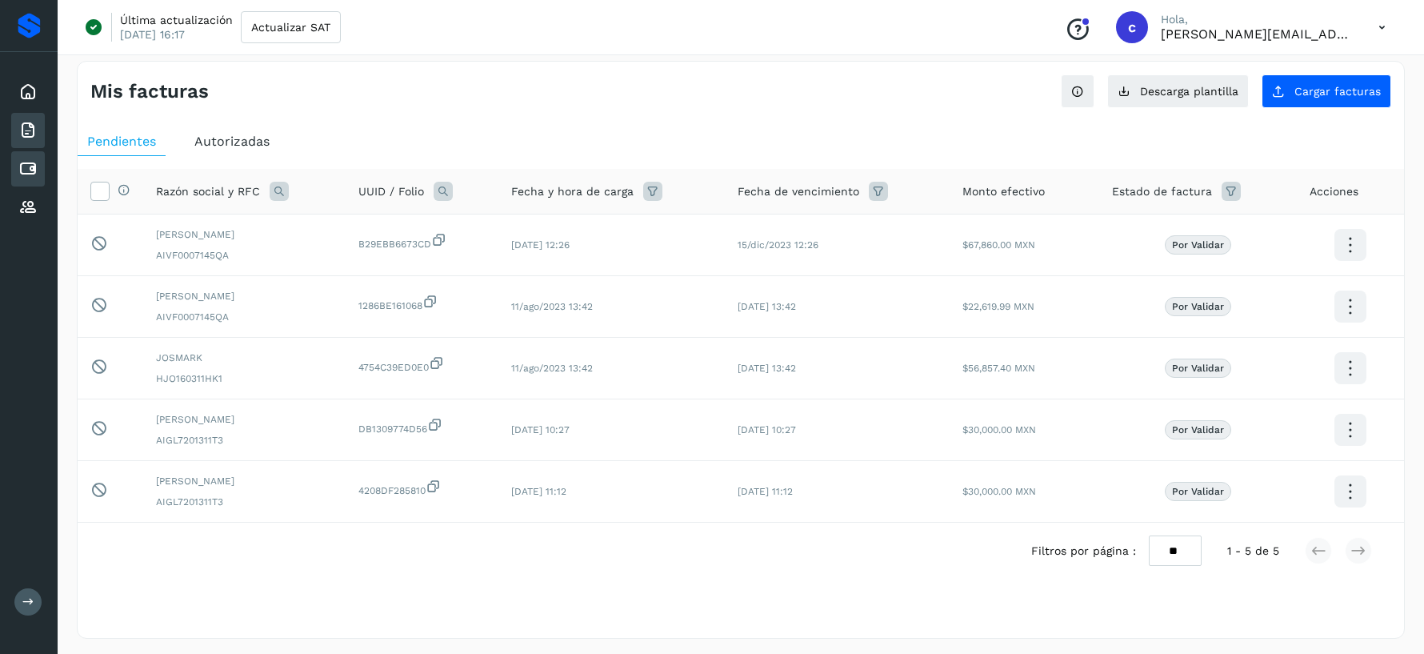
click at [19, 130] on icon at bounding box center [27, 130] width 19 height 19
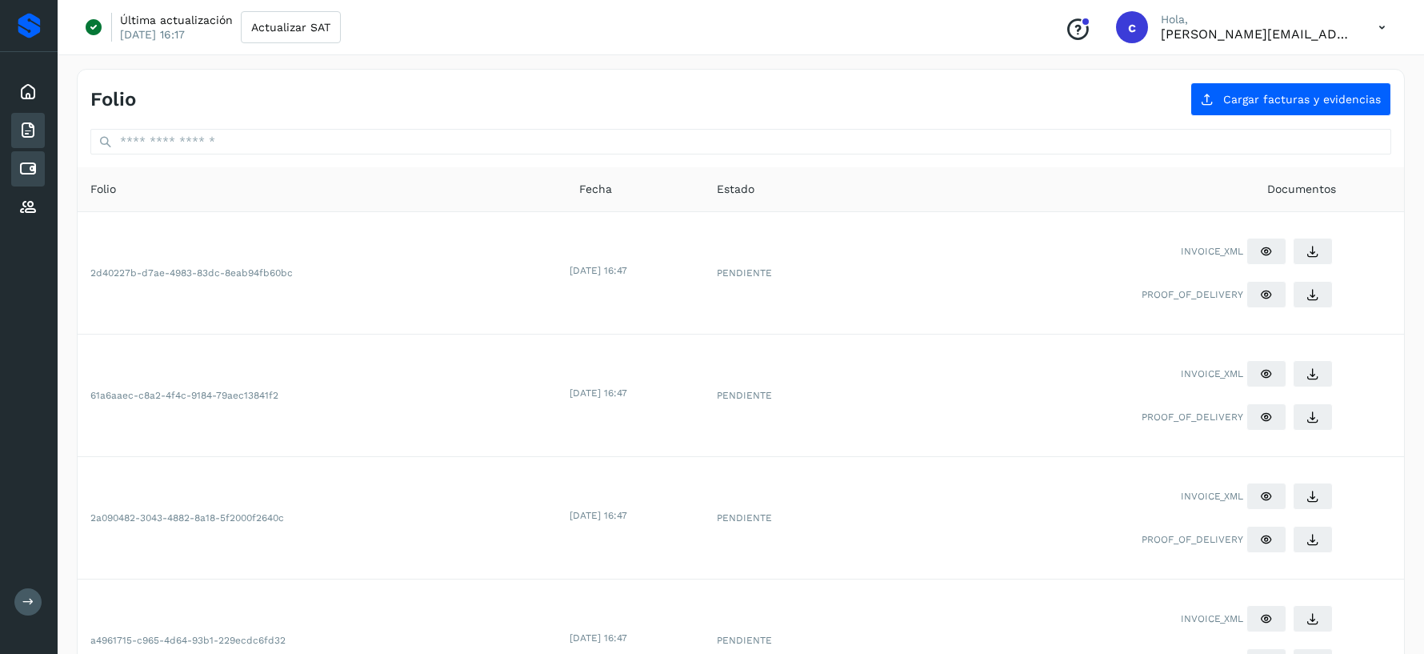
click at [35, 168] on icon at bounding box center [27, 168] width 19 height 19
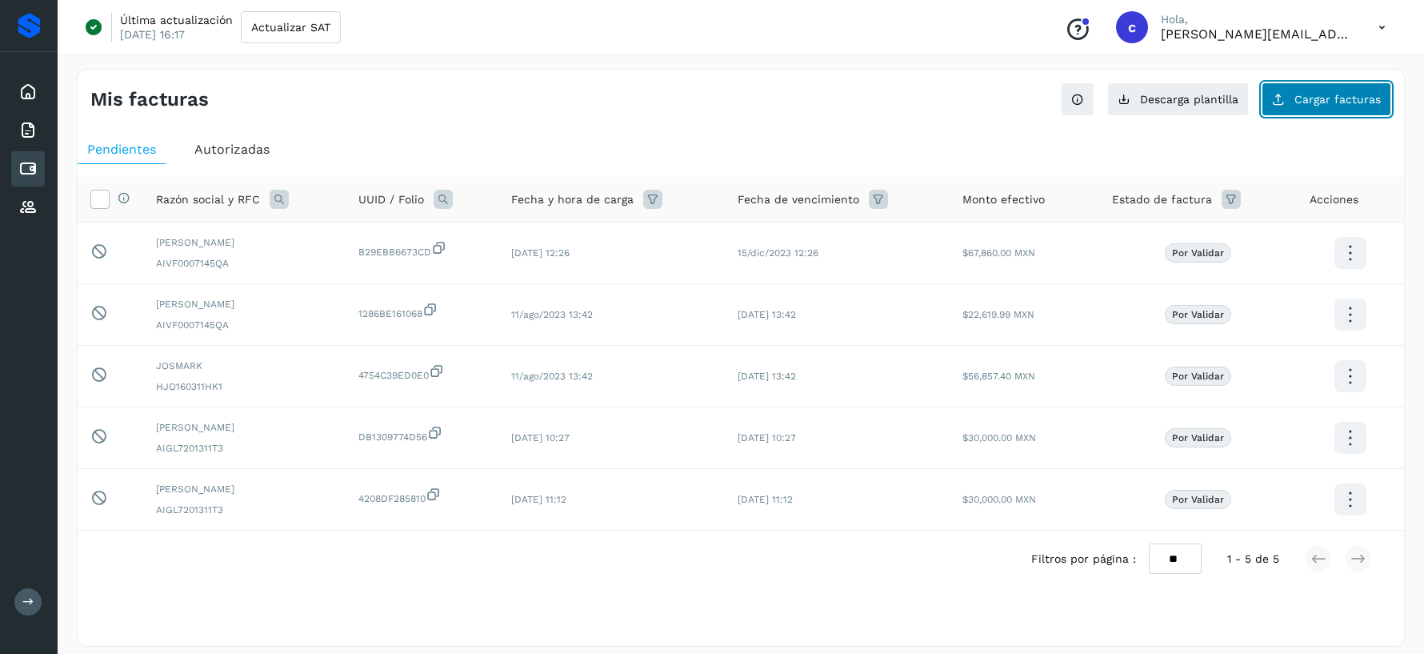
click at [1317, 102] on span "Cargar facturas" at bounding box center [1337, 99] width 86 height 11
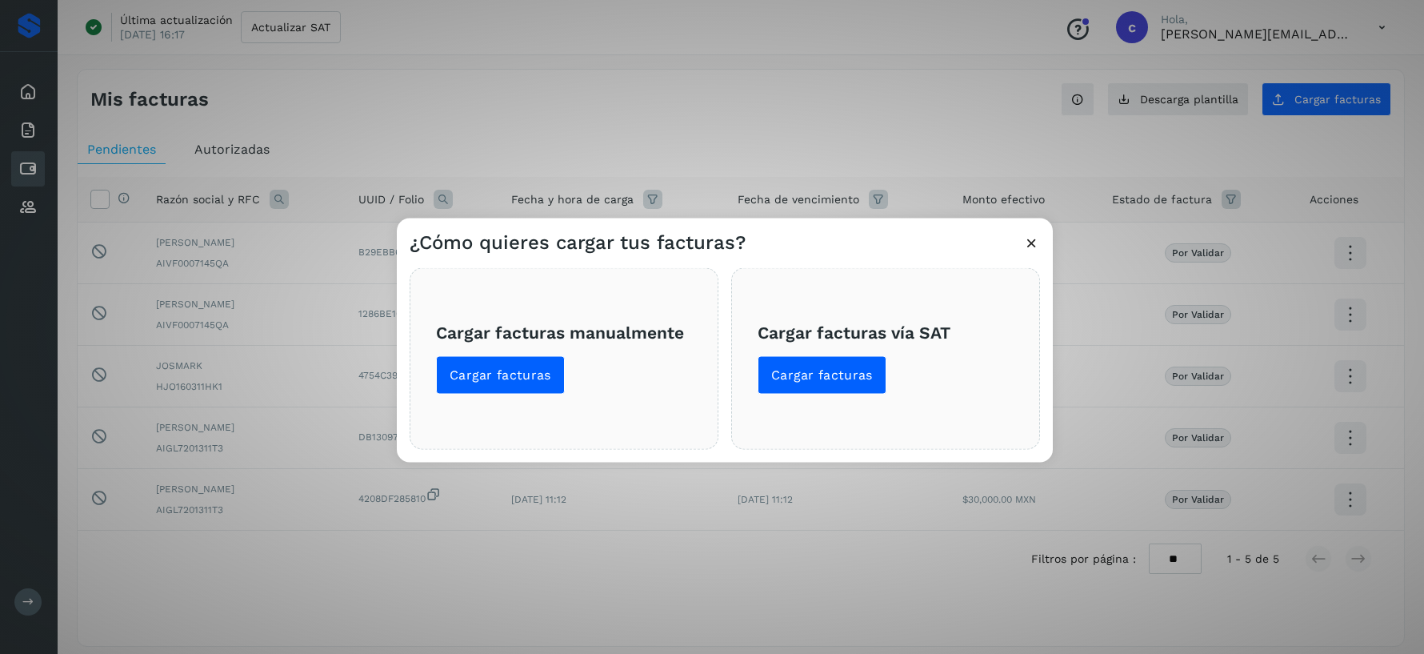
click at [1034, 236] on icon at bounding box center [1031, 242] width 17 height 17
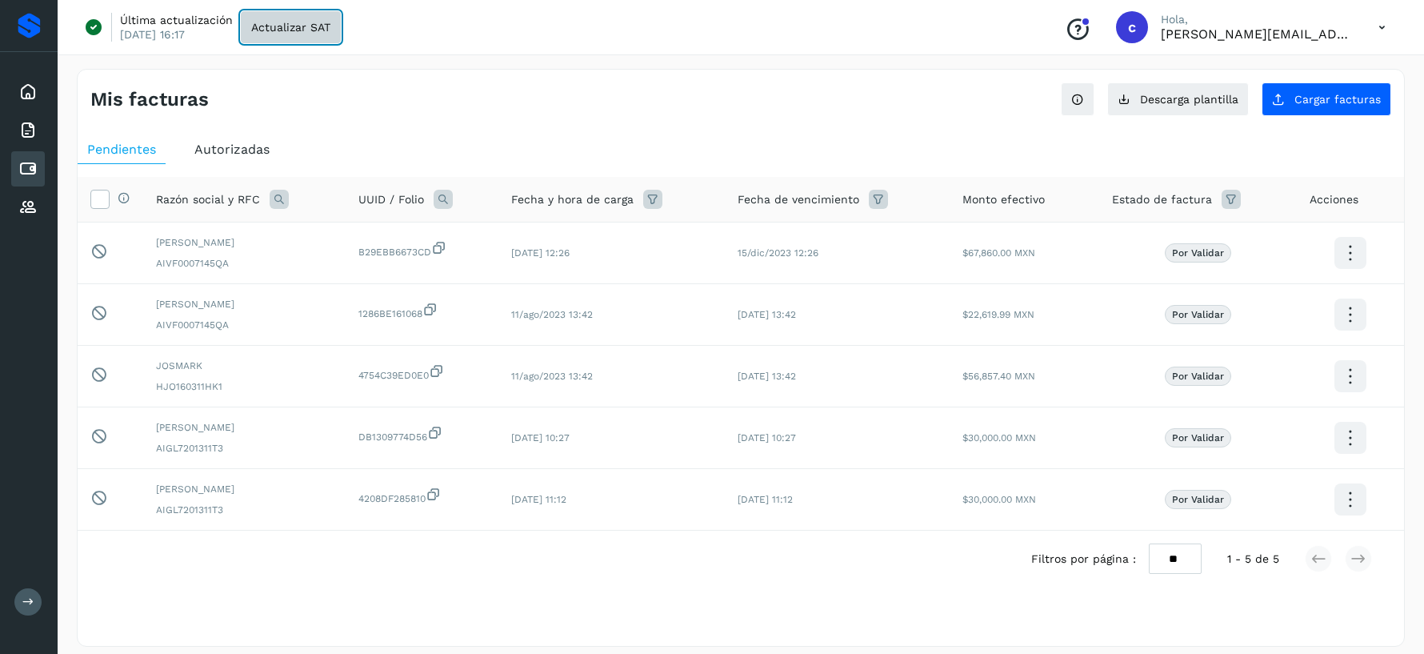
click at [275, 25] on span "Actualizar SAT" at bounding box center [290, 27] width 79 height 11
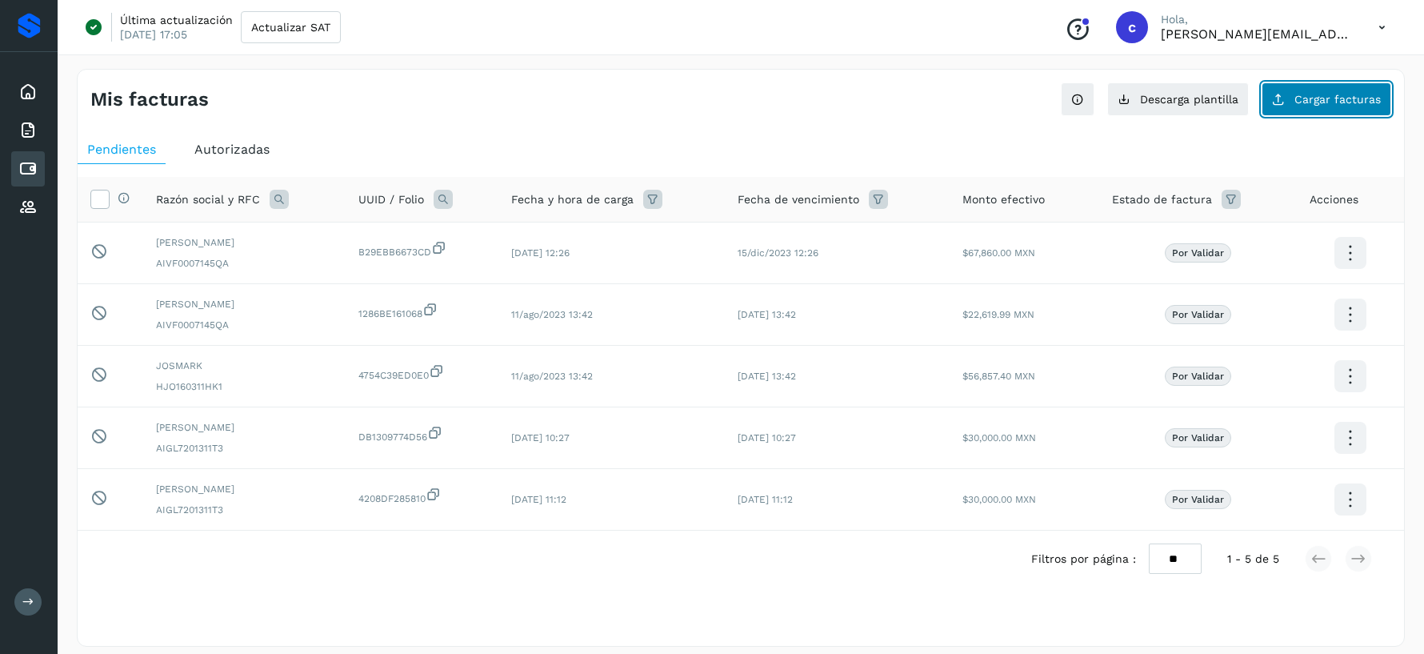
click at [1328, 101] on span "Cargar facturas" at bounding box center [1337, 99] width 86 height 11
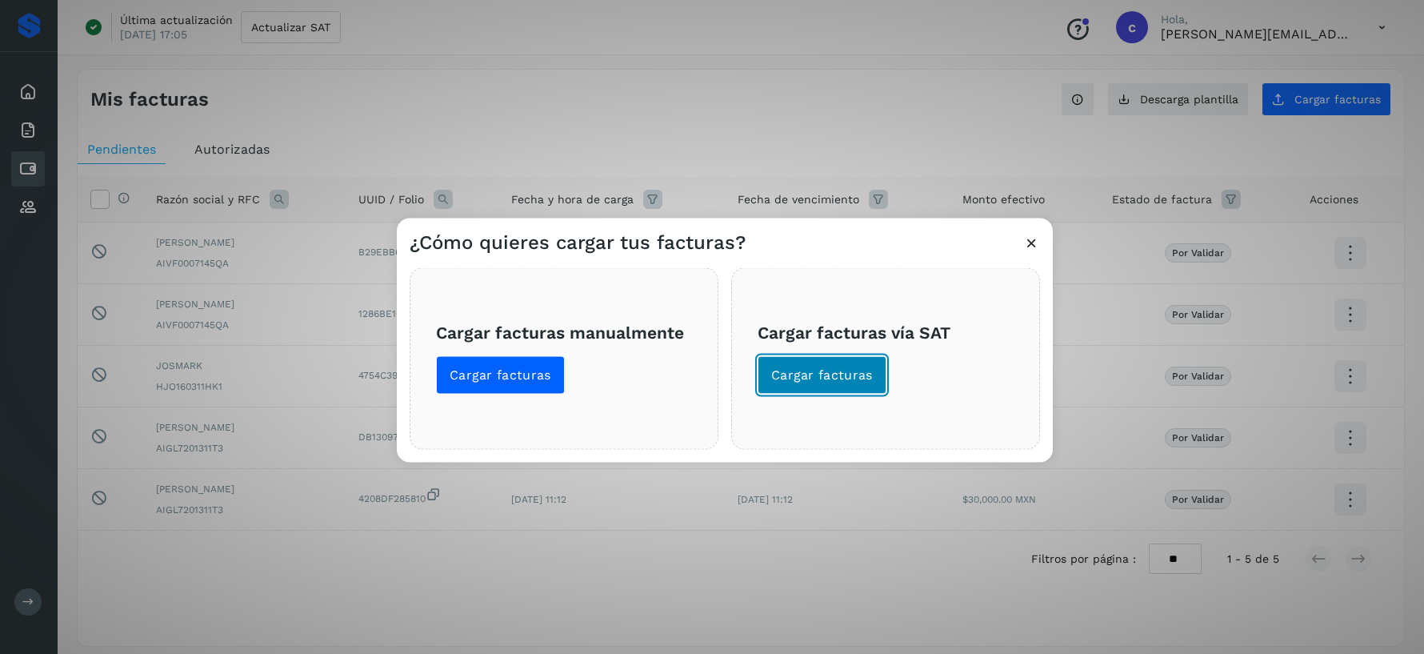
click at [834, 363] on button "Cargar facturas" at bounding box center [822, 374] width 129 height 38
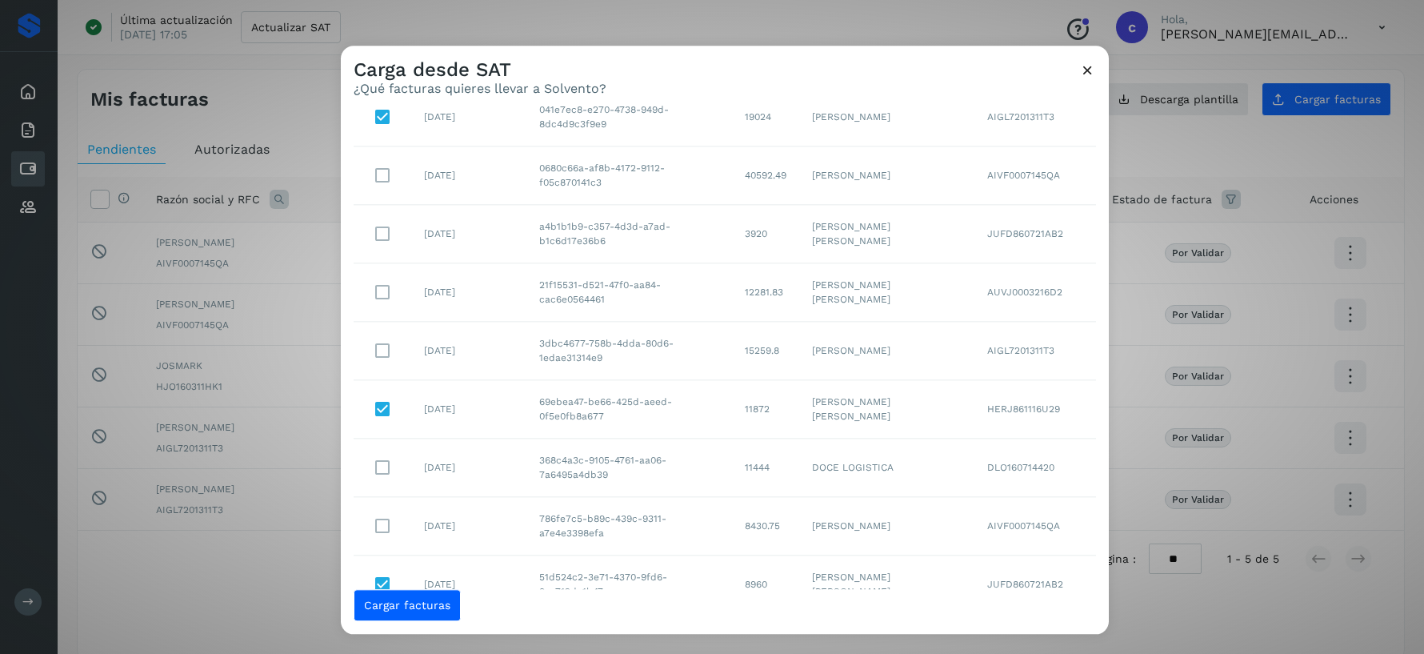
scroll to position [227, 0]
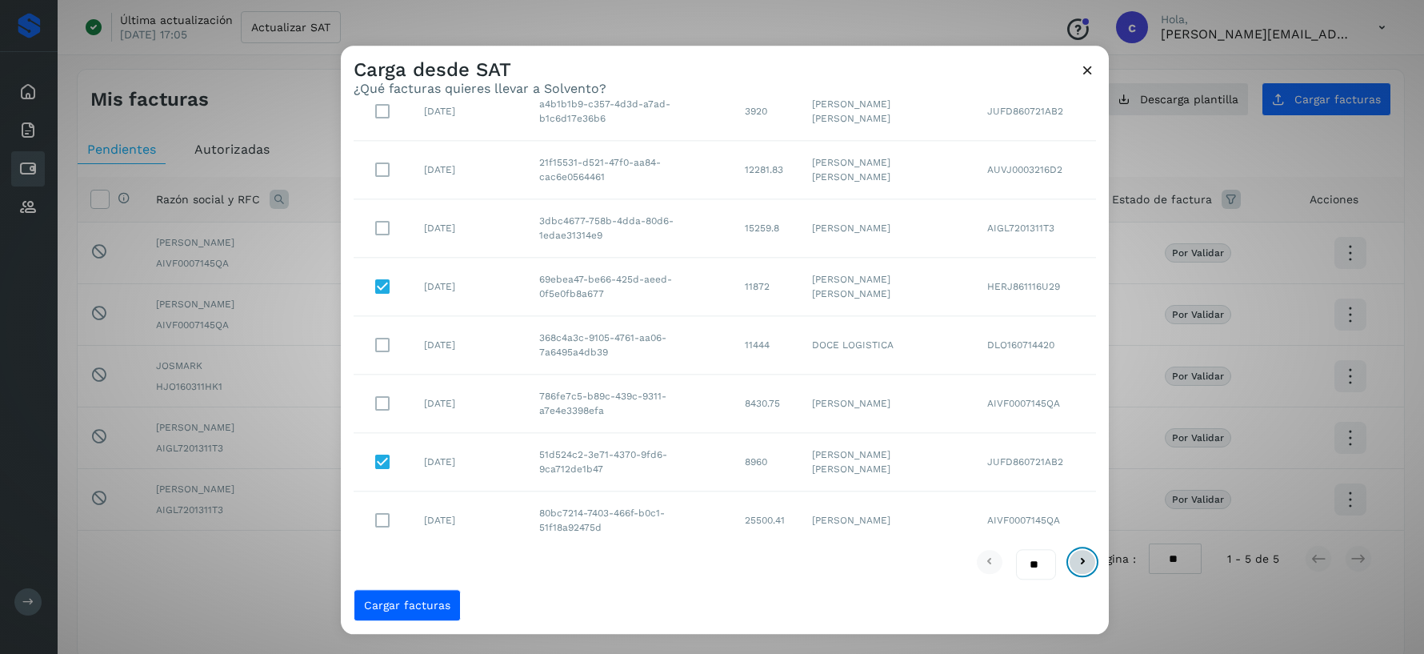
click at [1088, 558] on icon at bounding box center [1082, 562] width 19 height 19
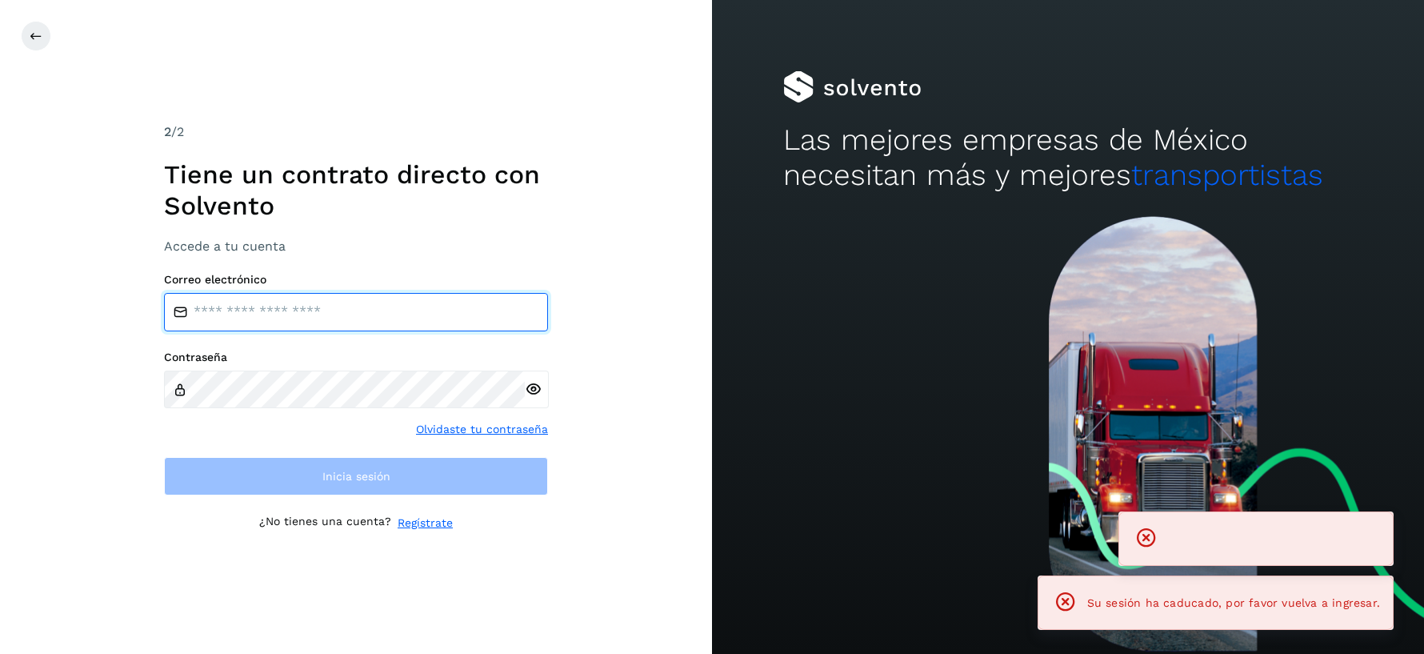
click at [378, 314] on input "email" at bounding box center [356, 312] width 384 height 38
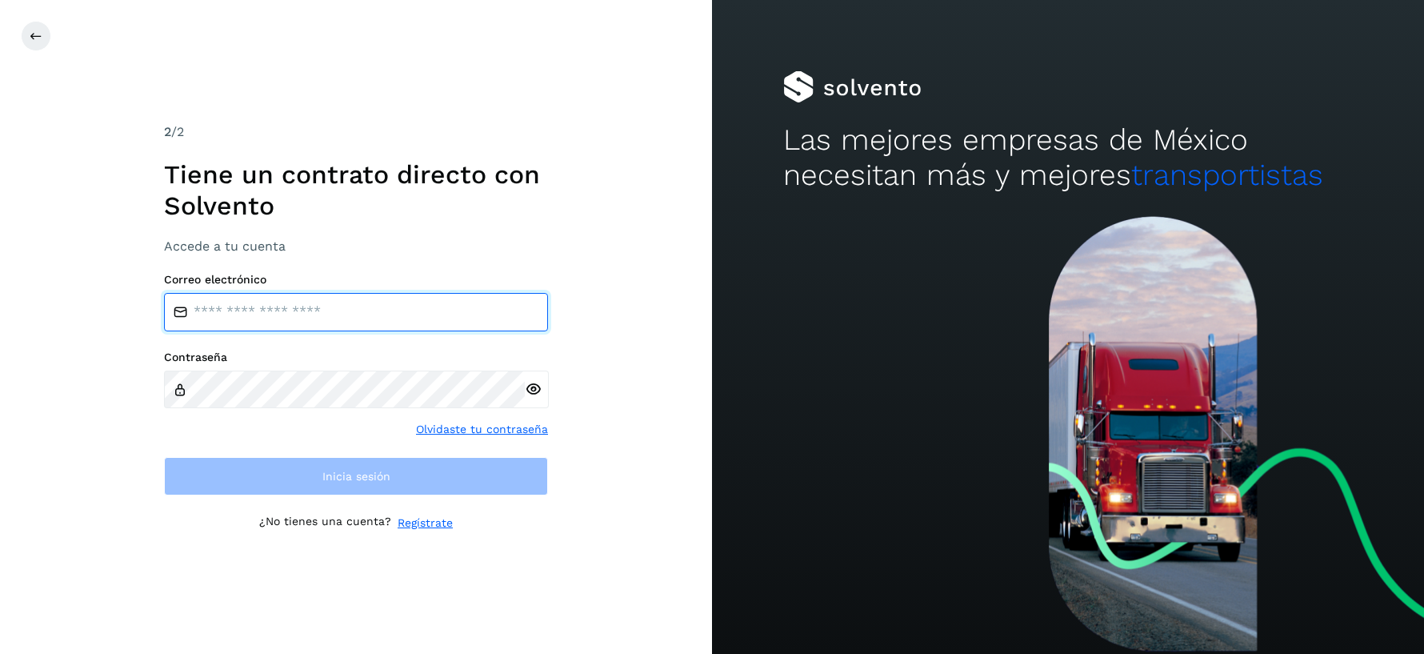
click at [422, 317] on input "email" at bounding box center [356, 312] width 384 height 38
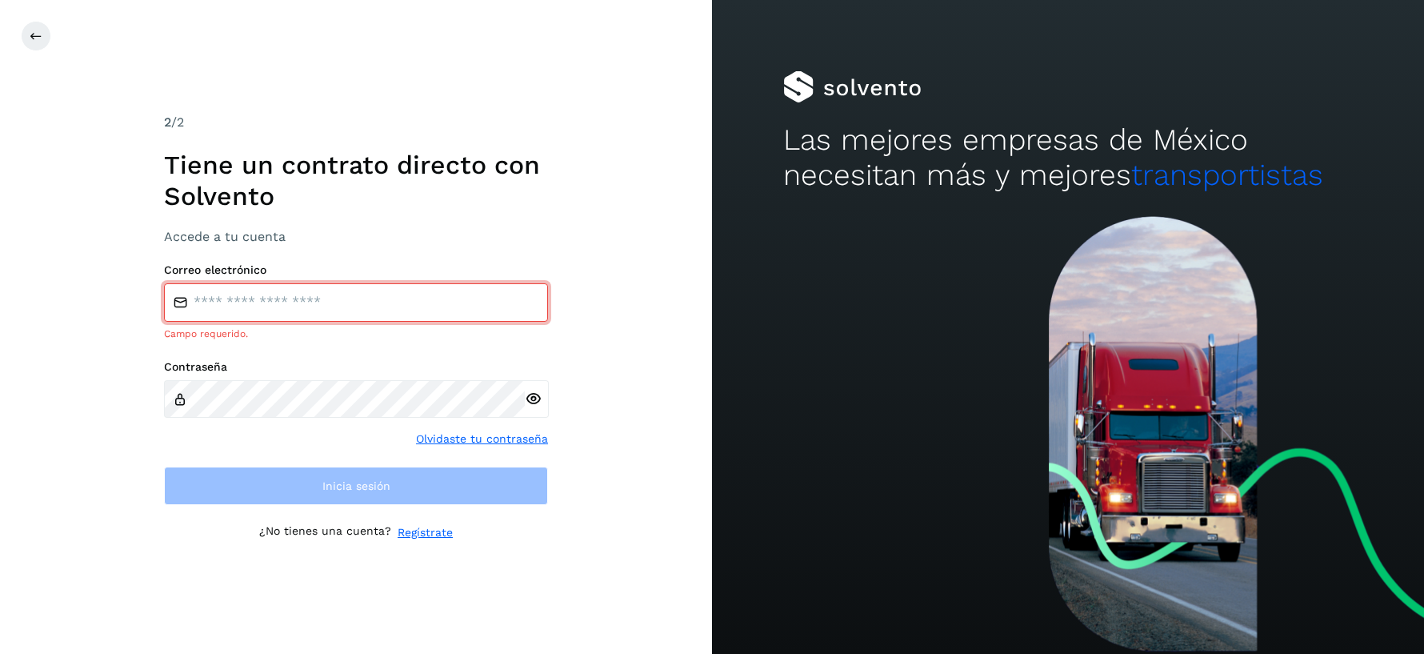
type input "**********"
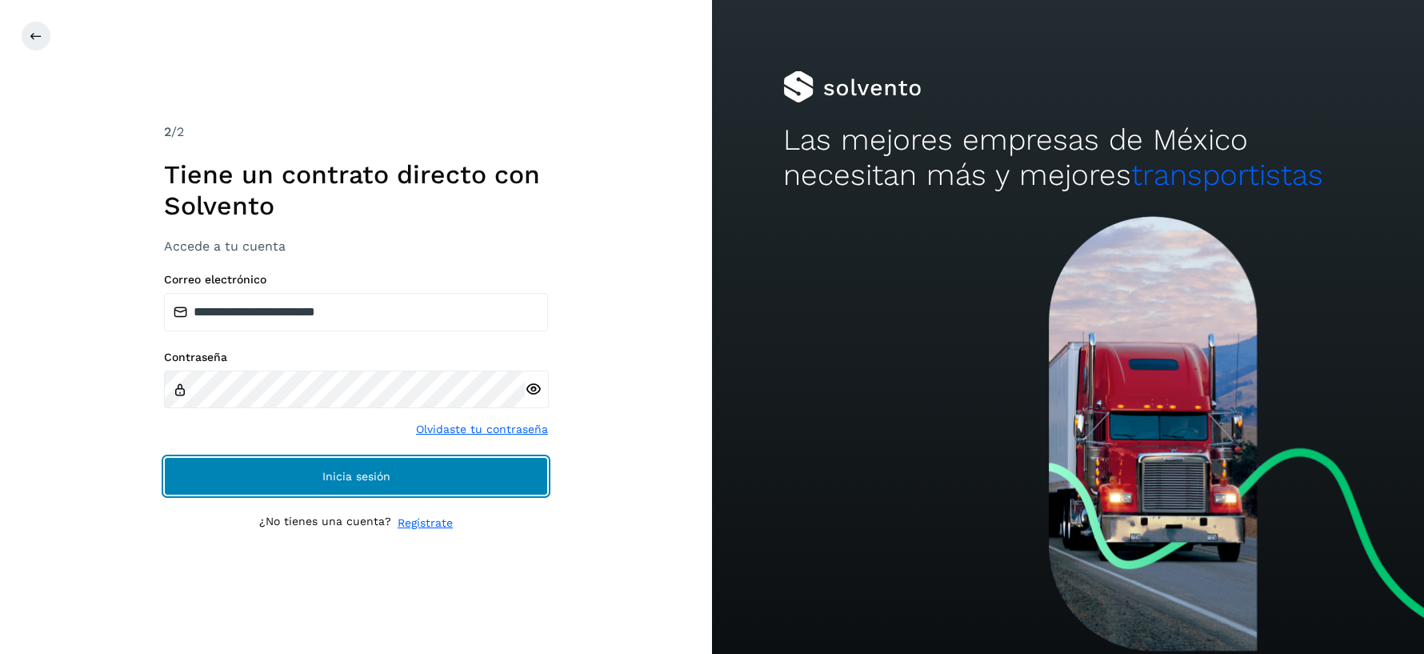
click at [394, 474] on button "Inicia sesión" at bounding box center [356, 476] width 384 height 38
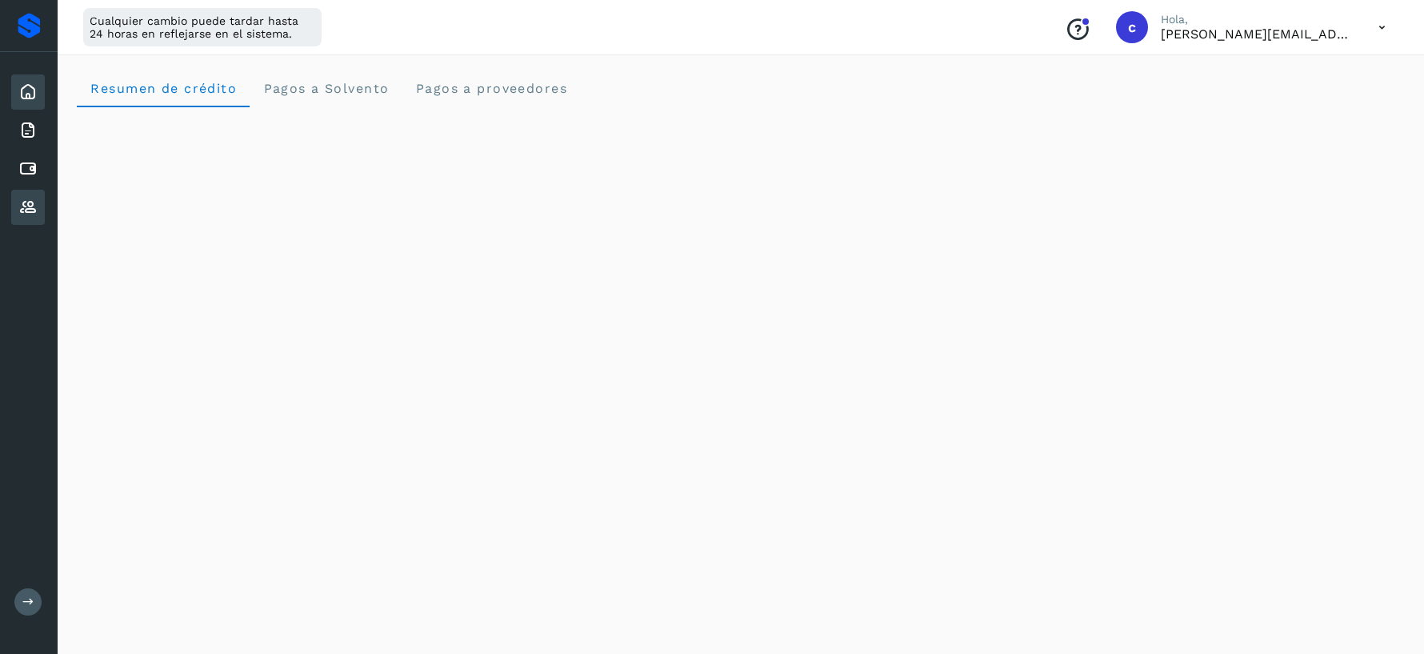
click at [26, 202] on icon at bounding box center [27, 207] width 19 height 19
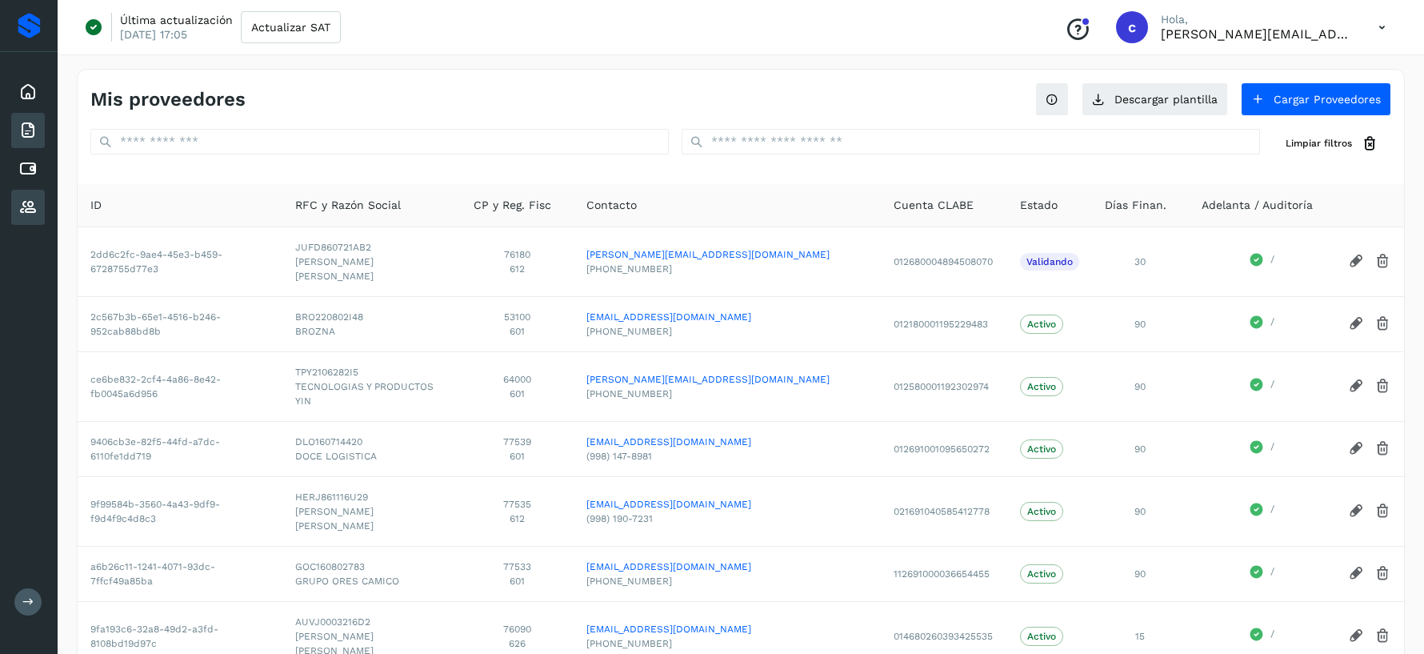
click at [22, 132] on icon at bounding box center [27, 130] width 19 height 19
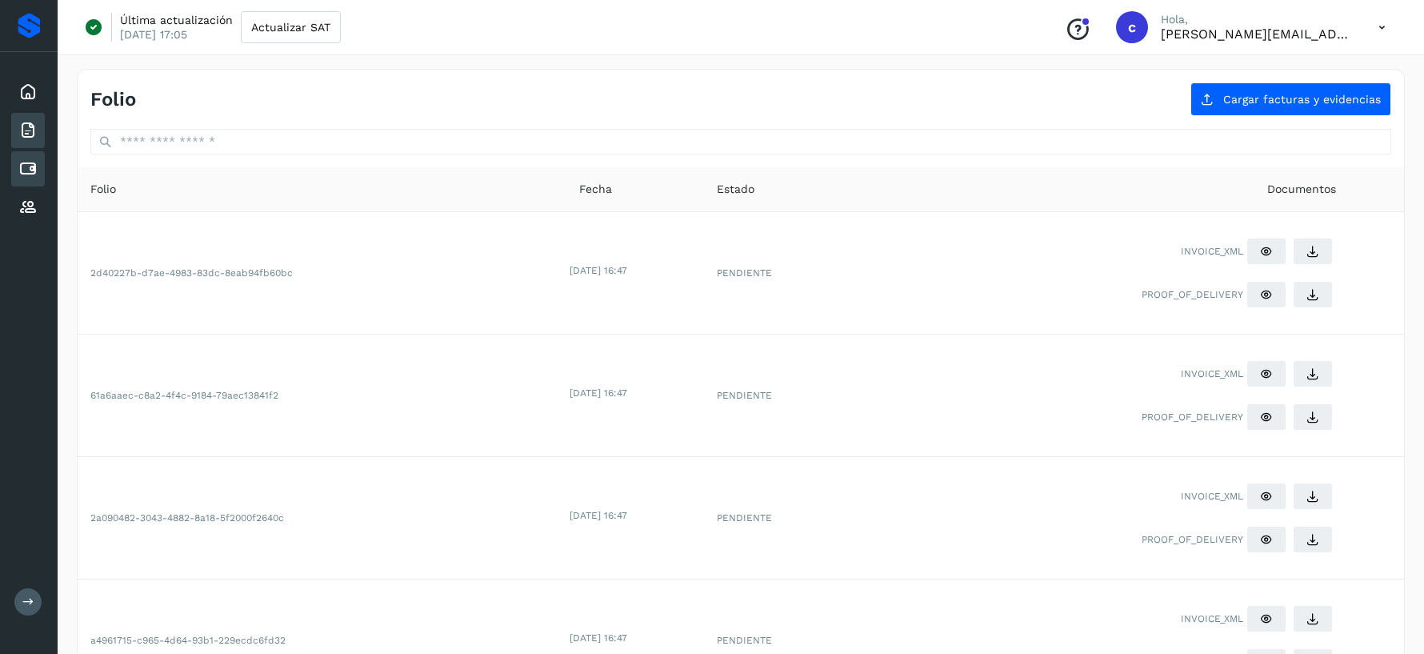
click at [30, 170] on icon at bounding box center [27, 168] width 19 height 19
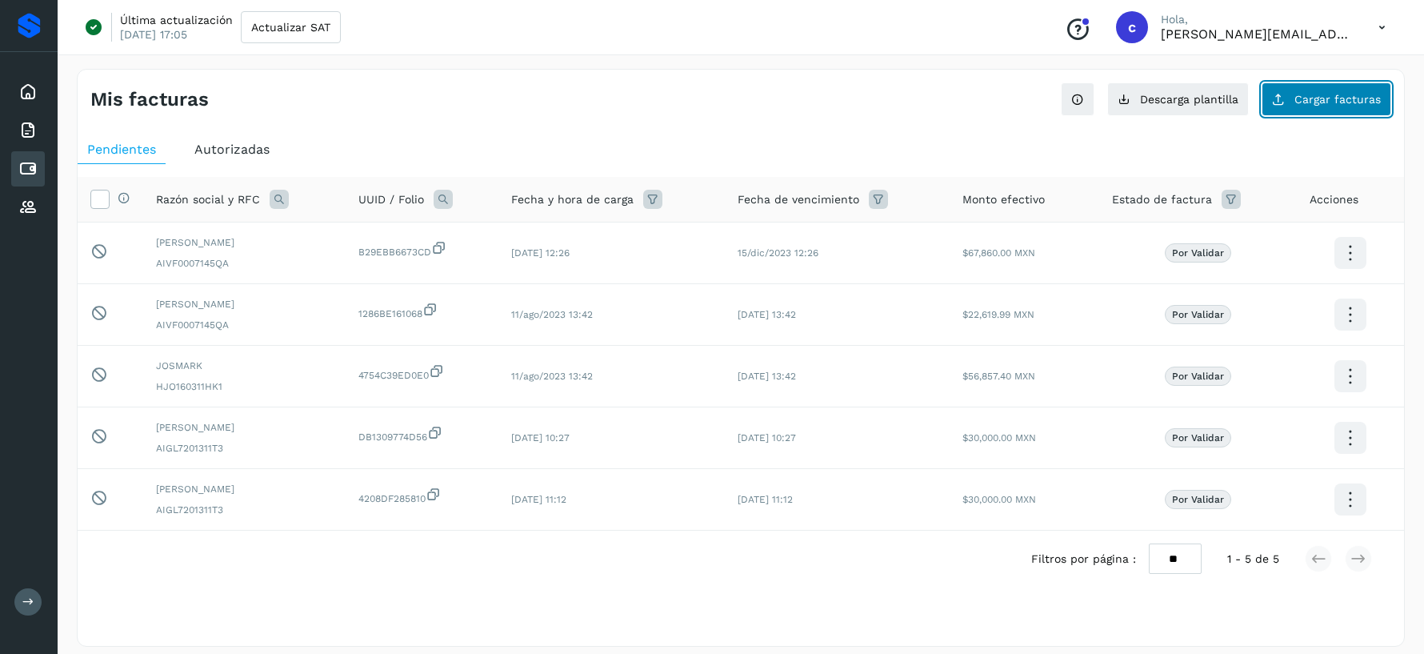
click at [1364, 98] on span "Cargar facturas" at bounding box center [1337, 99] width 86 height 11
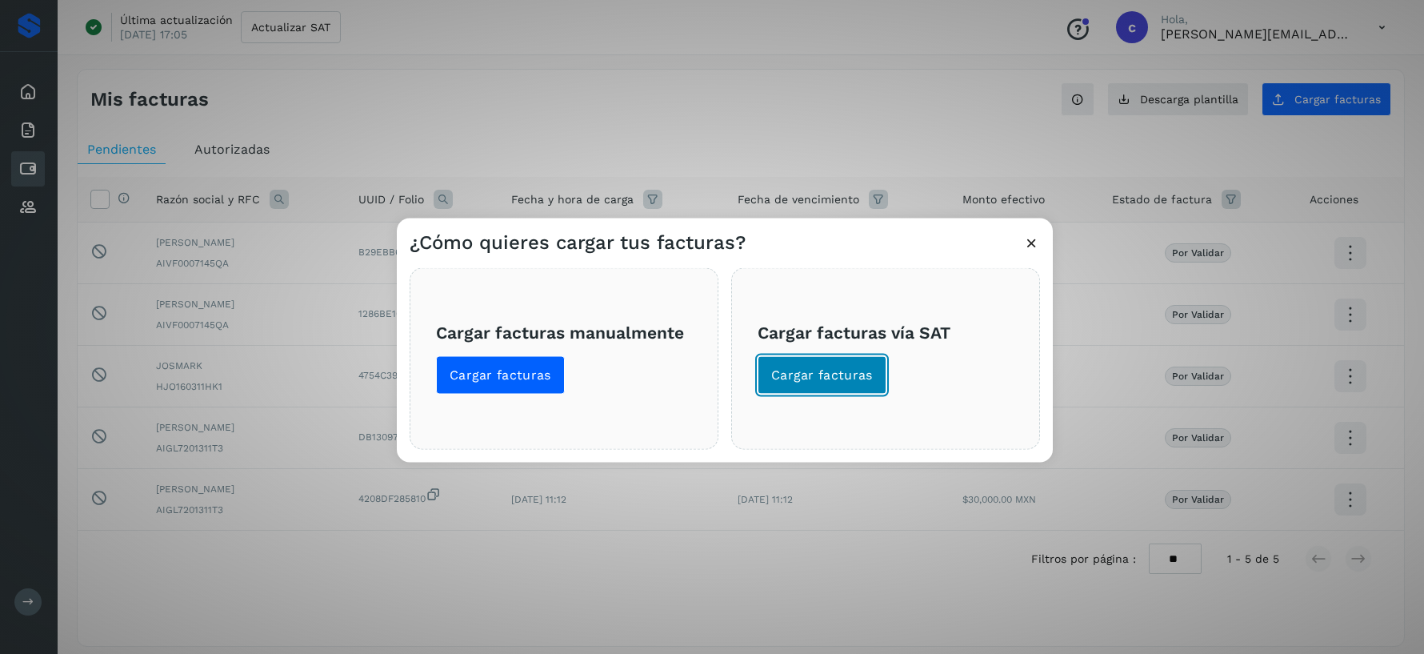
click at [828, 374] on span "Cargar facturas" at bounding box center [822, 375] width 102 height 18
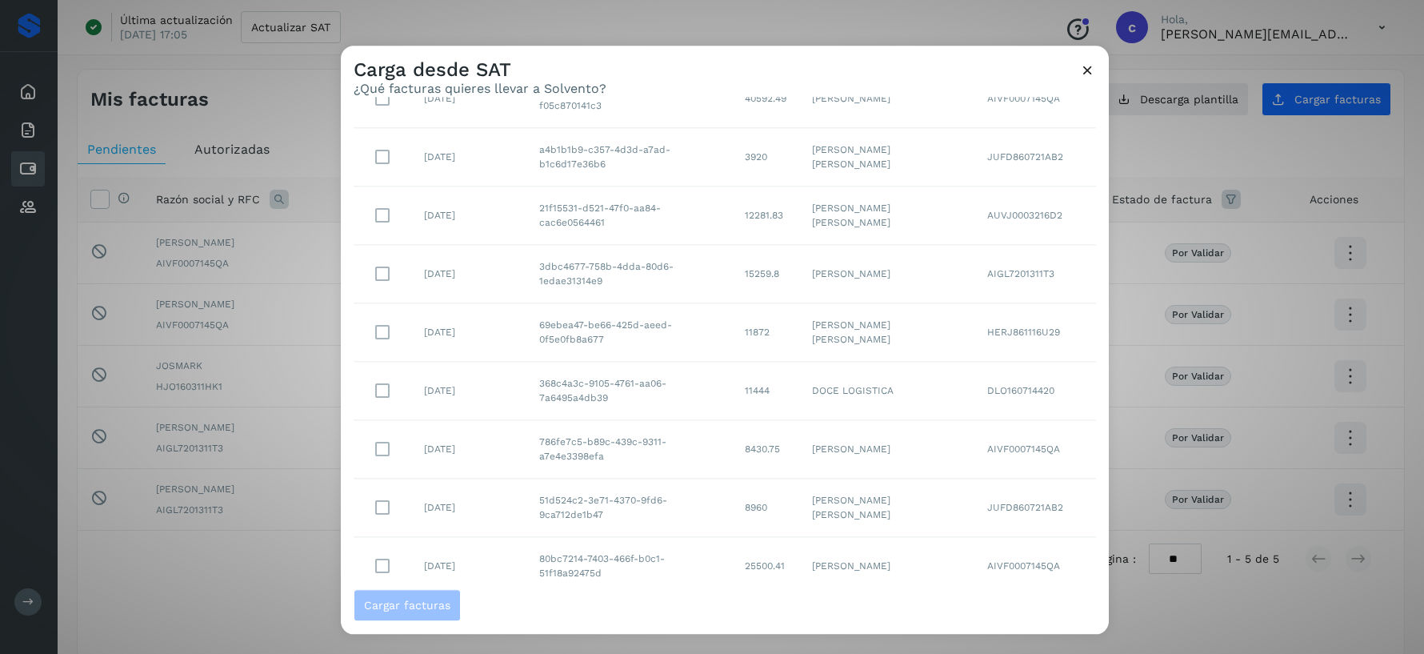
scroll to position [227, 0]
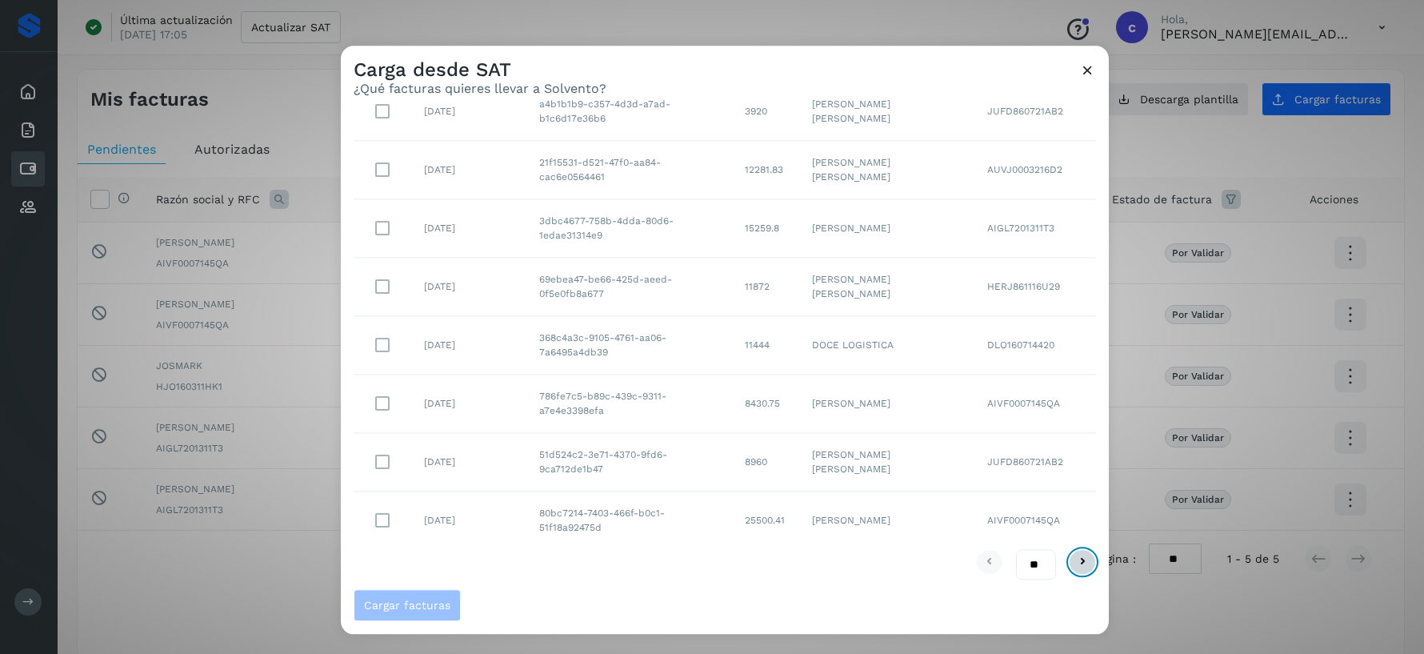
click at [1086, 560] on icon at bounding box center [1082, 562] width 19 height 19
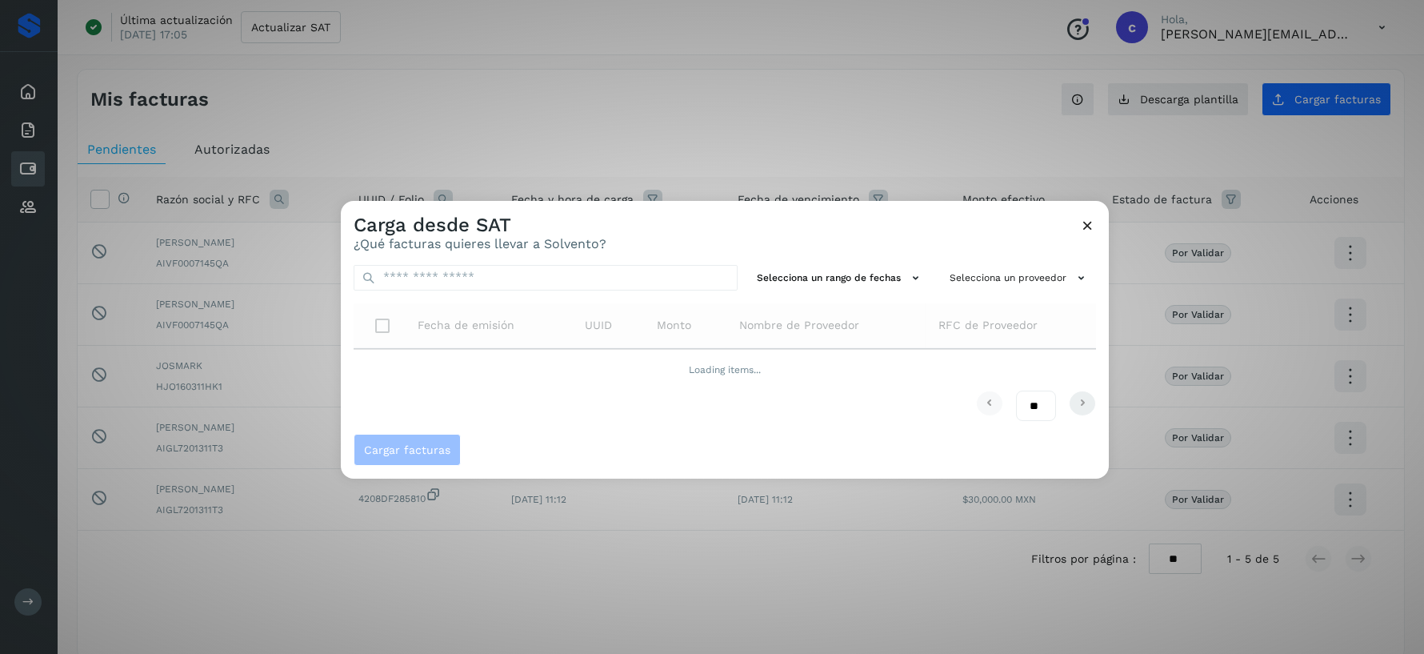
scroll to position [0, 0]
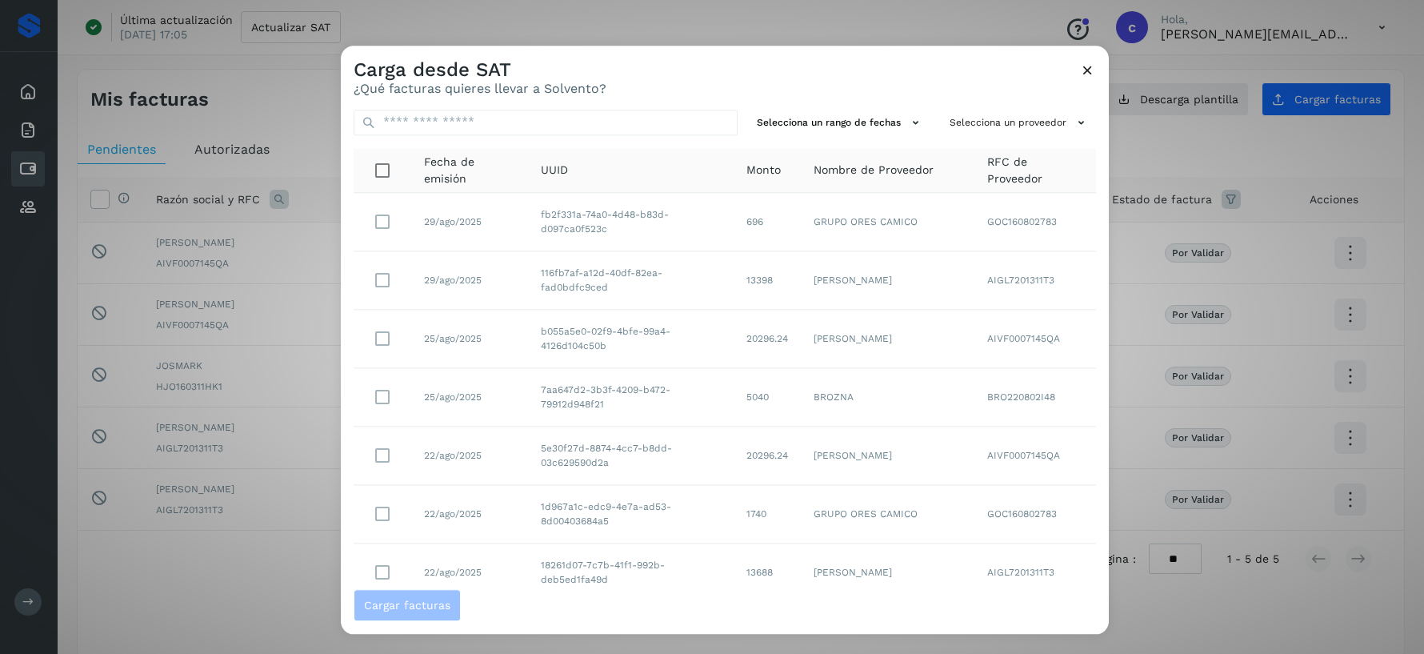
click at [1092, 70] on icon at bounding box center [1087, 70] width 17 height 17
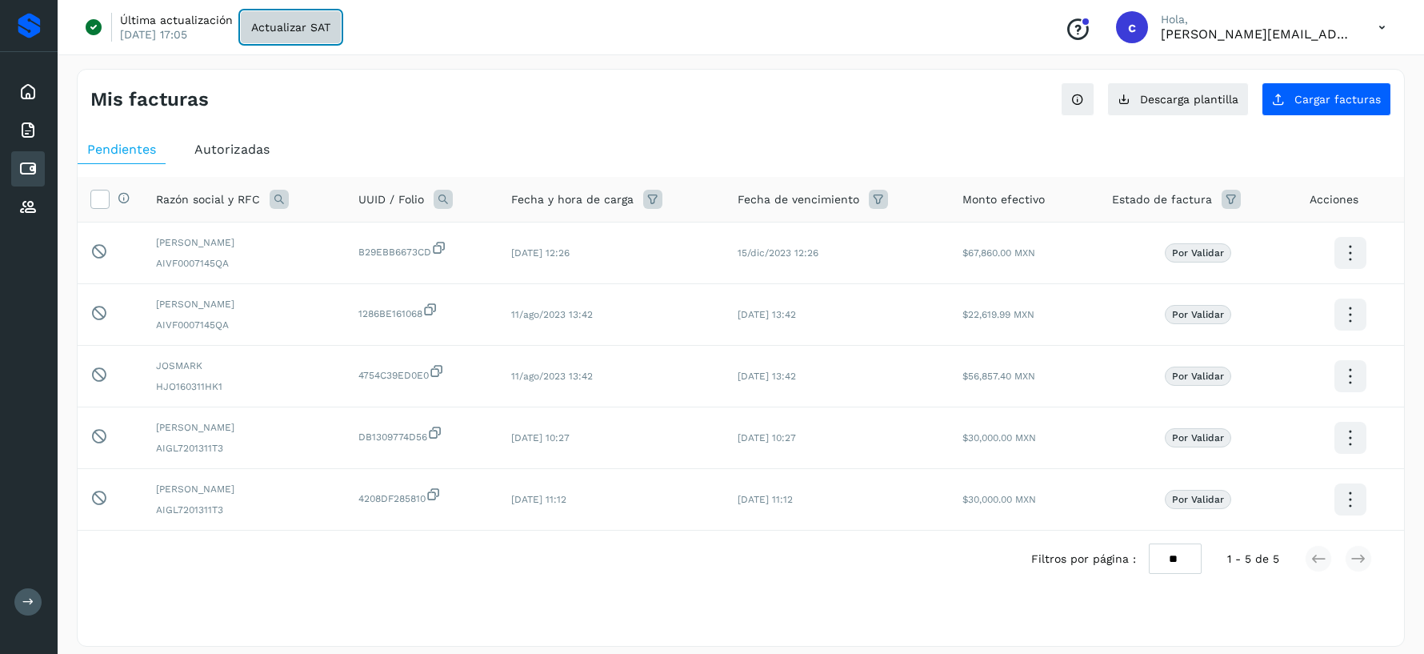
click at [263, 26] on span "Actualizar SAT" at bounding box center [290, 27] width 79 height 11
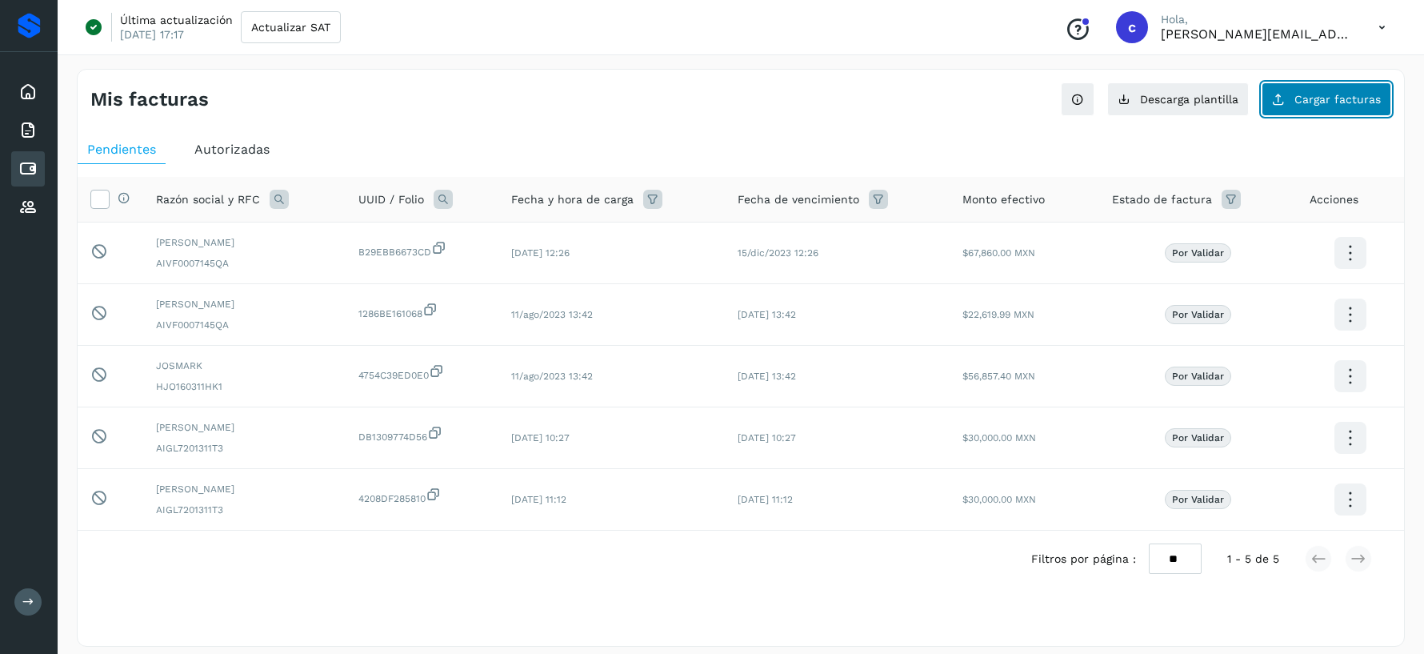
click at [1316, 102] on span "Cargar facturas" at bounding box center [1337, 99] width 86 height 11
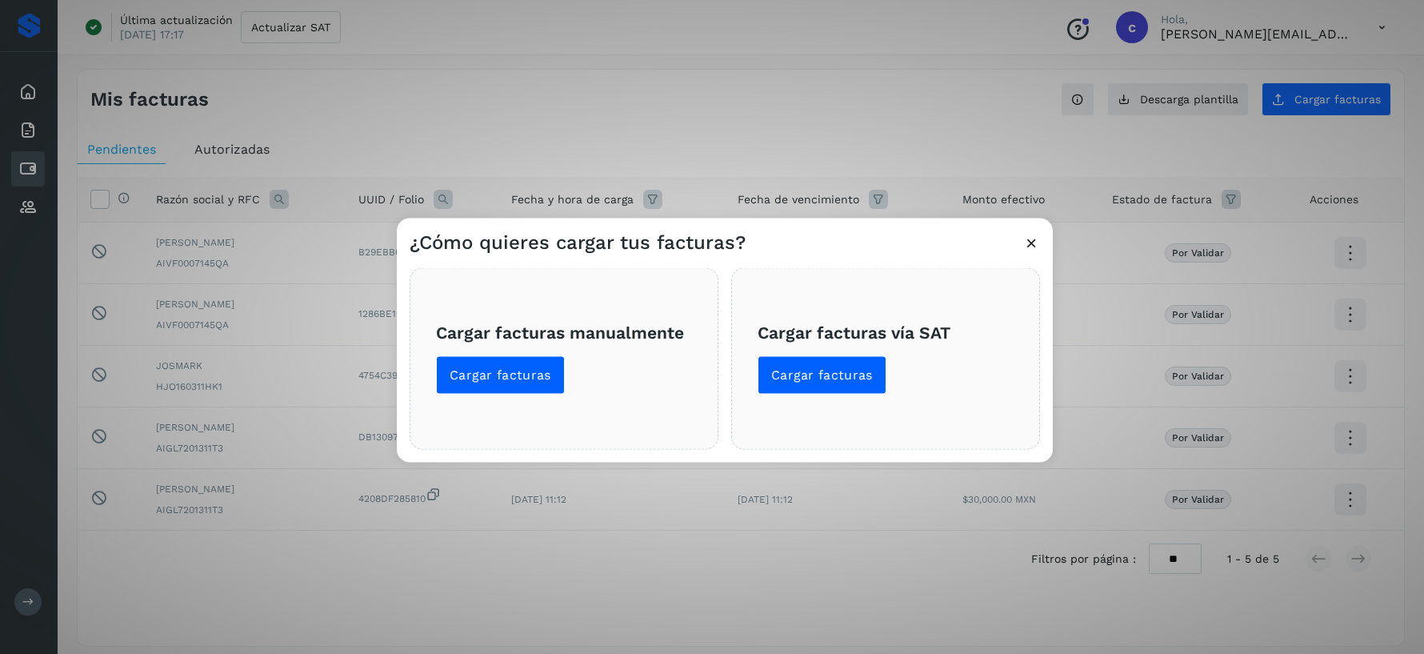
click at [846, 354] on span "Cargar facturas vía SAT Cargar facturas" at bounding box center [886, 357] width 256 height 71
click at [838, 371] on span "Cargar facturas" at bounding box center [822, 375] width 102 height 18
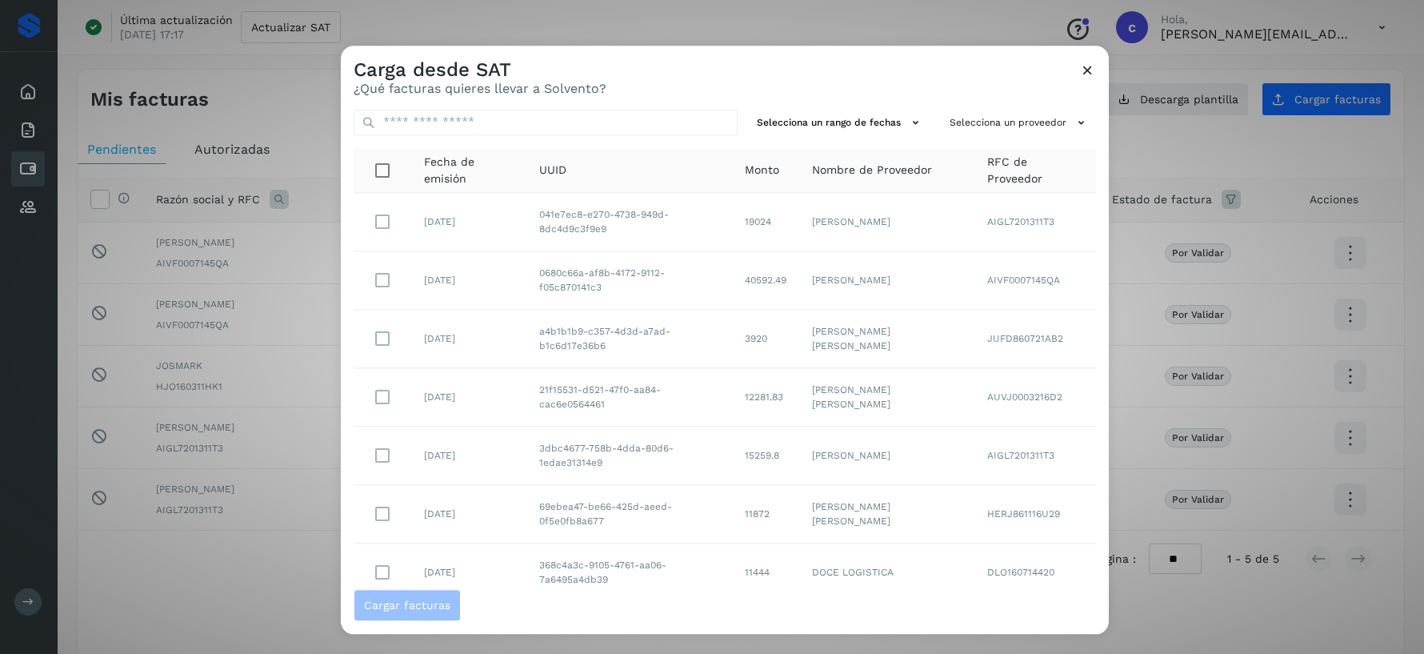
click at [1086, 72] on icon at bounding box center [1087, 70] width 17 height 17
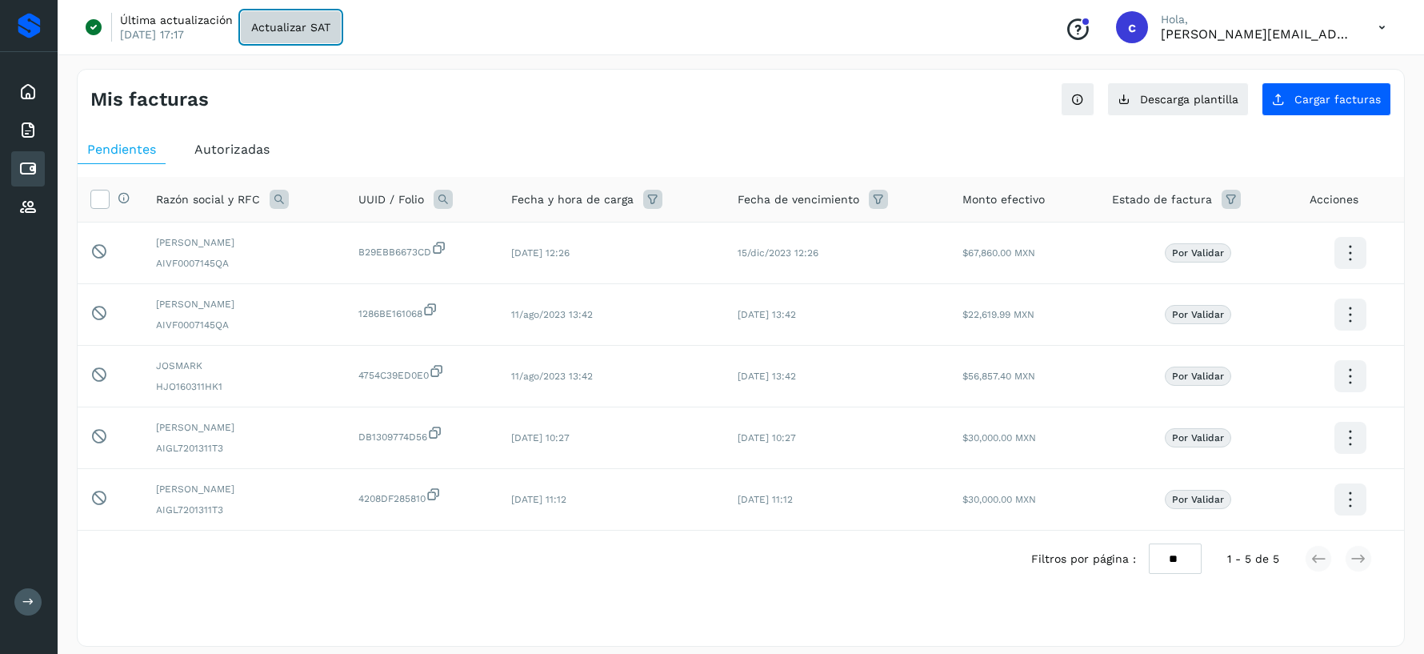
click at [304, 34] on button "Actualizar SAT" at bounding box center [291, 27] width 100 height 32
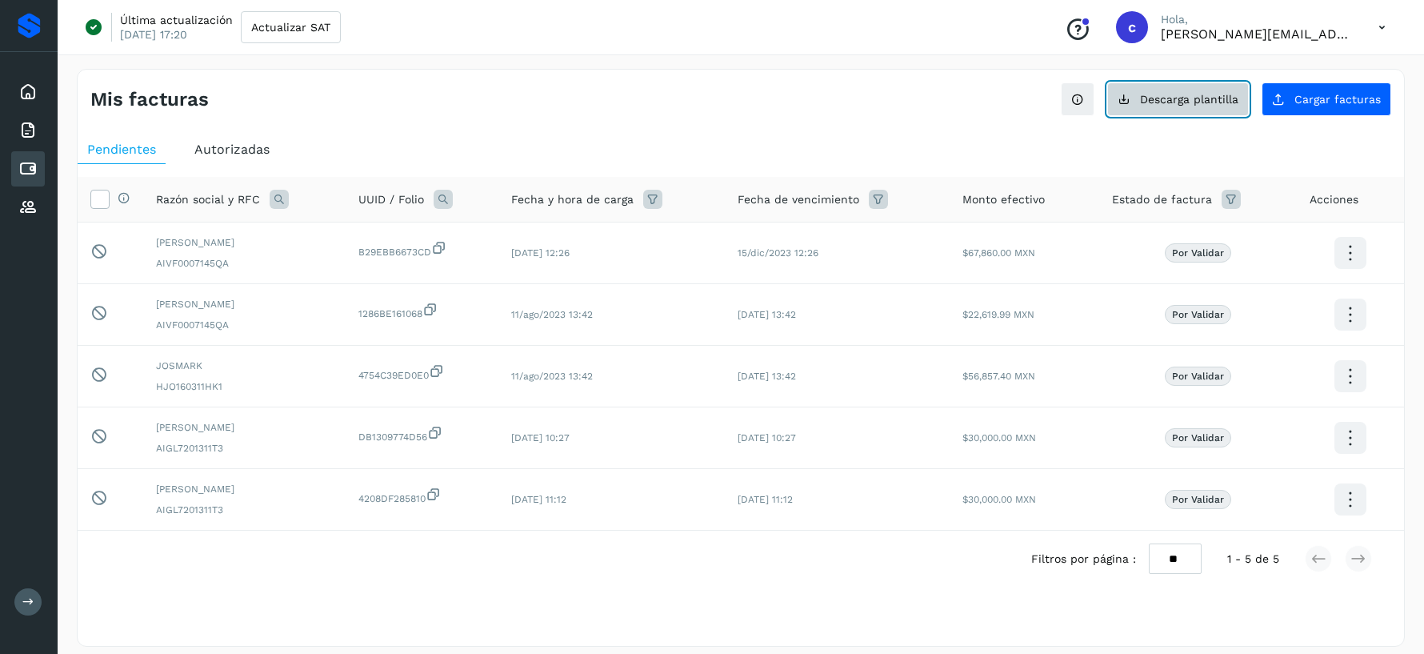
click at [1217, 94] on span "Descarga plantilla" at bounding box center [1189, 99] width 98 height 11
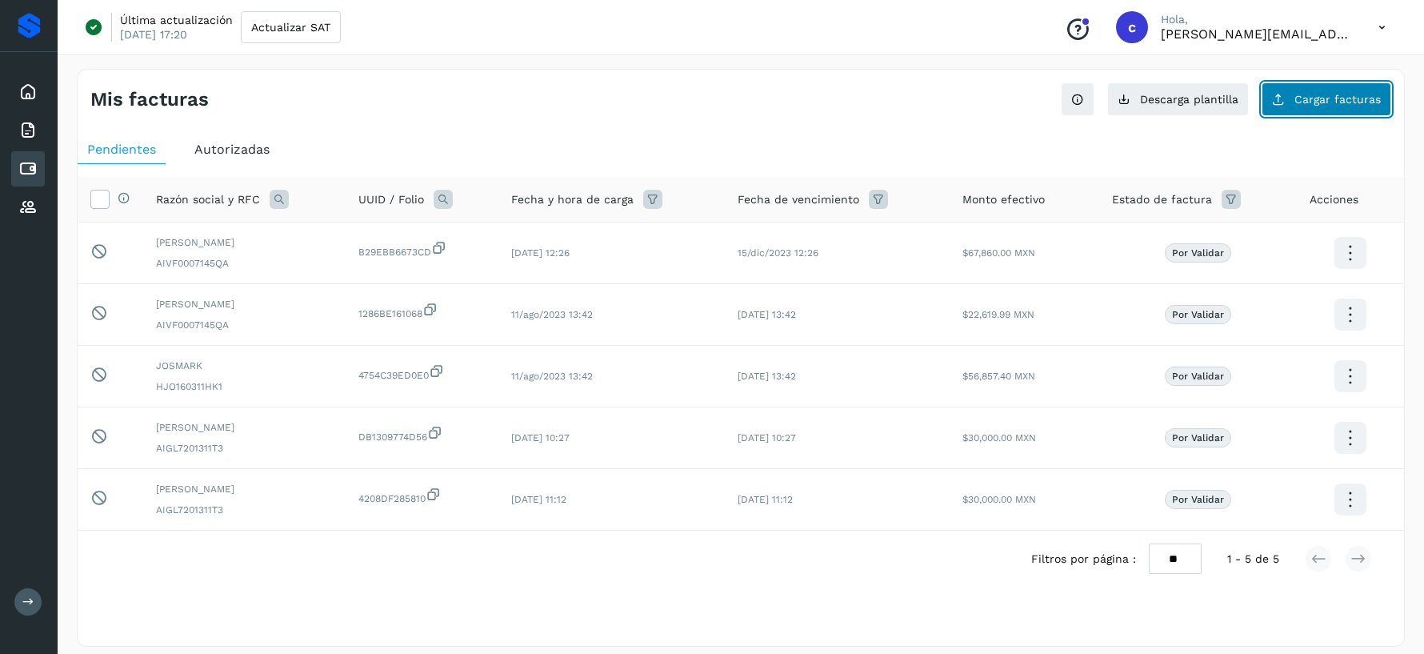
click at [1319, 106] on button "Cargar facturas" at bounding box center [1326, 99] width 130 height 34
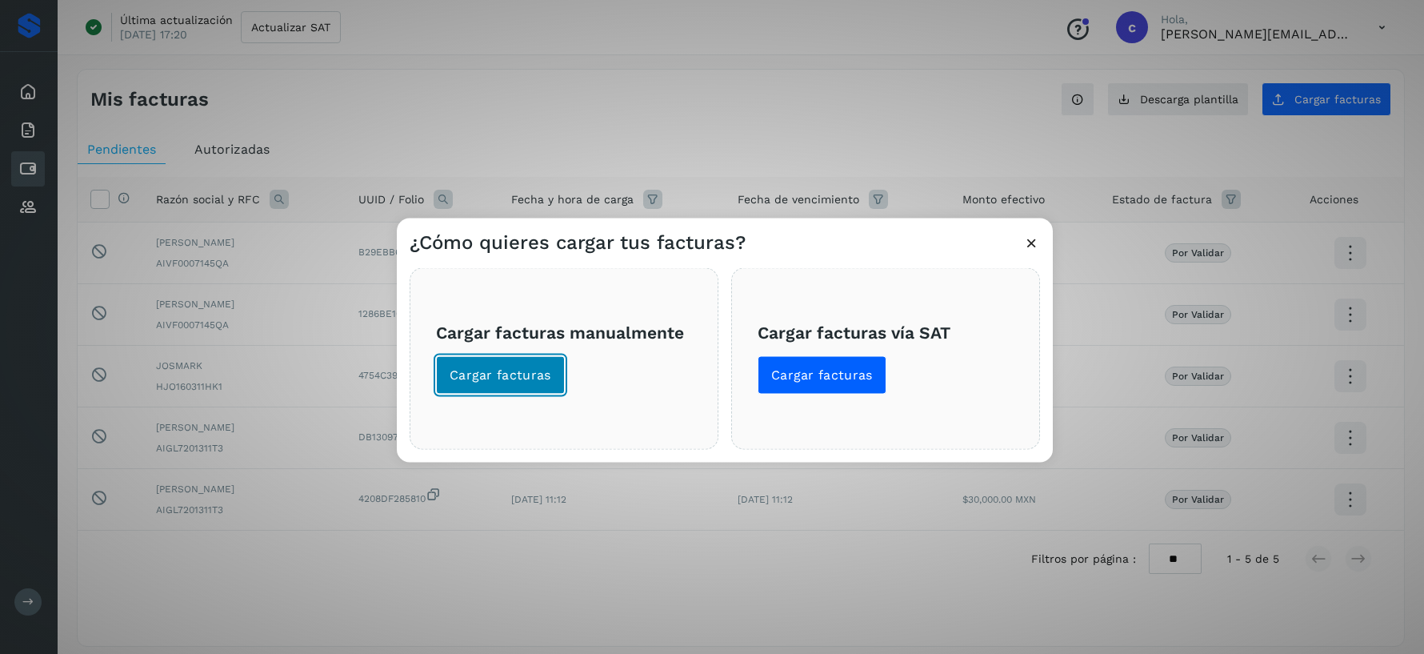
click at [538, 366] on span "Cargar facturas" at bounding box center [501, 375] width 102 height 18
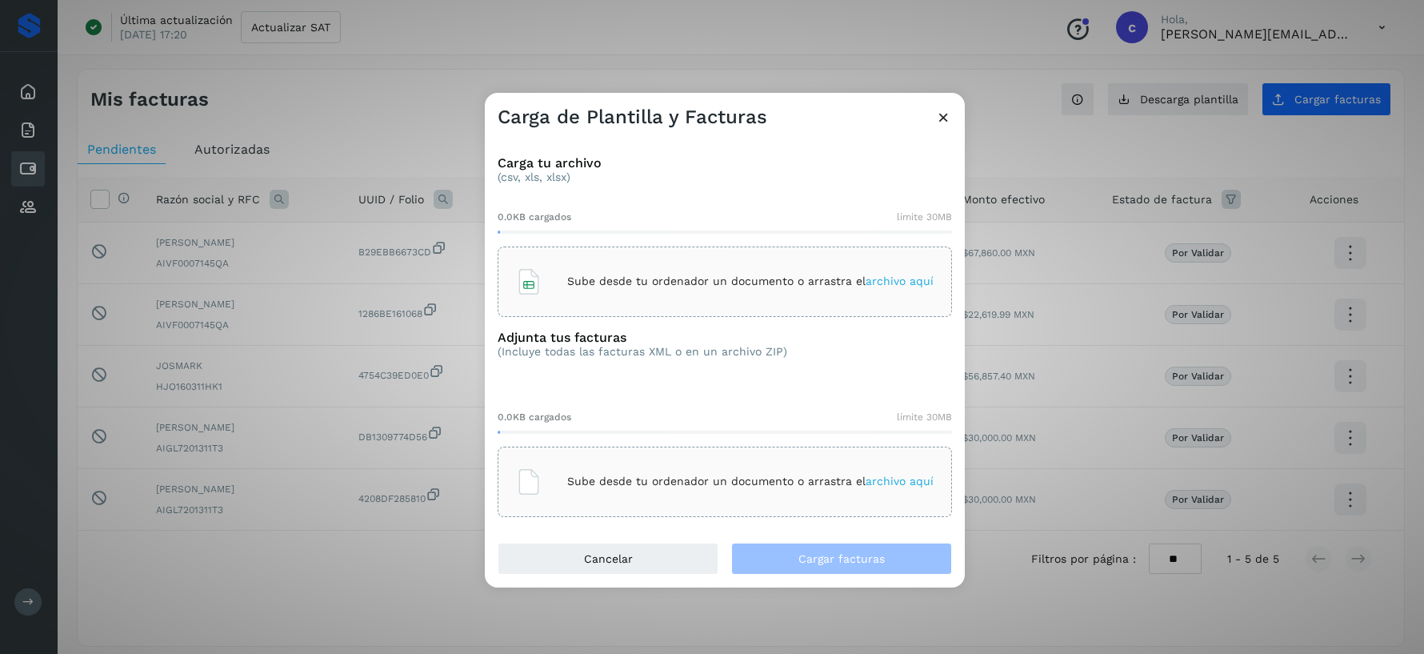
click at [571, 282] on p "Sube desde tu ordenador un documento o arrastra el archivo aquí" at bounding box center [750, 281] width 366 height 14
click at [684, 474] on div "Sube desde tu ordenador un documento o arrastra el archivo aquí" at bounding box center [725, 481] width 418 height 43
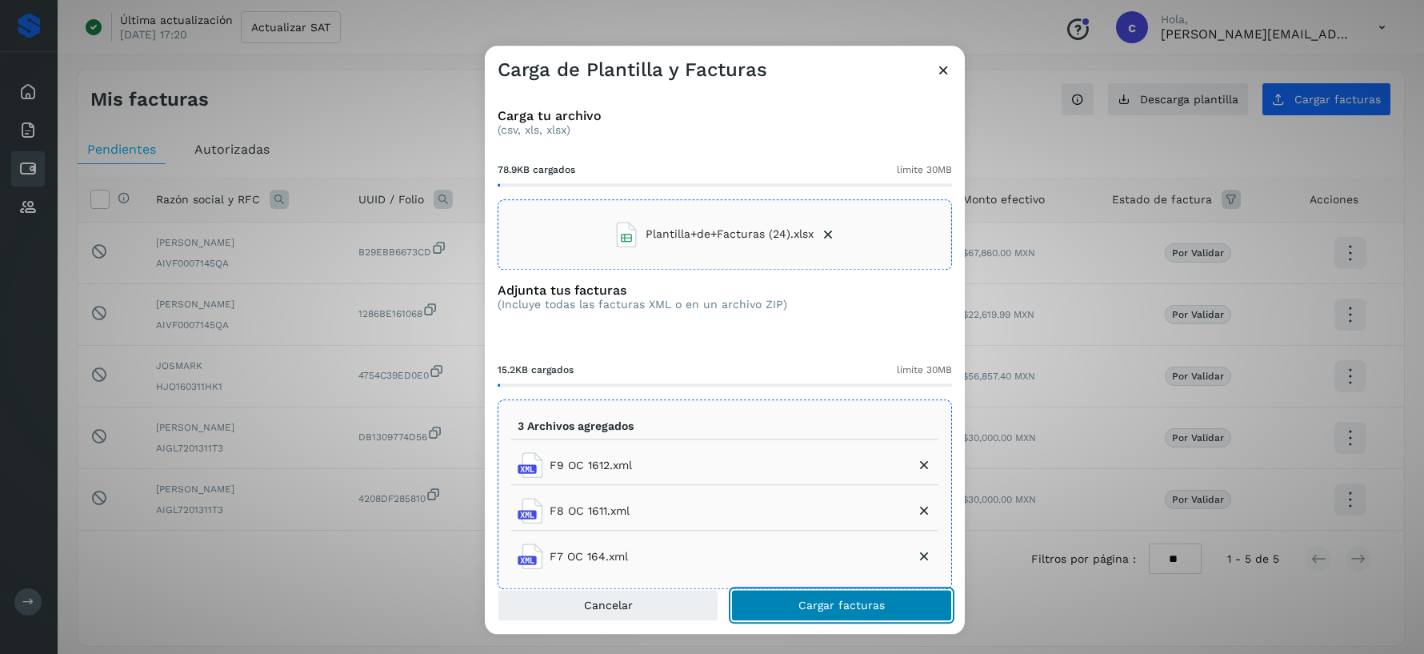
click at [845, 599] on span "Cargar facturas" at bounding box center [841, 604] width 86 height 11
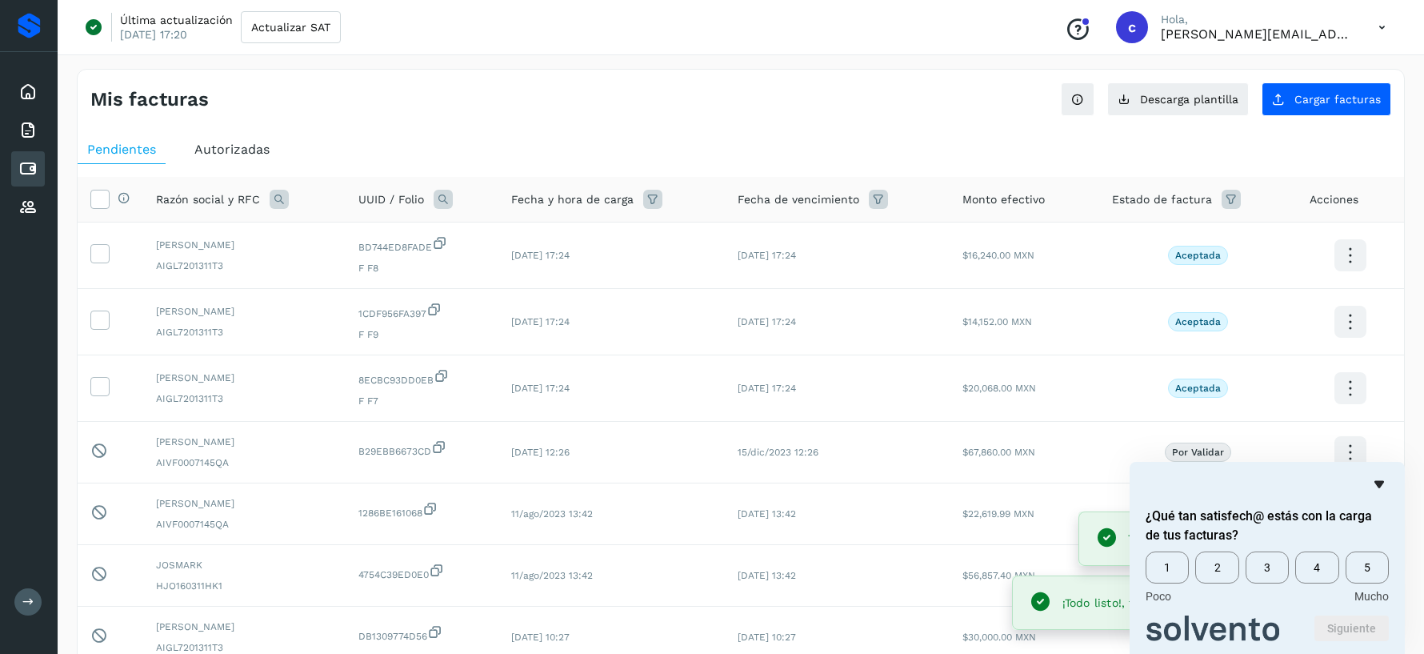
click at [1380, 477] on icon "Ocultar encuesta" at bounding box center [1378, 483] width 19 height 19
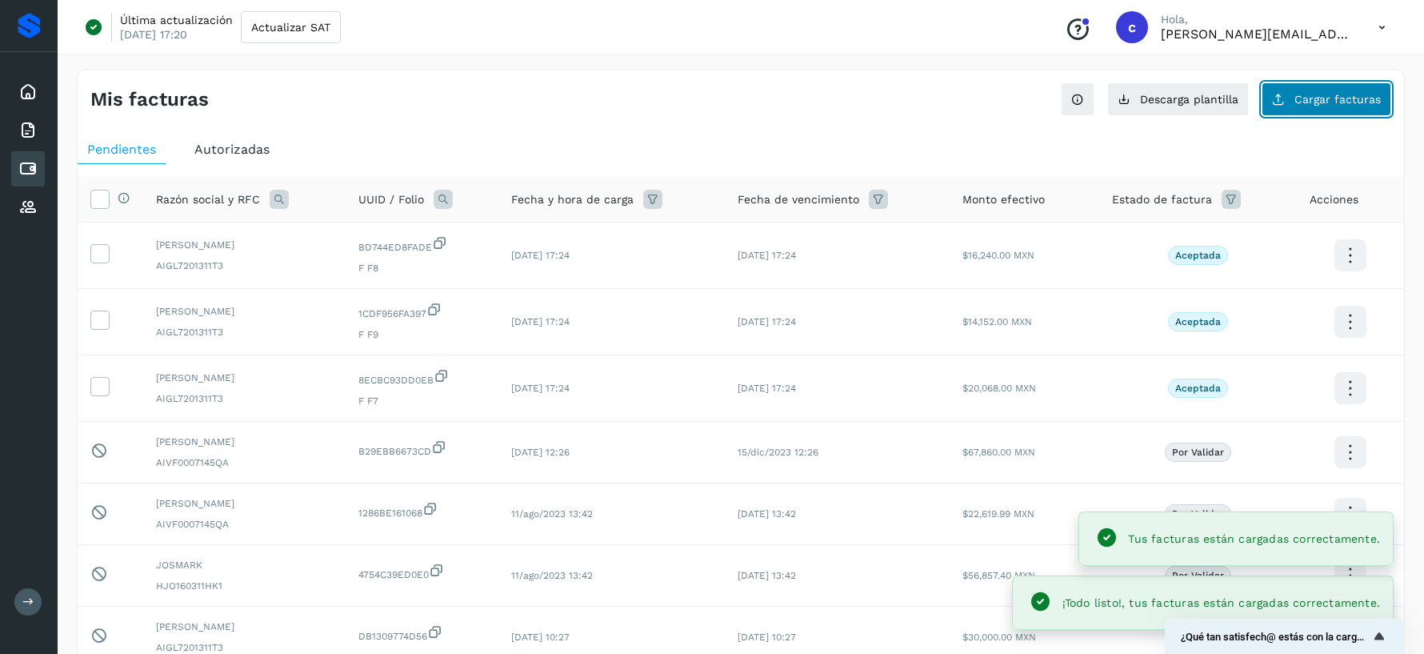
click at [1326, 98] on span "Cargar facturas" at bounding box center [1337, 99] width 86 height 11
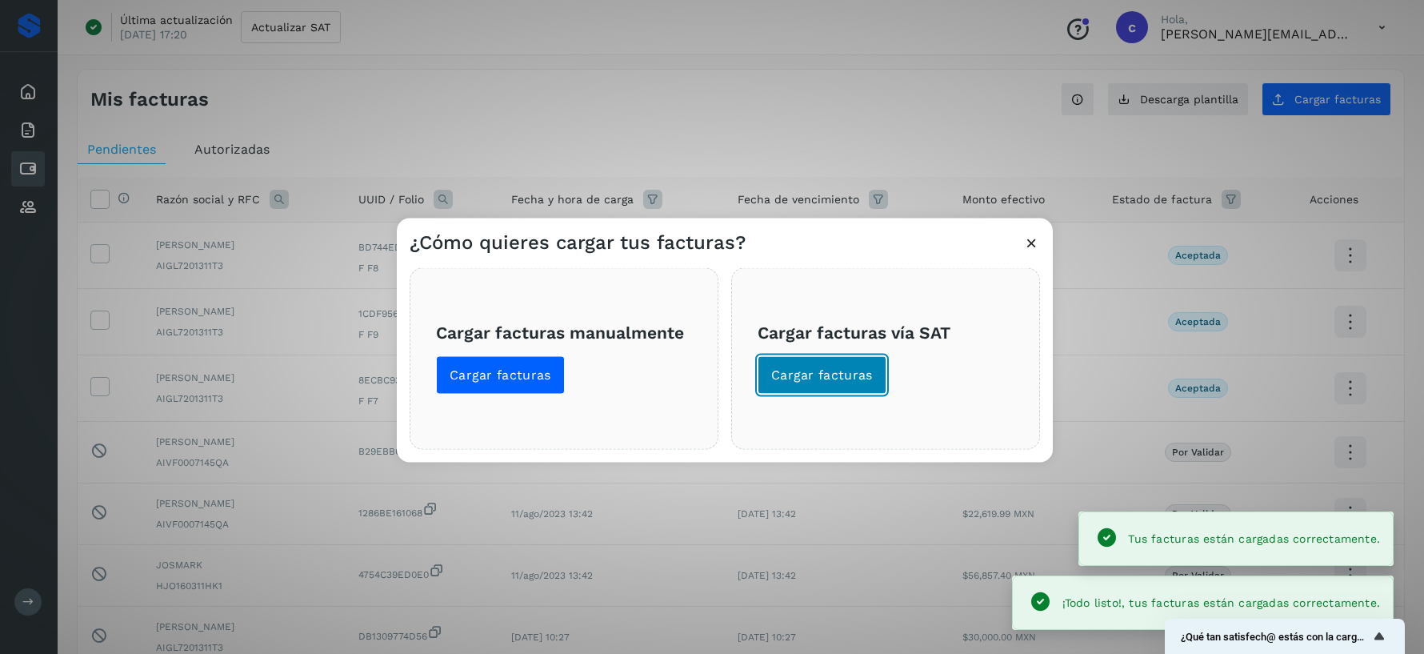
click at [822, 370] on span "Cargar facturas" at bounding box center [822, 375] width 102 height 18
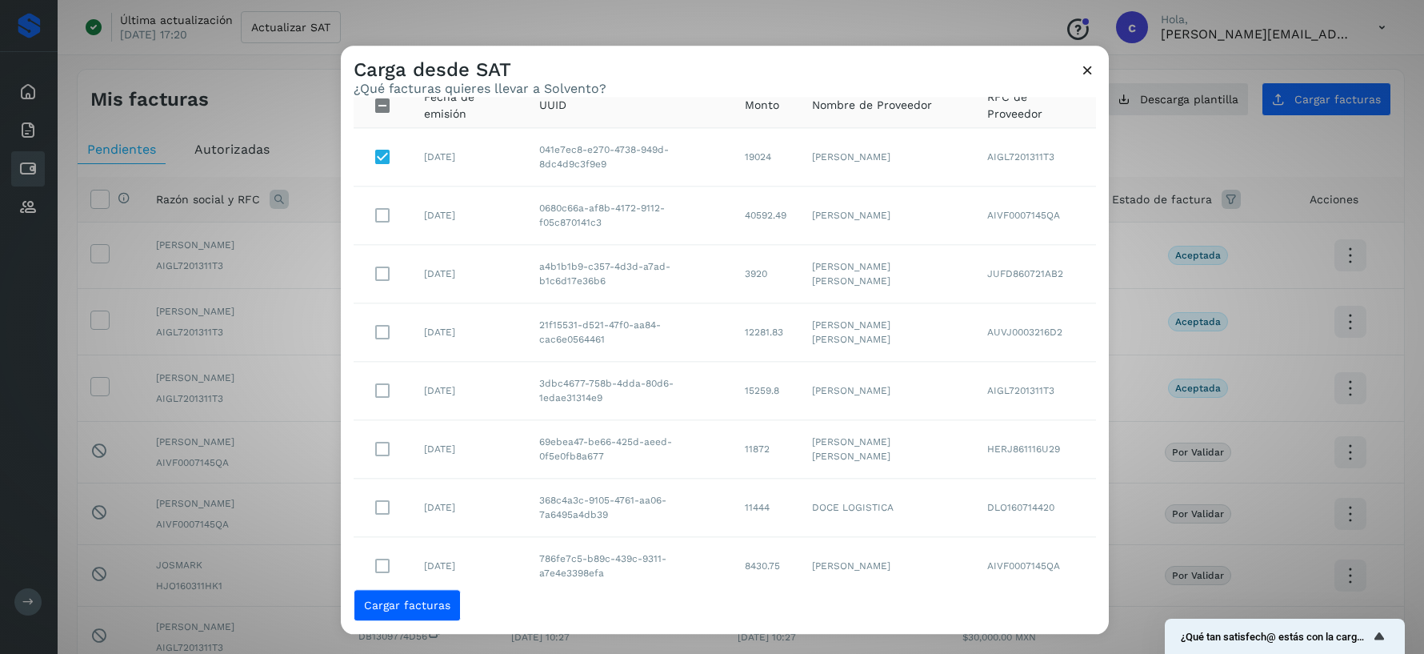
scroll to position [227, 0]
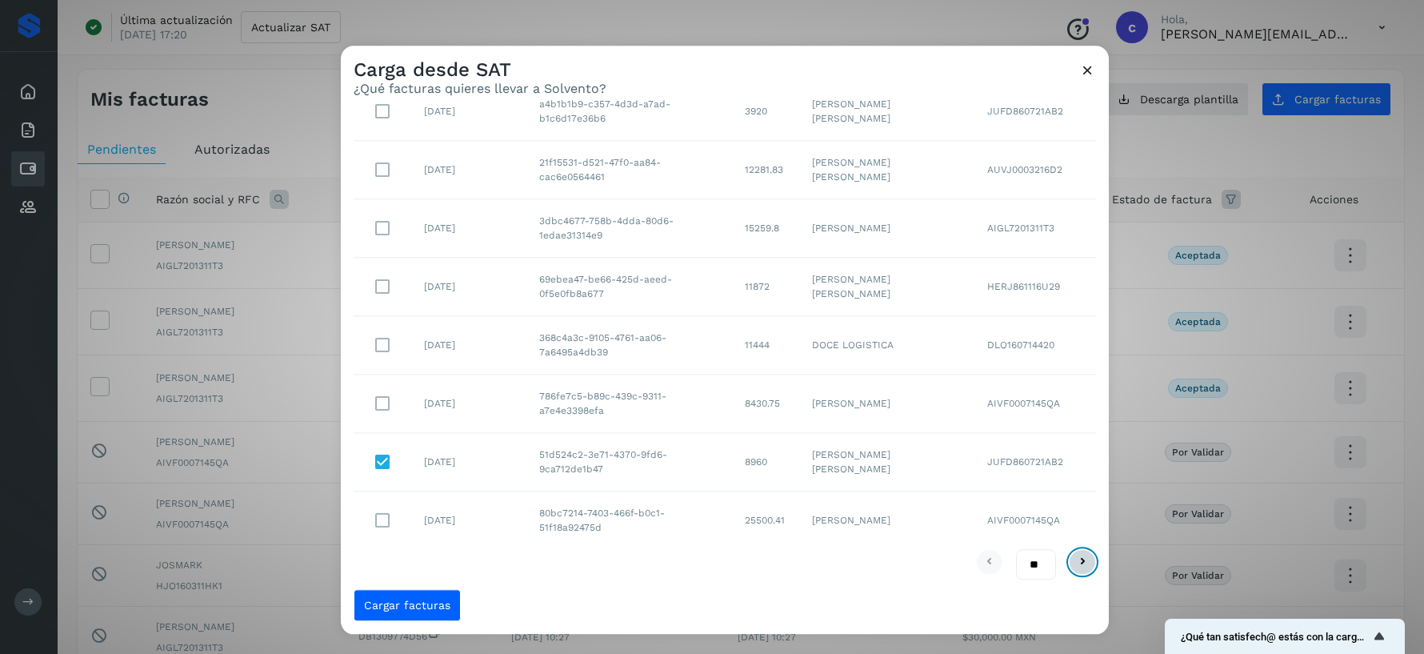
click at [1082, 565] on icon at bounding box center [1082, 562] width 19 height 19
click at [993, 560] on icon at bounding box center [989, 562] width 19 height 19
click at [434, 602] on span "Cargar facturas" at bounding box center [407, 604] width 86 height 11
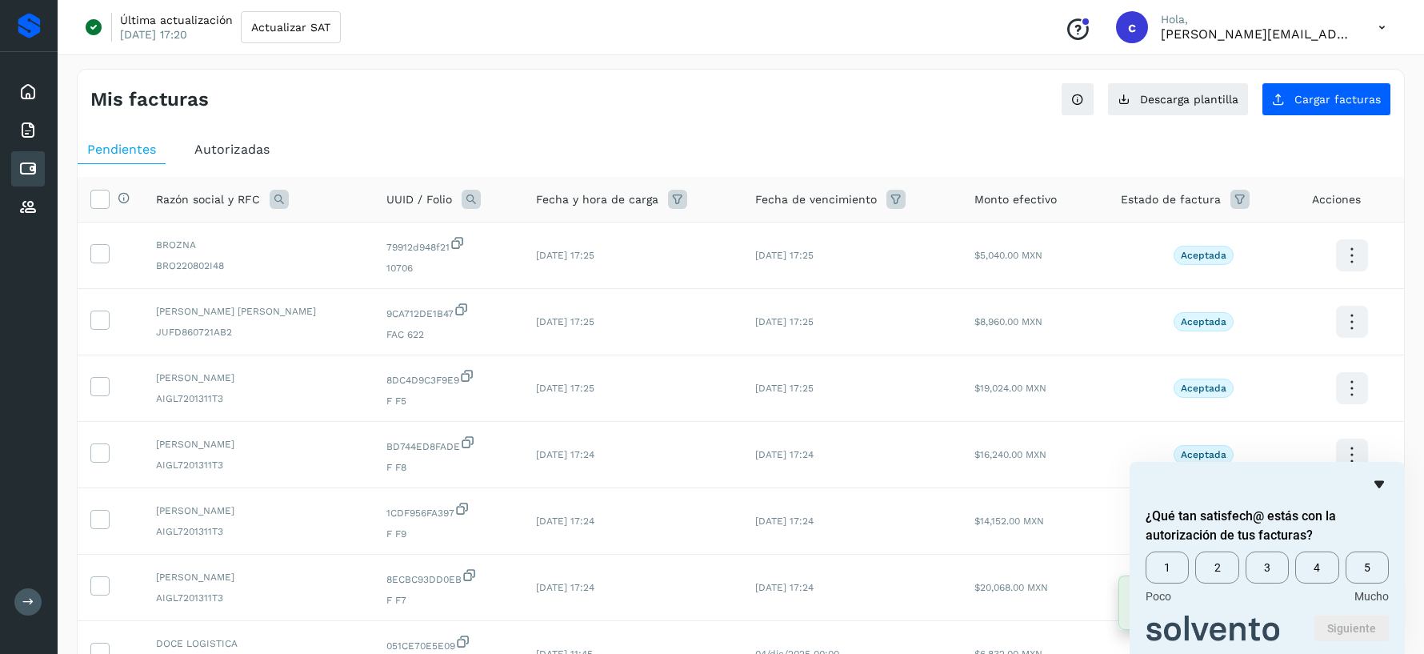
click at [1384, 482] on icon "Ocultar encuesta" at bounding box center [1378, 483] width 19 height 19
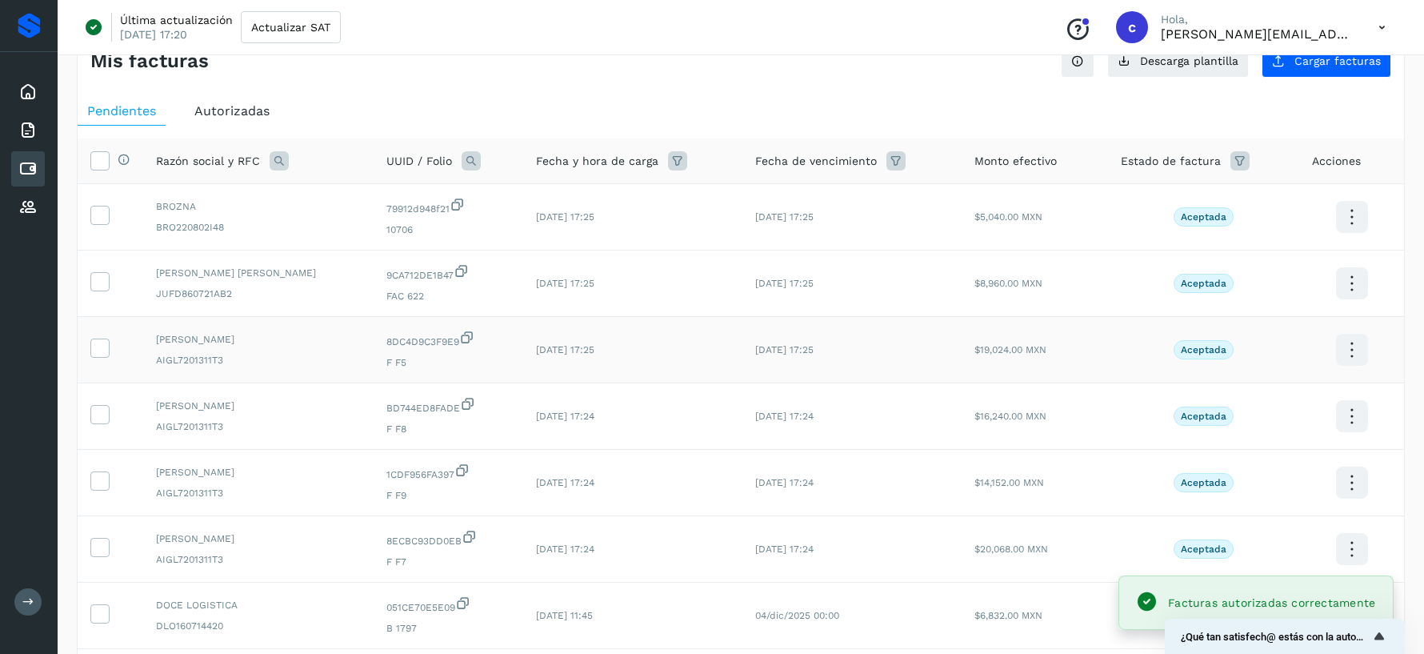
scroll to position [34, 0]
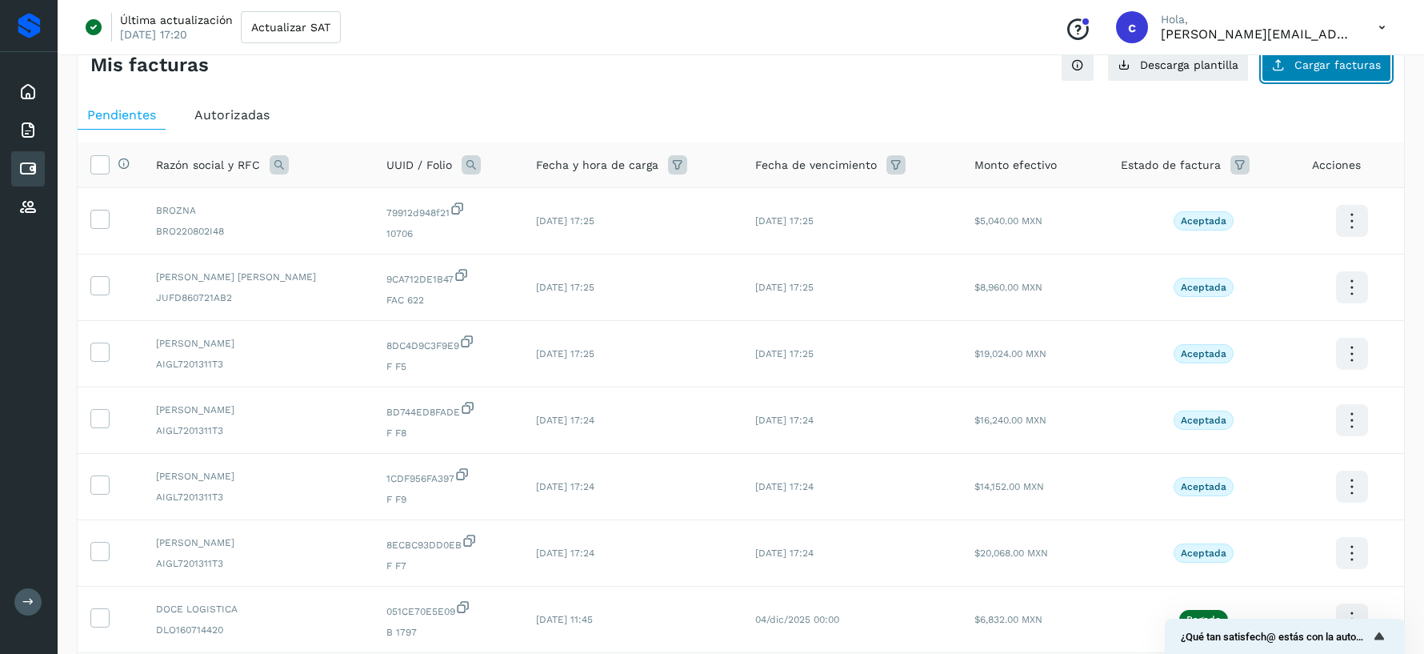
click at [1301, 70] on button "Cargar facturas" at bounding box center [1326, 65] width 130 height 34
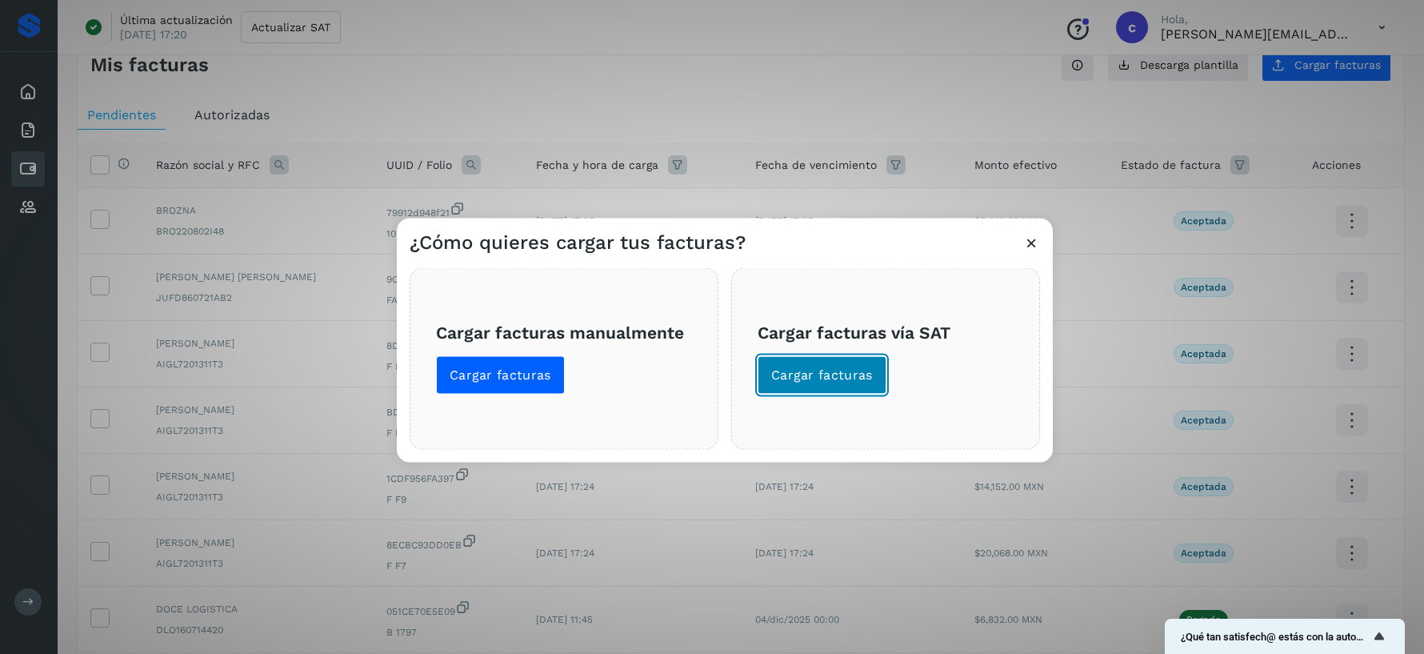
click at [815, 381] on span "Cargar facturas" at bounding box center [822, 375] width 102 height 18
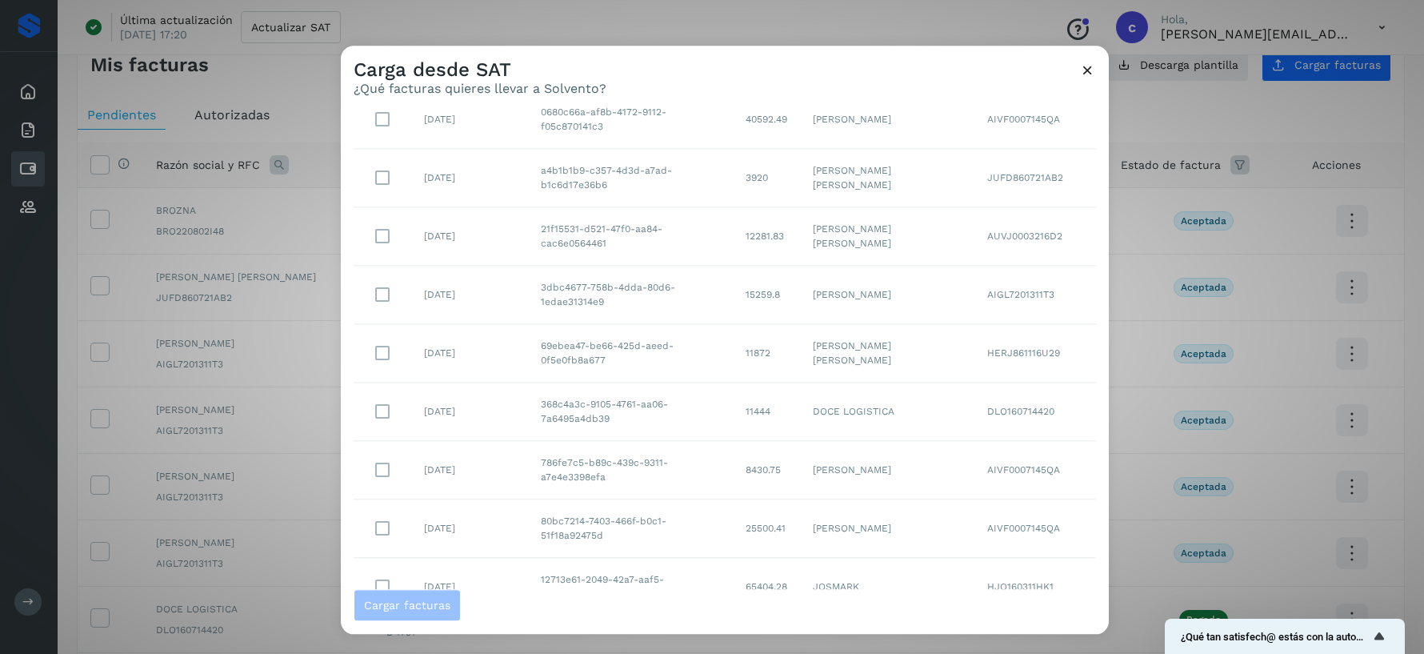
scroll to position [126, 0]
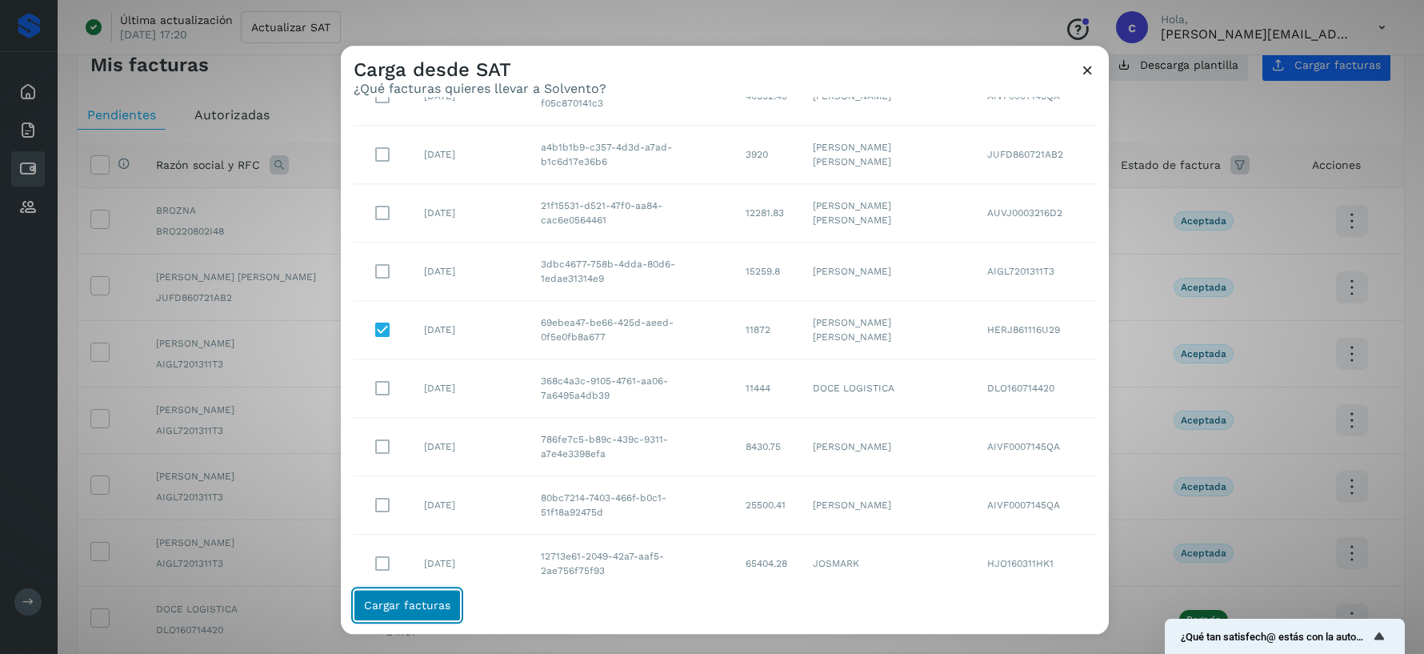
click at [435, 609] on span "Cargar facturas" at bounding box center [407, 604] width 86 height 11
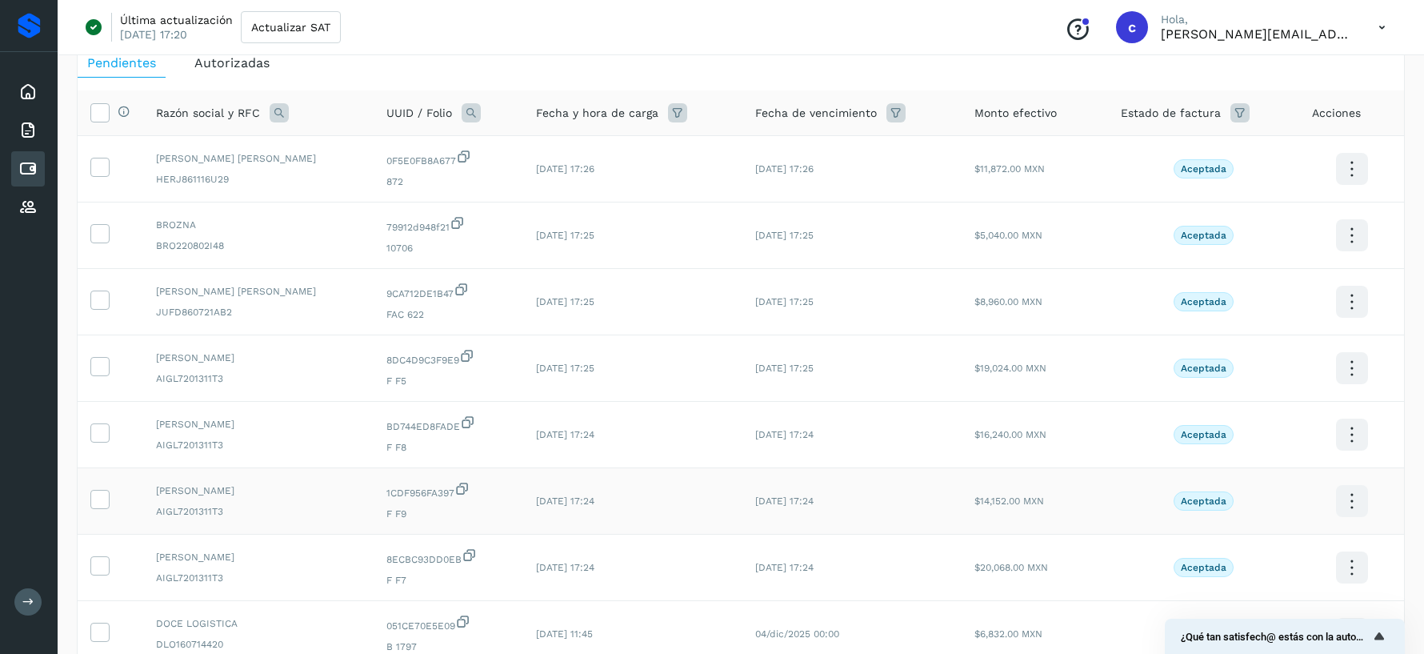
scroll to position [86, 0]
click at [1352, 168] on icon at bounding box center [1352, 170] width 38 height 38
click at [1065, 61] on div at bounding box center [712, 327] width 1424 height 654
click at [96, 178] on td at bounding box center [111, 170] width 66 height 66
click at [93, 163] on icon at bounding box center [99, 166] width 17 height 17
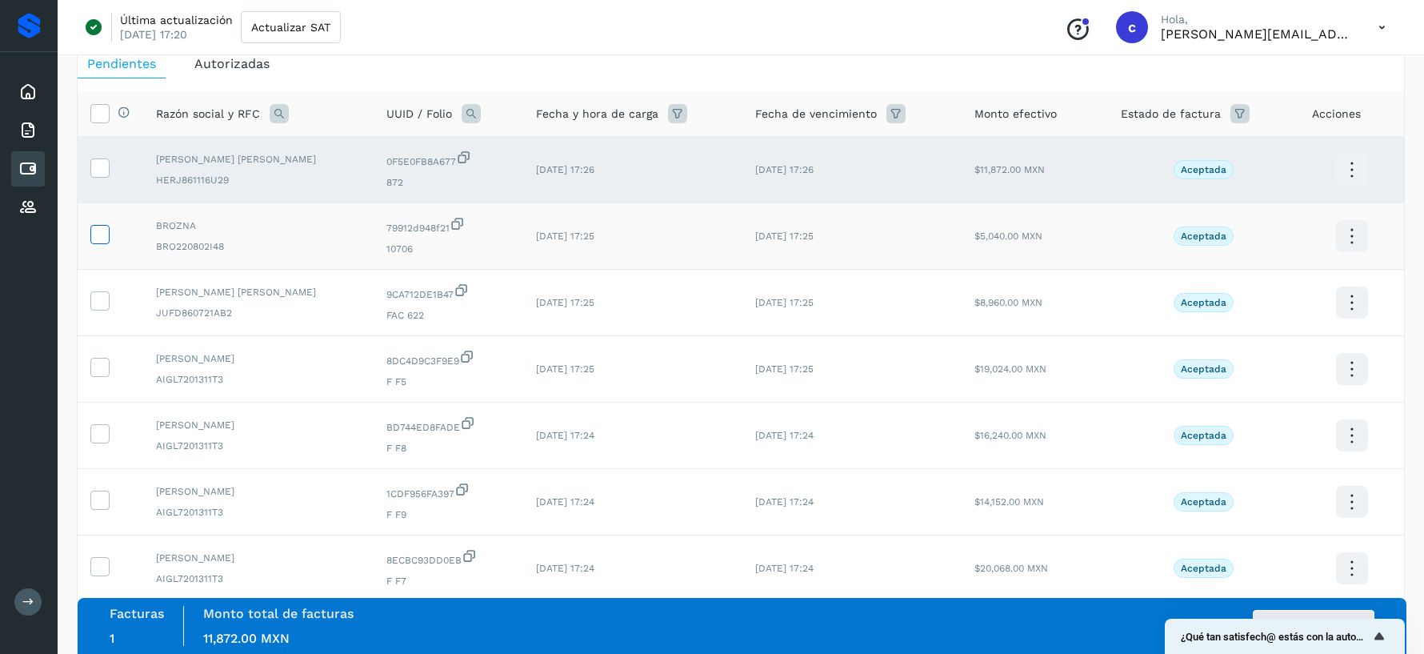
click at [102, 234] on icon at bounding box center [99, 233] width 17 height 17
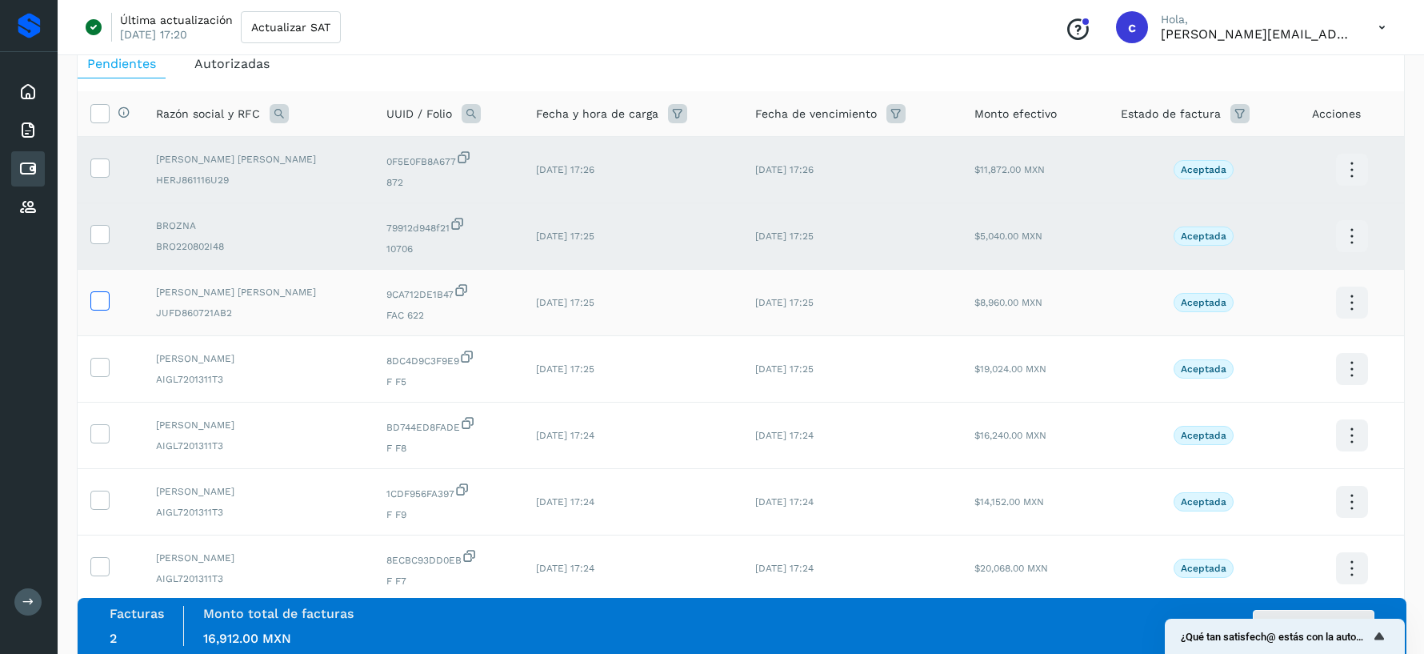
click at [100, 303] on icon at bounding box center [99, 299] width 17 height 17
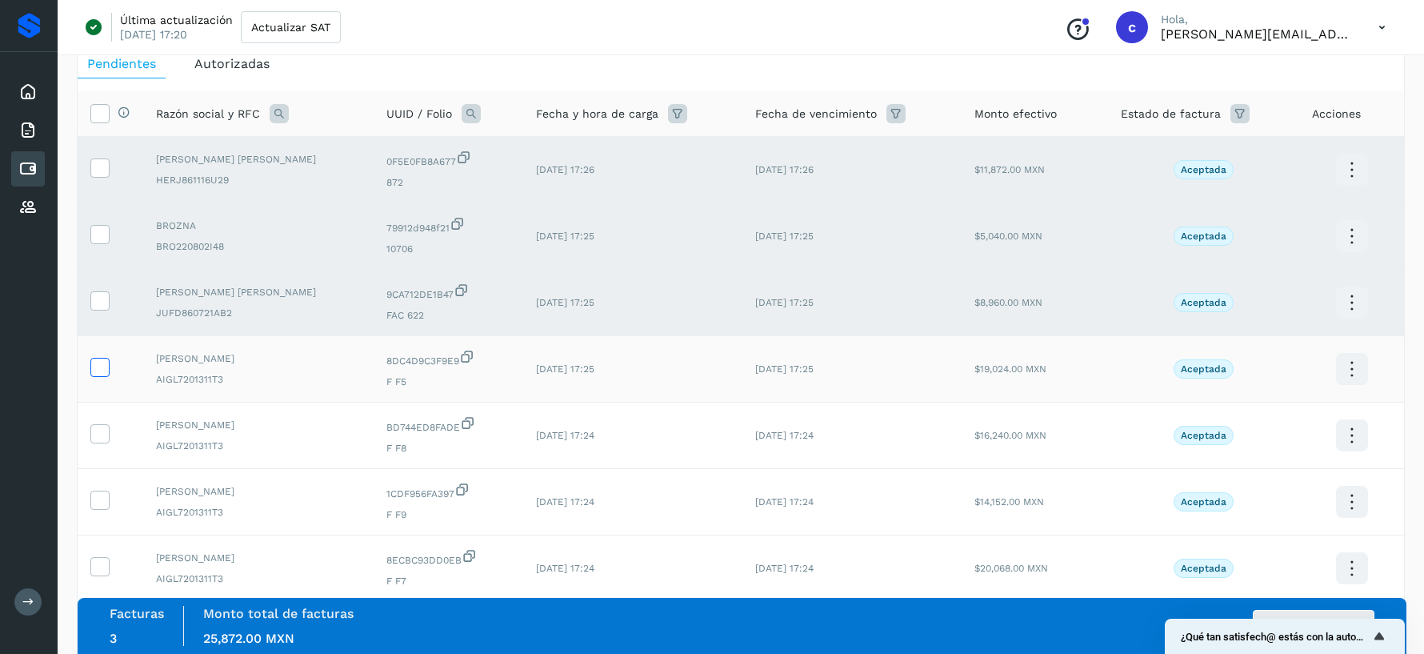
click at [94, 362] on icon at bounding box center [99, 366] width 17 height 17
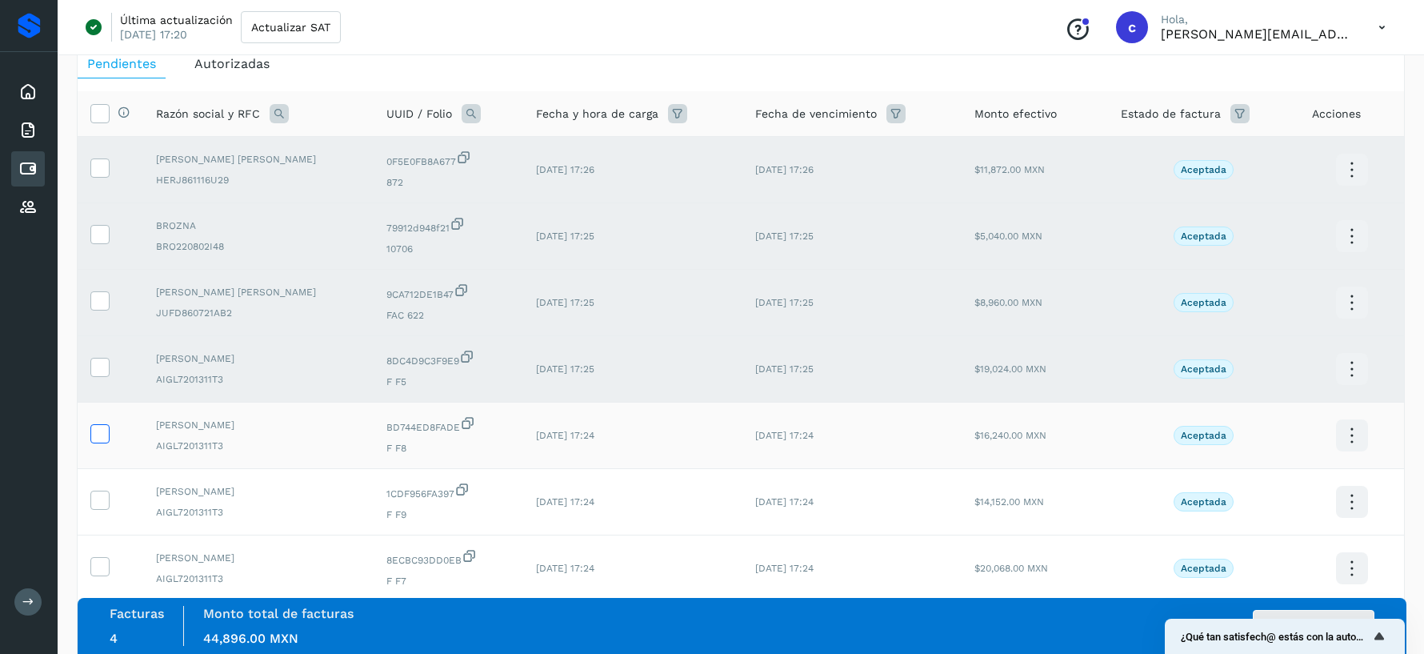
click at [94, 435] on icon at bounding box center [99, 432] width 17 height 17
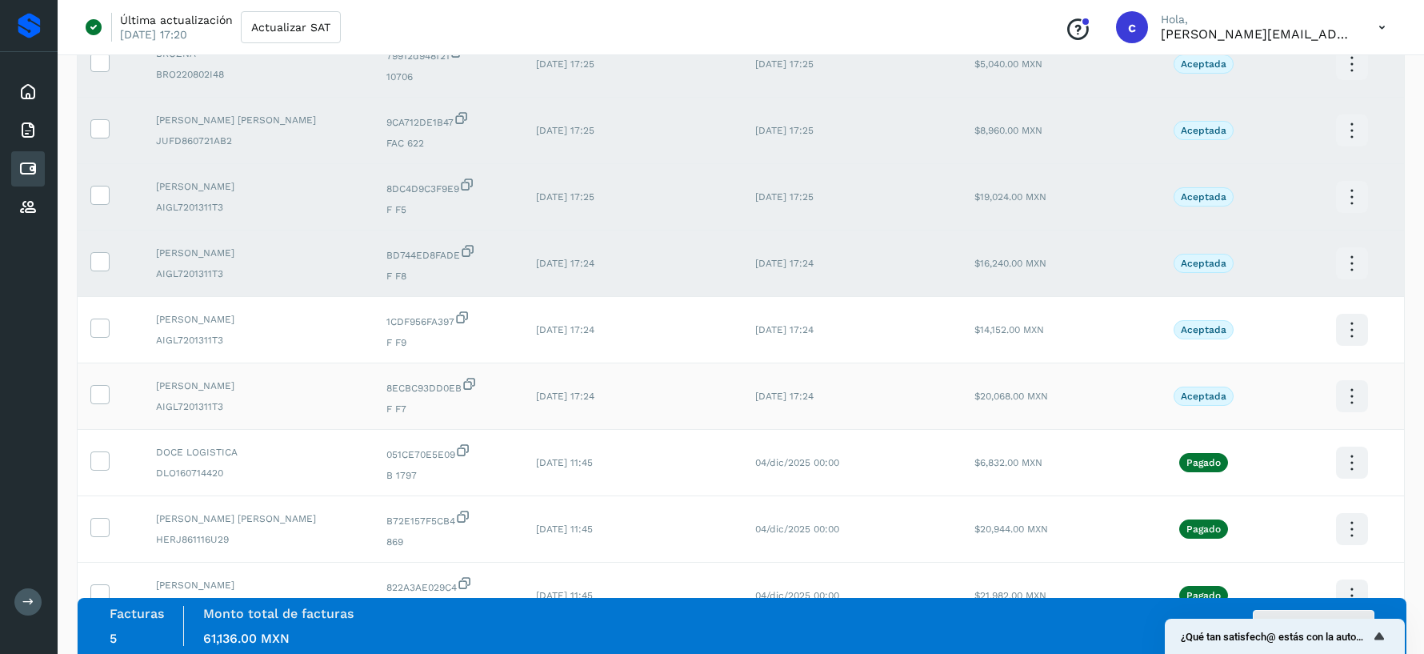
scroll to position [266, 0]
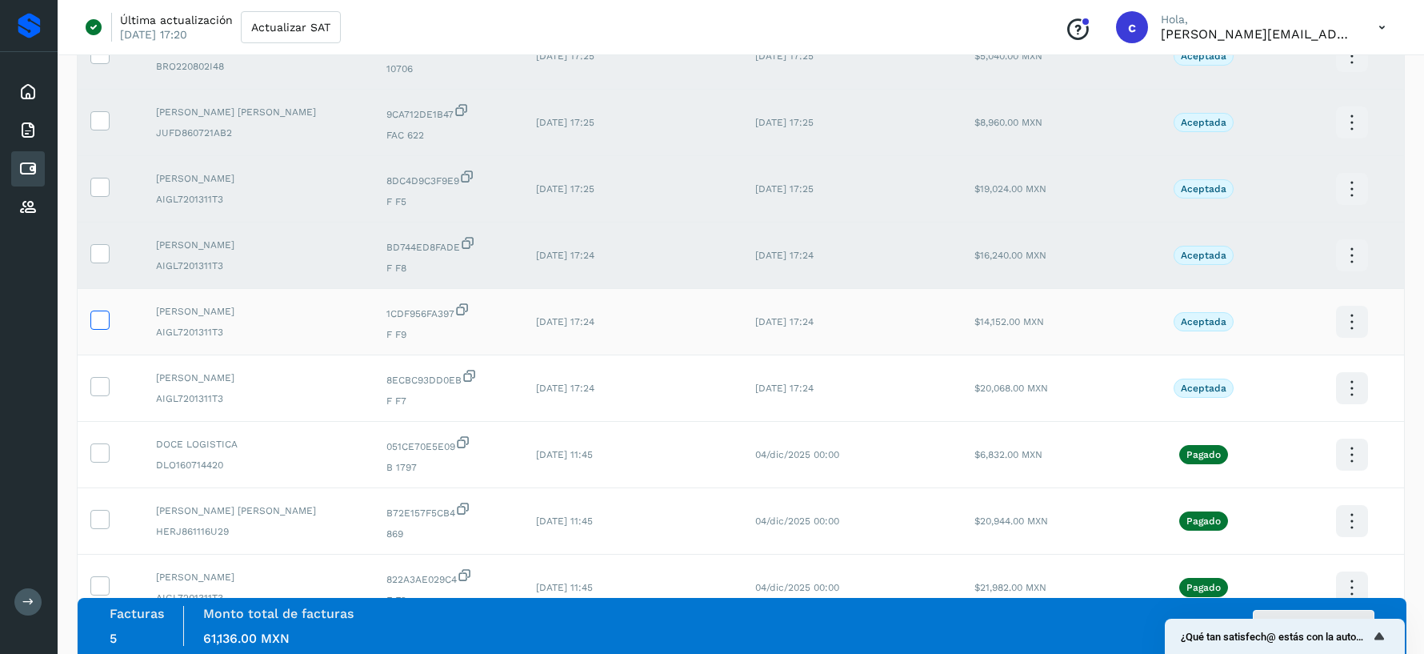
click at [97, 326] on icon at bounding box center [99, 318] width 17 height 17
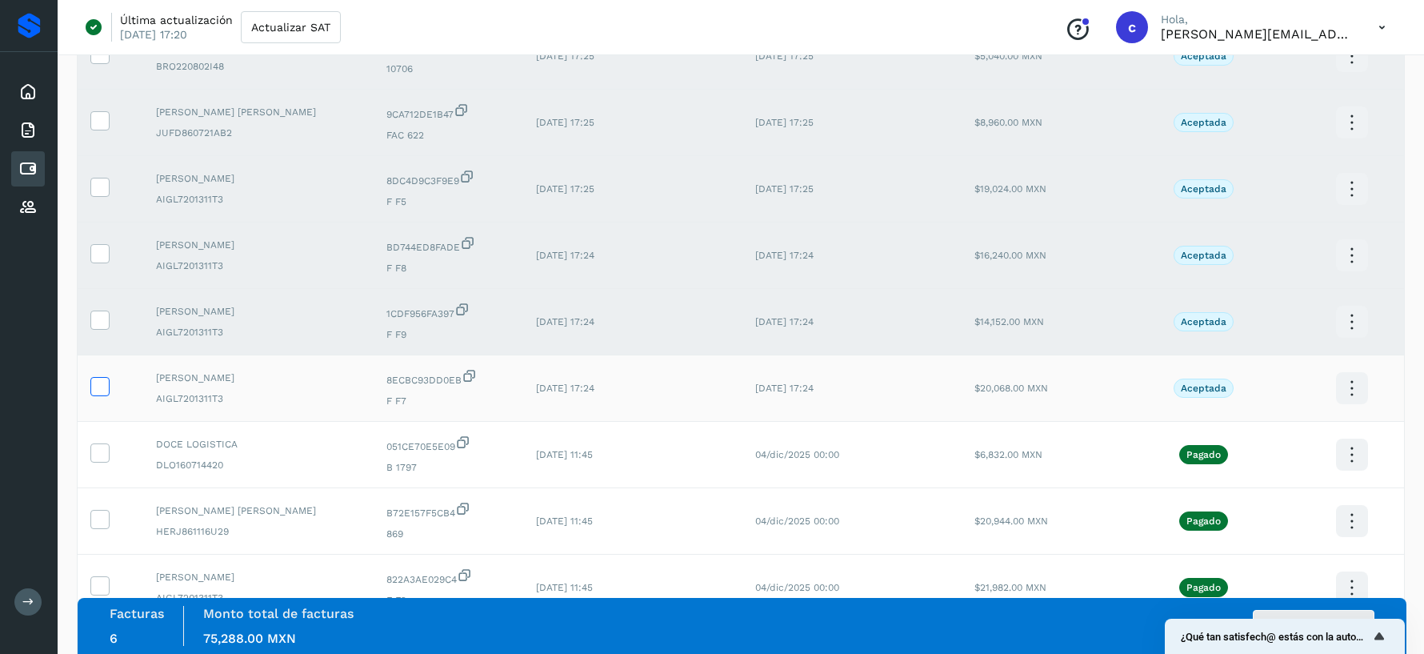
click at [99, 383] on icon at bounding box center [99, 385] width 17 height 17
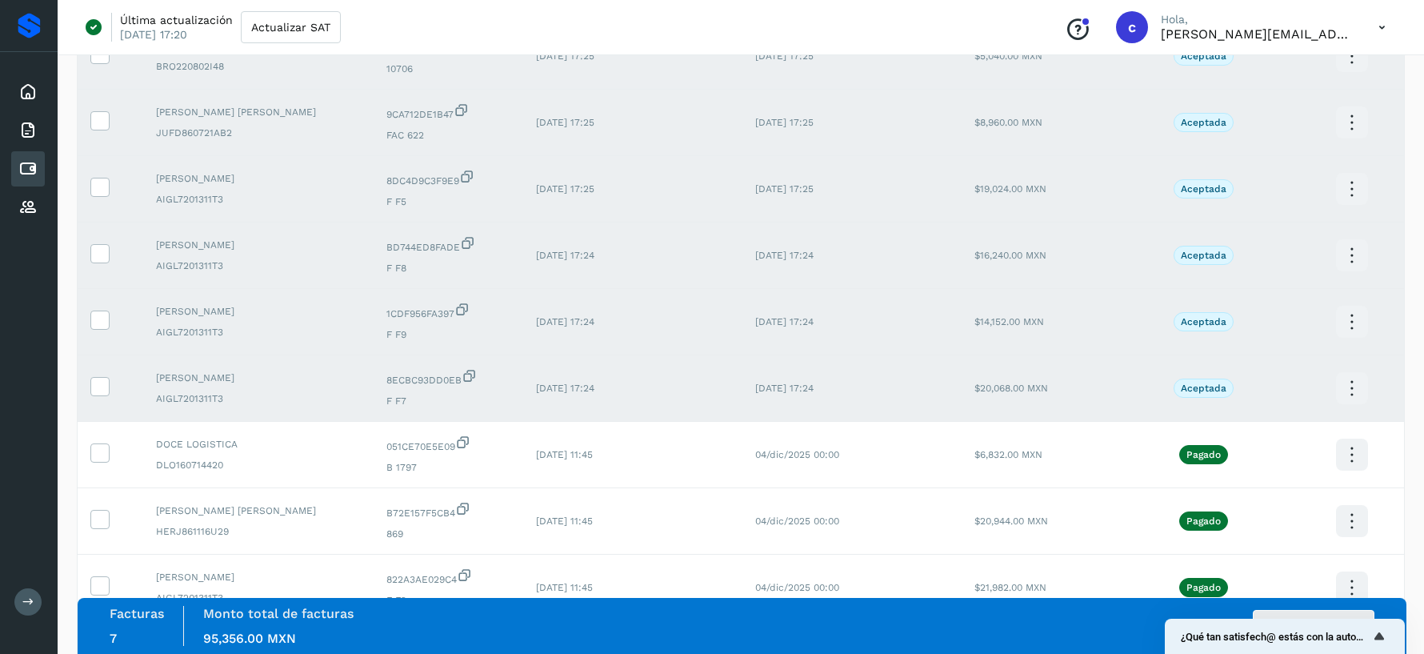
scroll to position [369, 0]
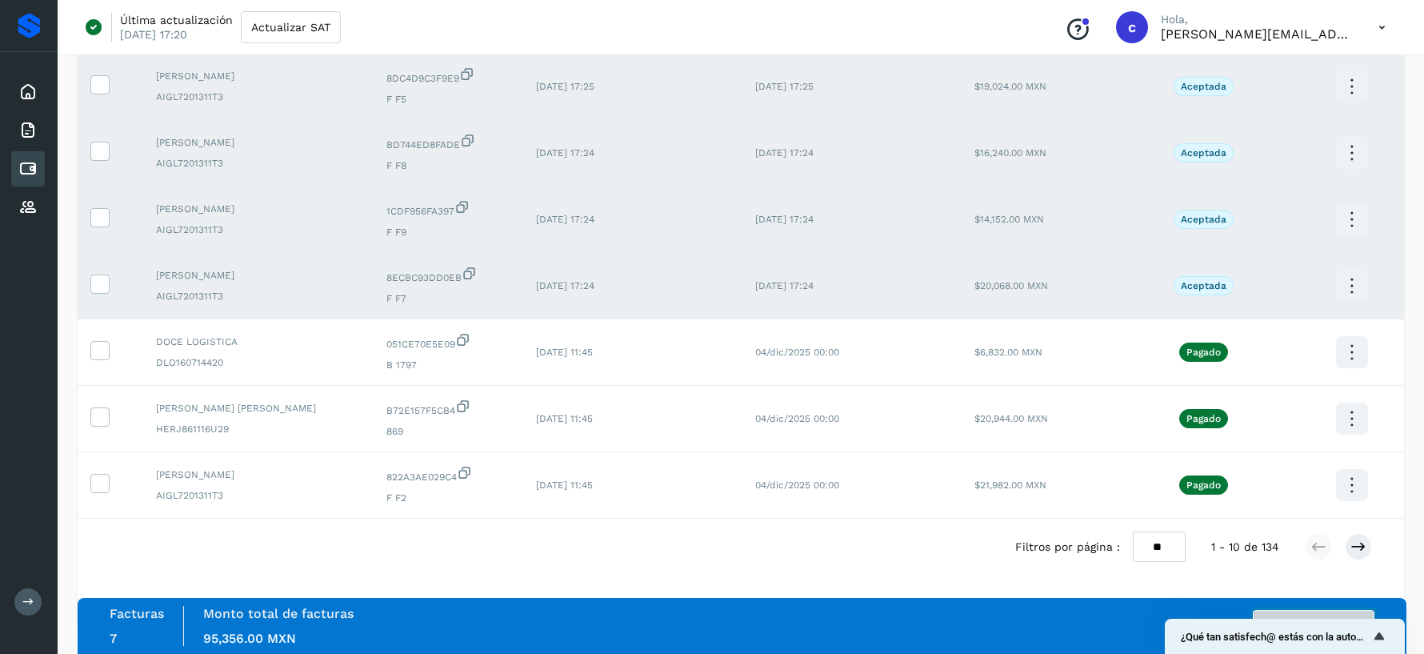
click at [1347, 611] on button "Autorizar facturas" at bounding box center [1314, 626] width 122 height 32
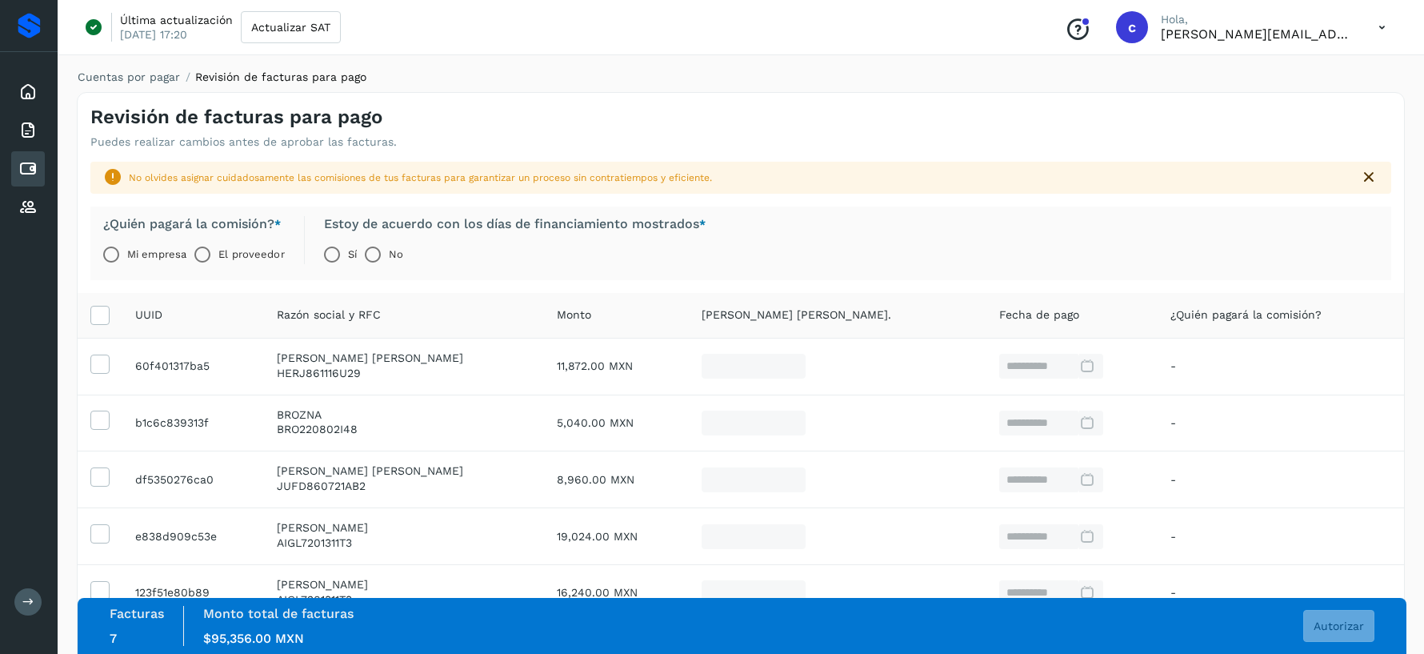
scroll to position [104, 0]
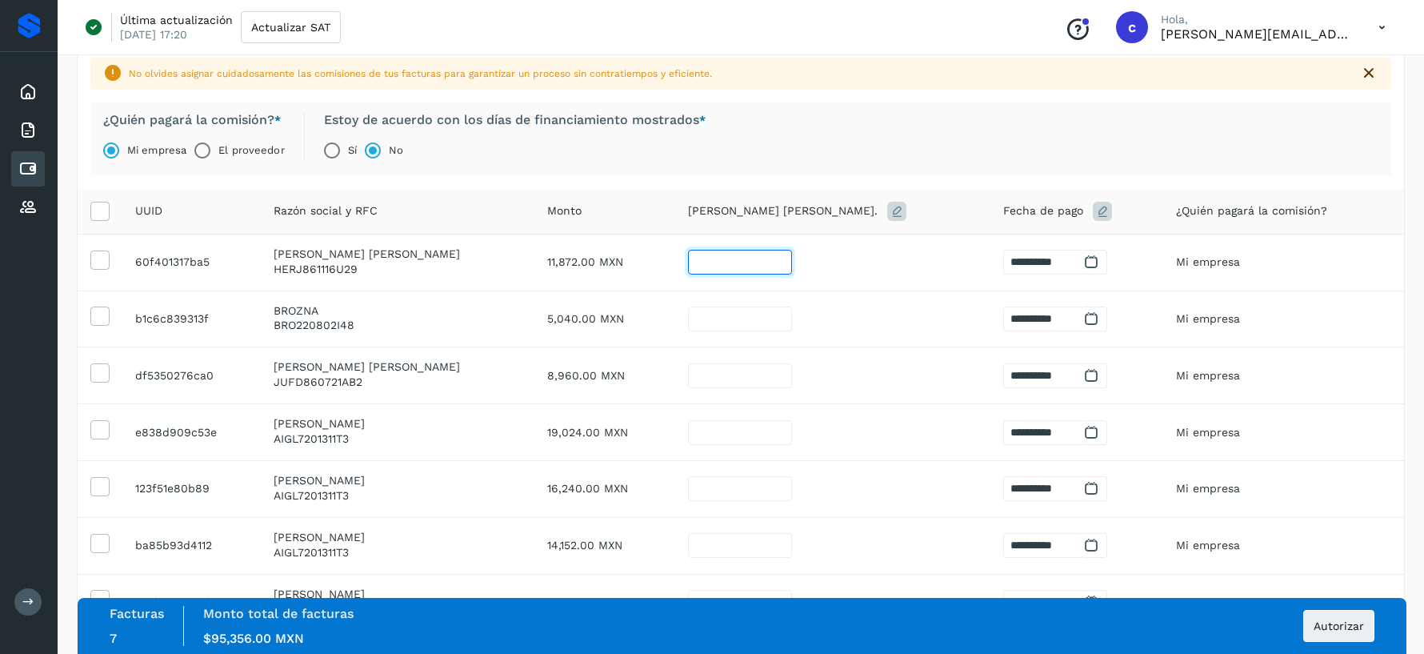
click at [778, 262] on input "**" at bounding box center [740, 262] width 104 height 25
click at [777, 262] on input "**" at bounding box center [740, 262] width 104 height 25
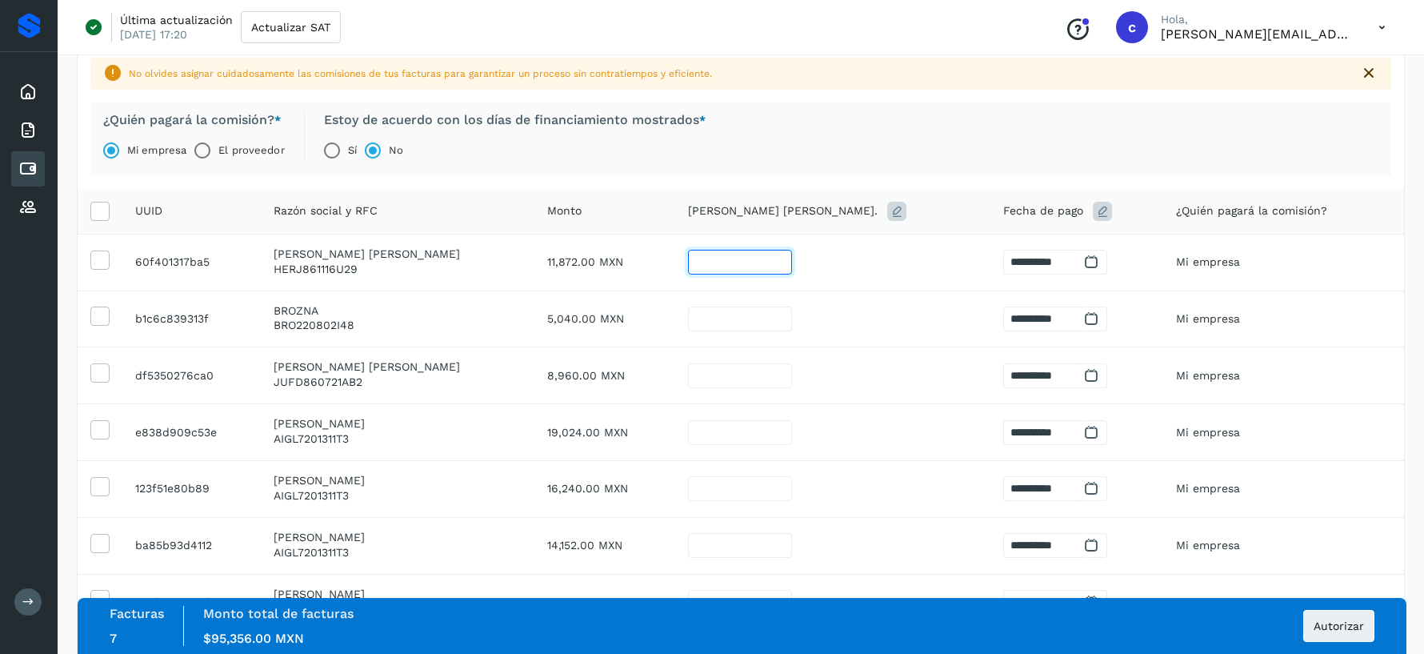
click at [777, 262] on input "**" at bounding box center [740, 262] width 104 height 25
type input "*"
type input "**********"
type input "**"
type input "**********"
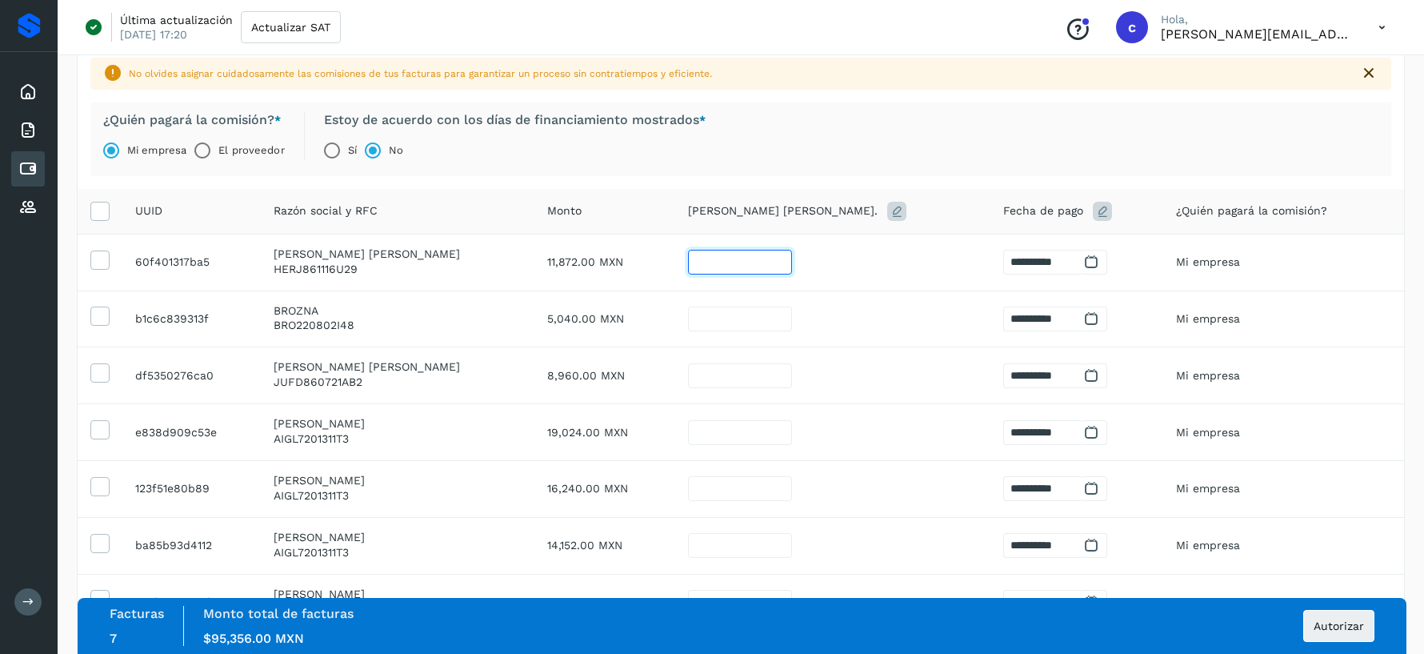
type input "**"
click at [770, 314] on input "**" at bounding box center [740, 318] width 104 height 25
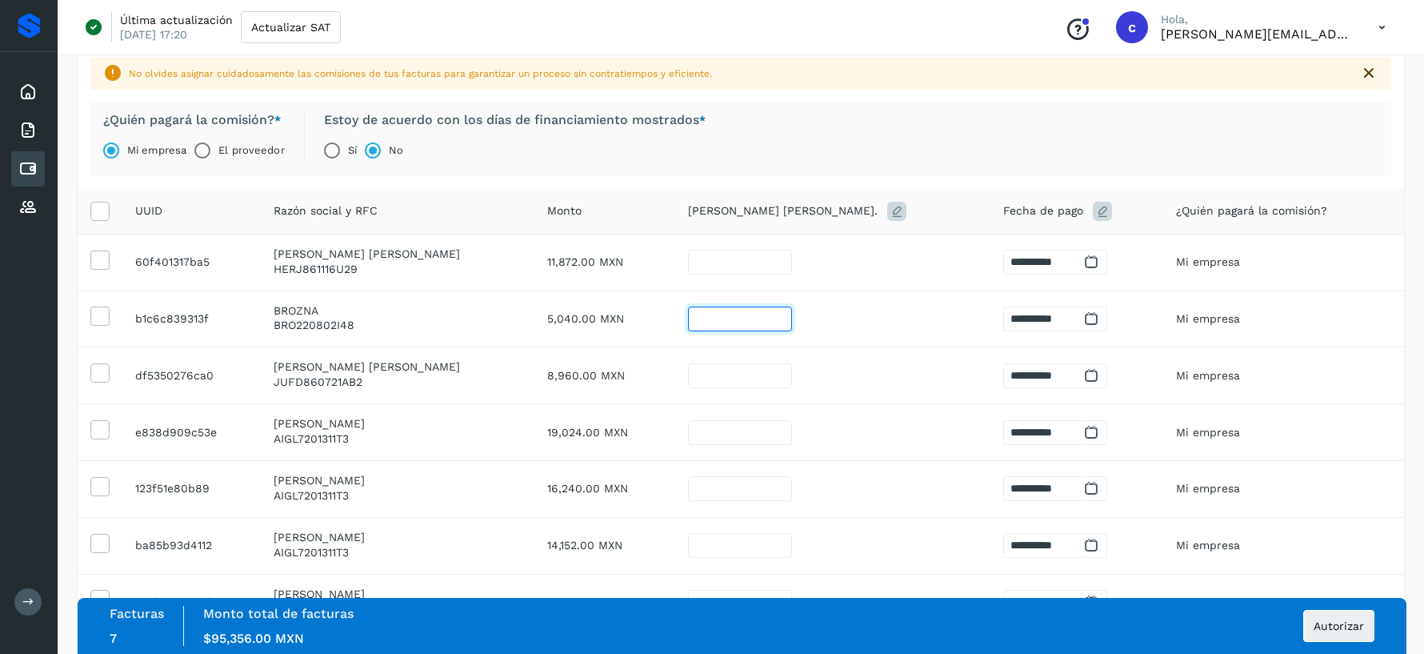
click at [770, 314] on input "**" at bounding box center [740, 318] width 104 height 25
type input "*"
type input "**********"
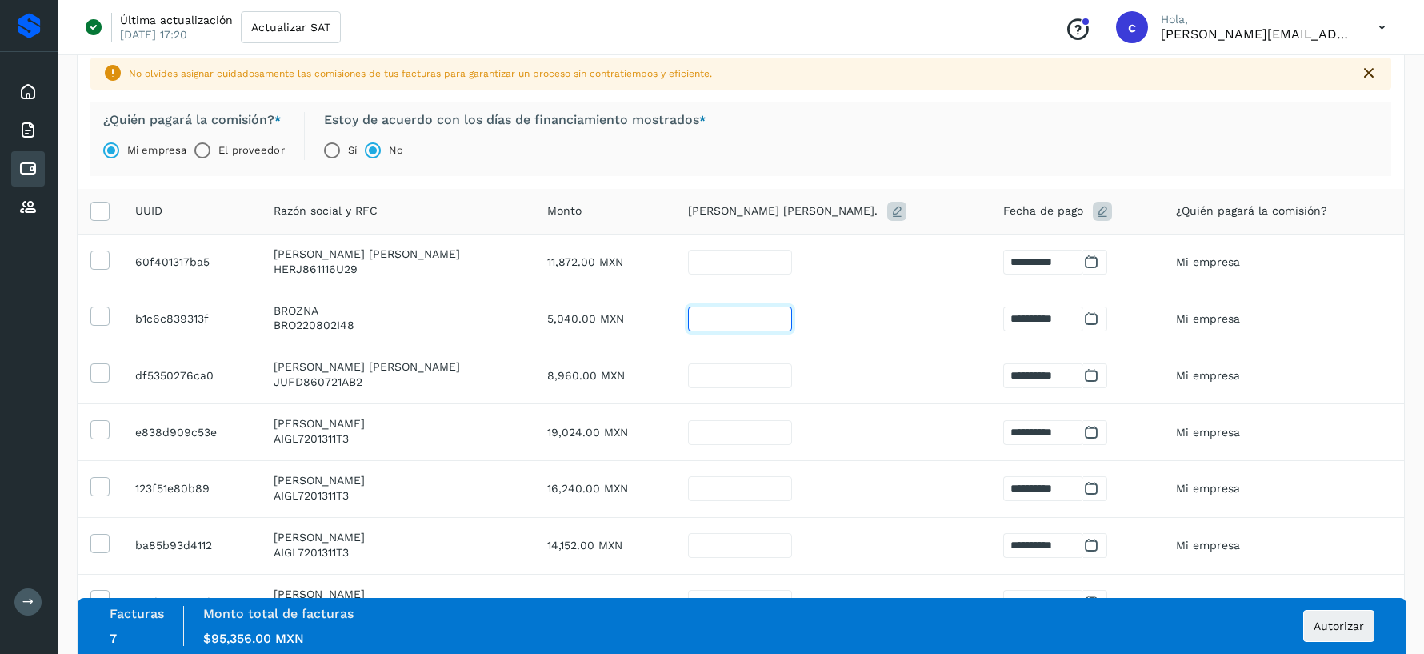
type input "**"
type input "**********"
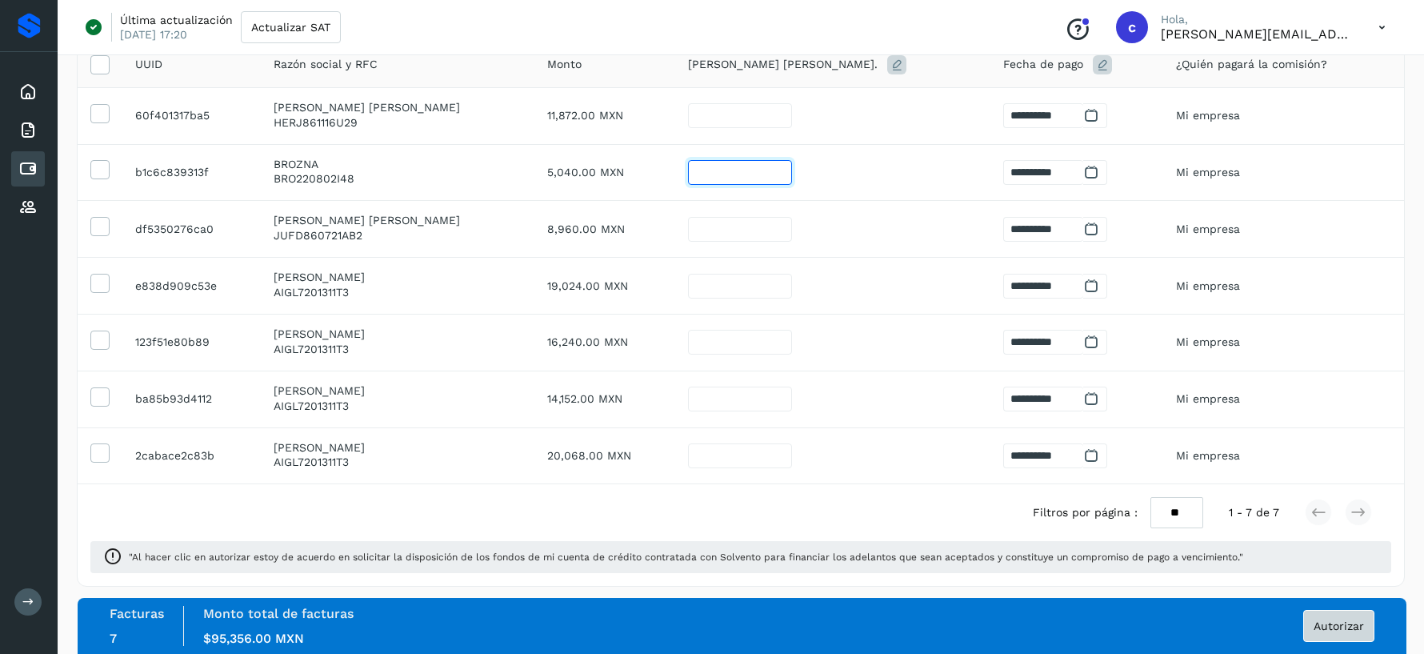
type input "**"
click at [1337, 625] on span "Autorizar" at bounding box center [1338, 625] width 50 height 11
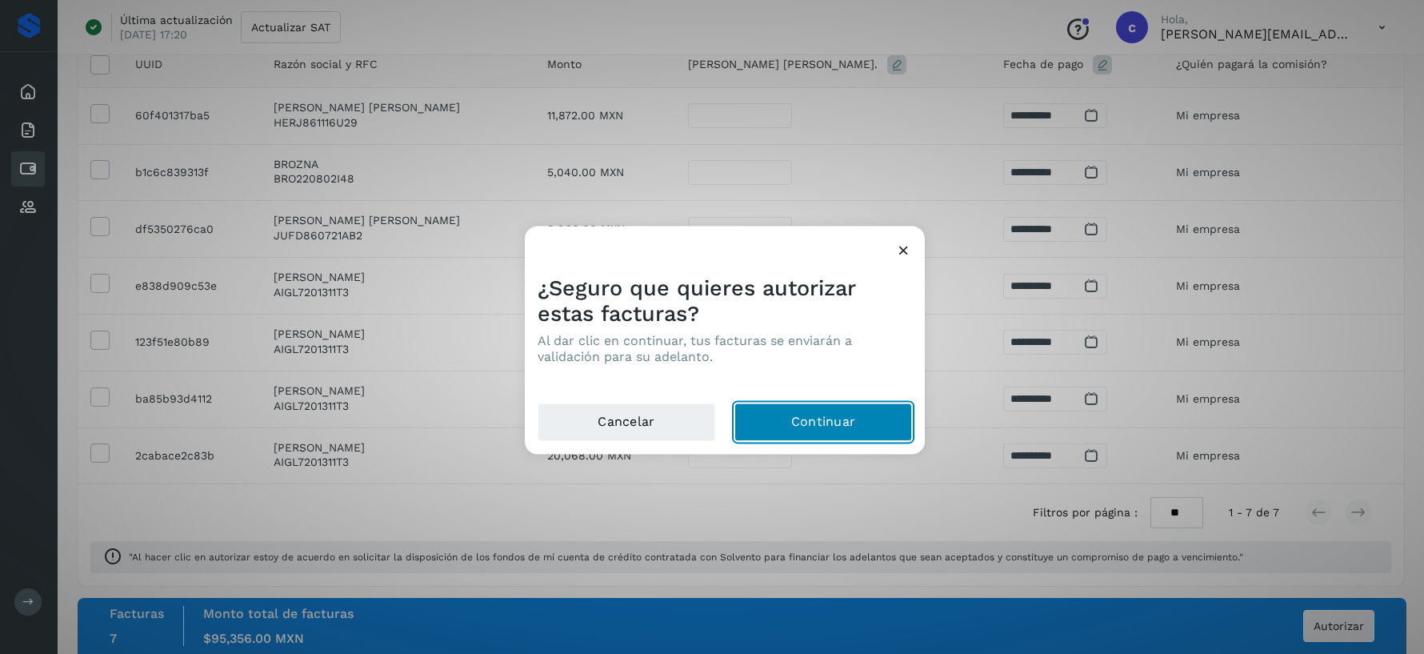
click at [806, 414] on button "Continuar" at bounding box center [823, 421] width 178 height 38
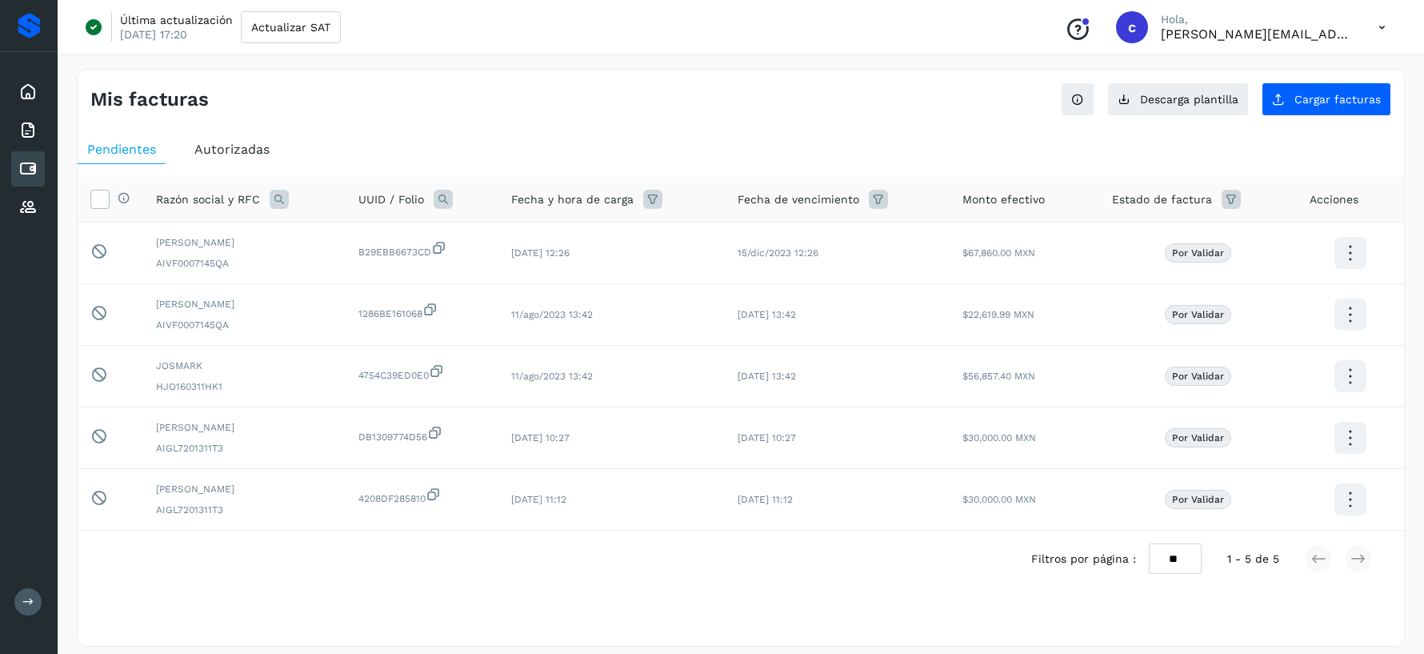
click at [238, 146] on span "Autorizadas" at bounding box center [231, 149] width 75 height 15
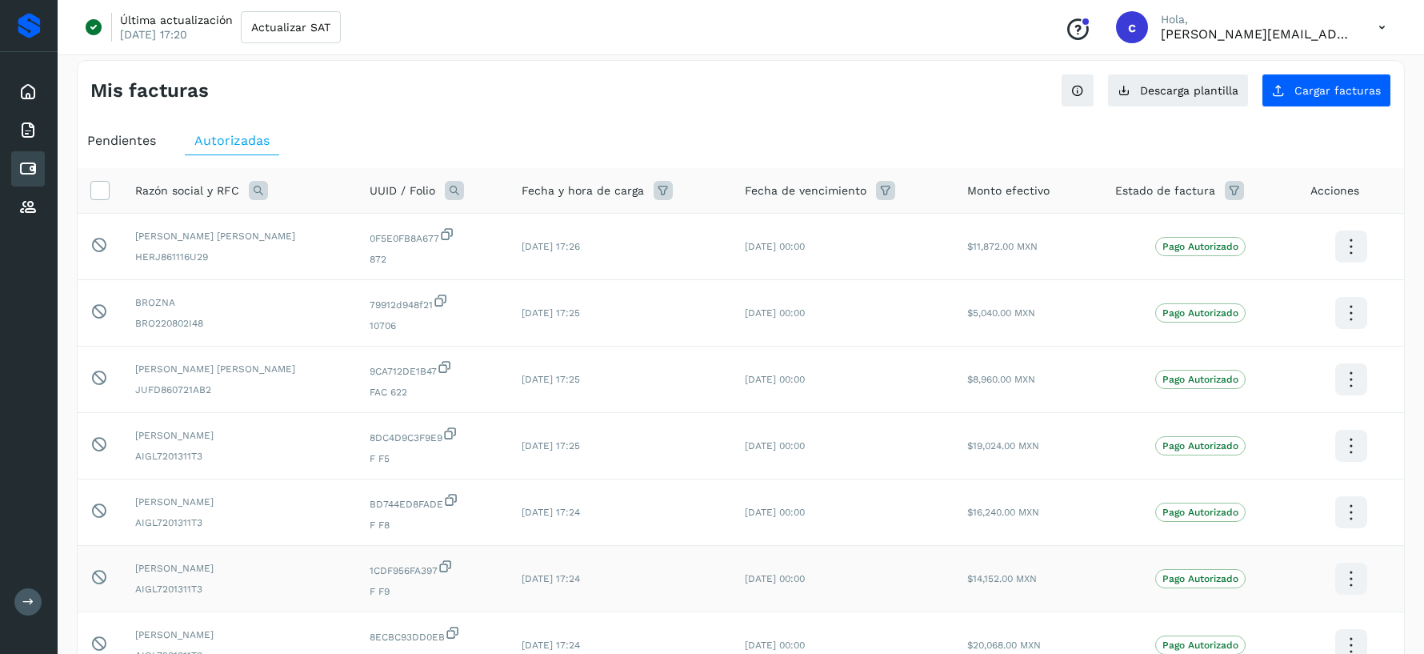
scroll to position [5, 0]
